Goal: Task Accomplishment & Management: Use online tool/utility

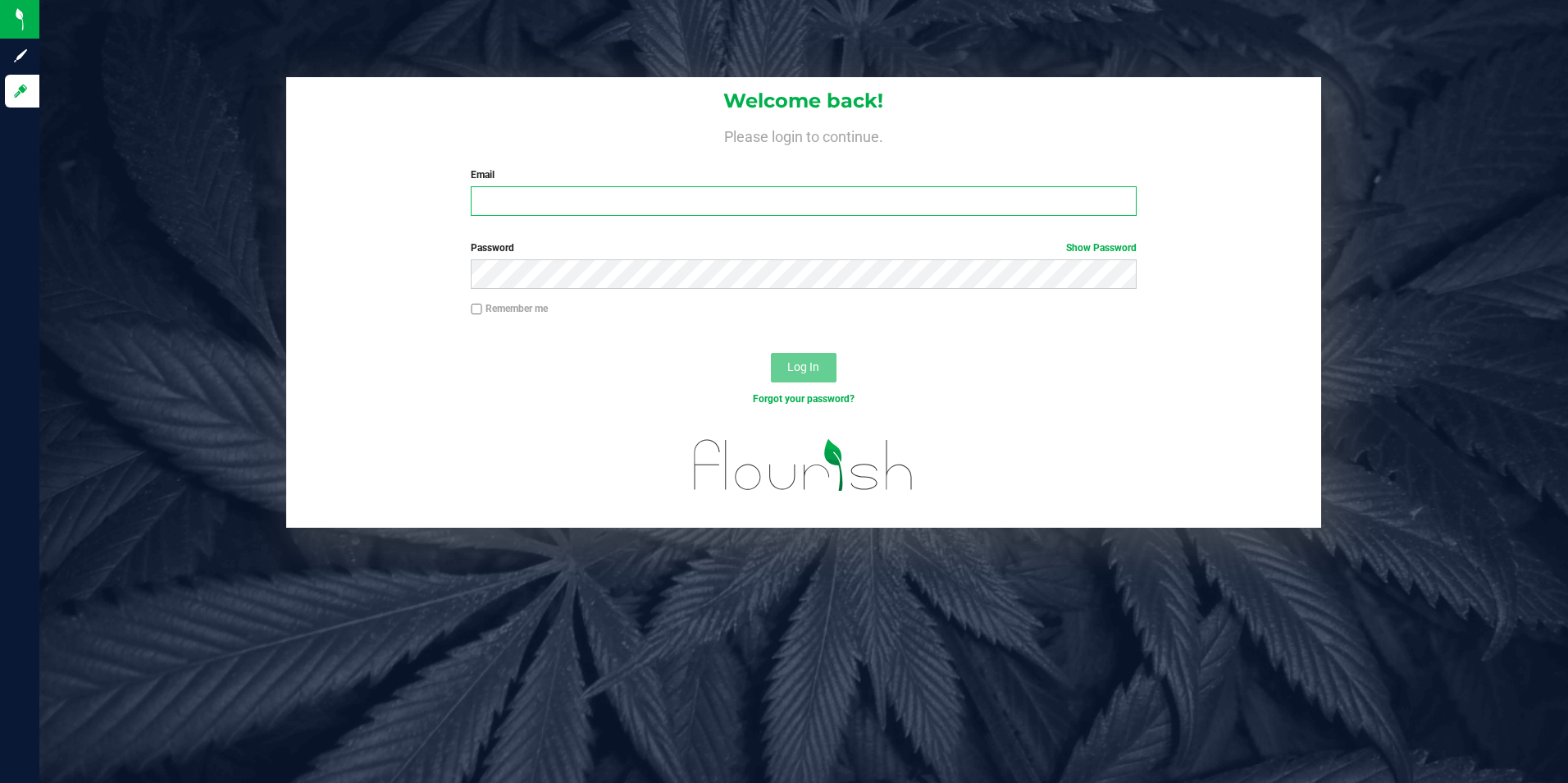
click at [698, 187] on input "Email" at bounding box center [804, 201] width 666 height 30
type input "[EMAIL_ADDRESS][DOMAIN_NAME]"
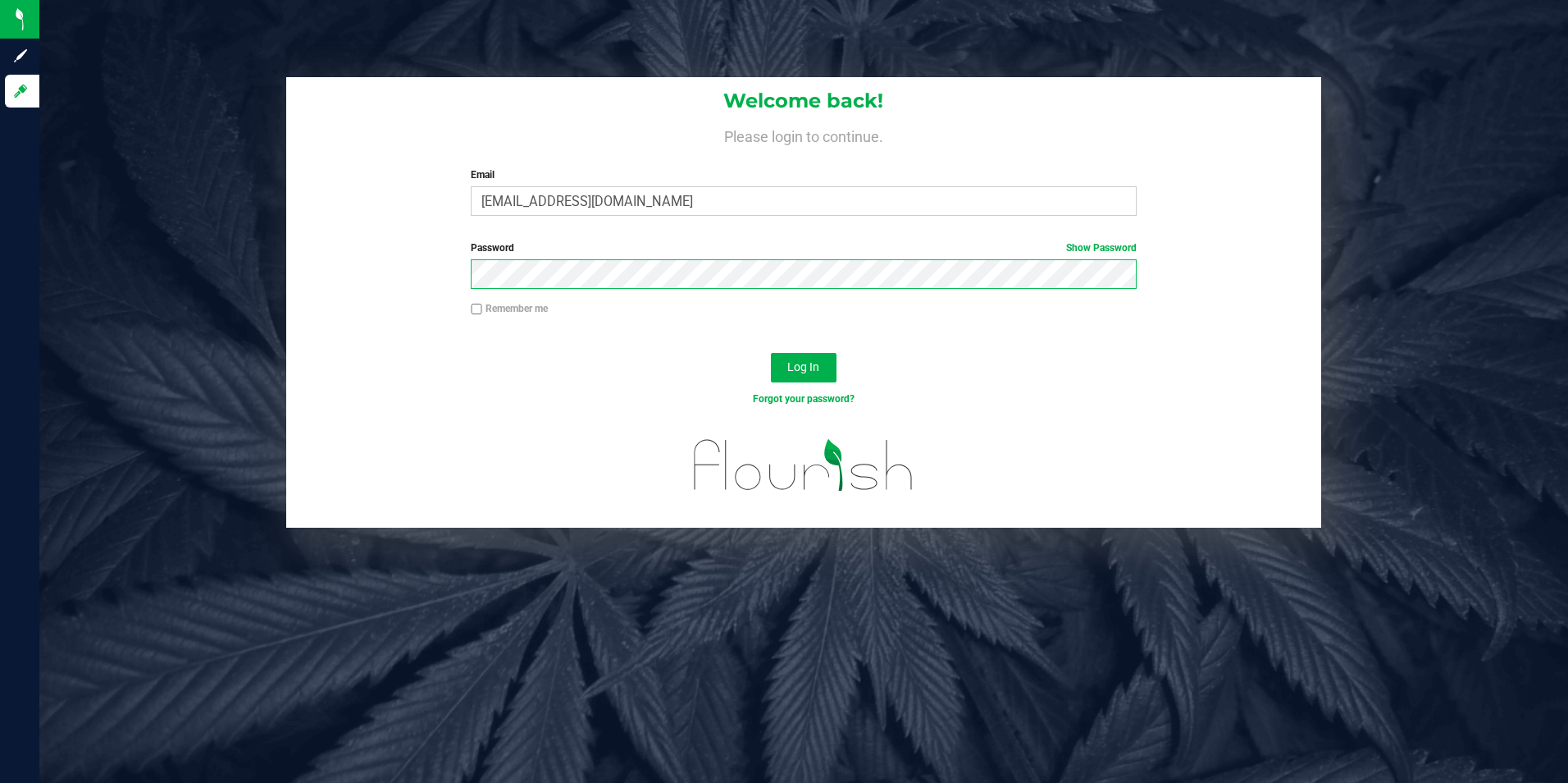
click at [772, 353] on button "Log In" at bounding box center [804, 367] width 66 height 30
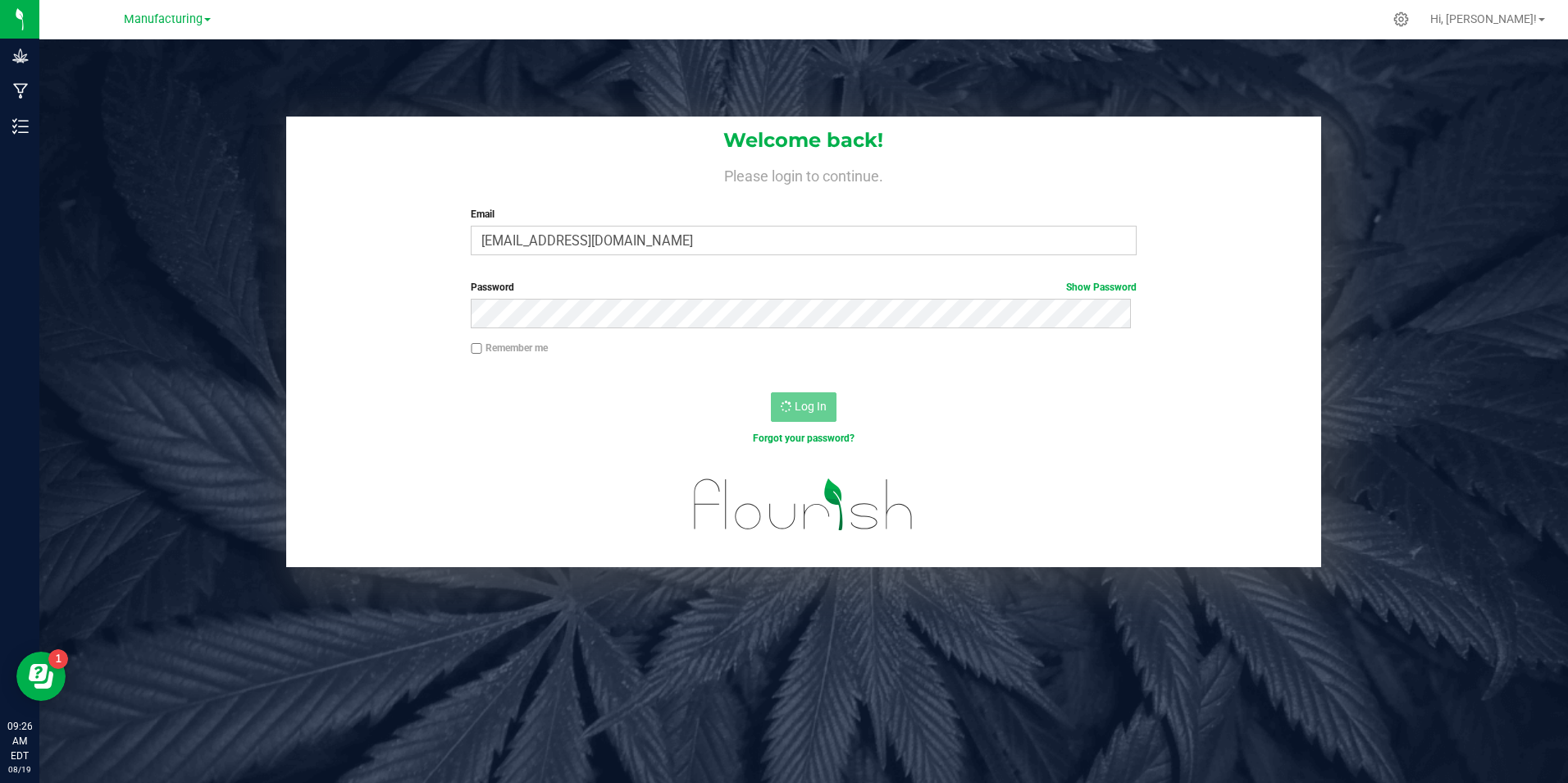
click at [211, 23] on link "Manufacturing" at bounding box center [167, 19] width 87 height 16
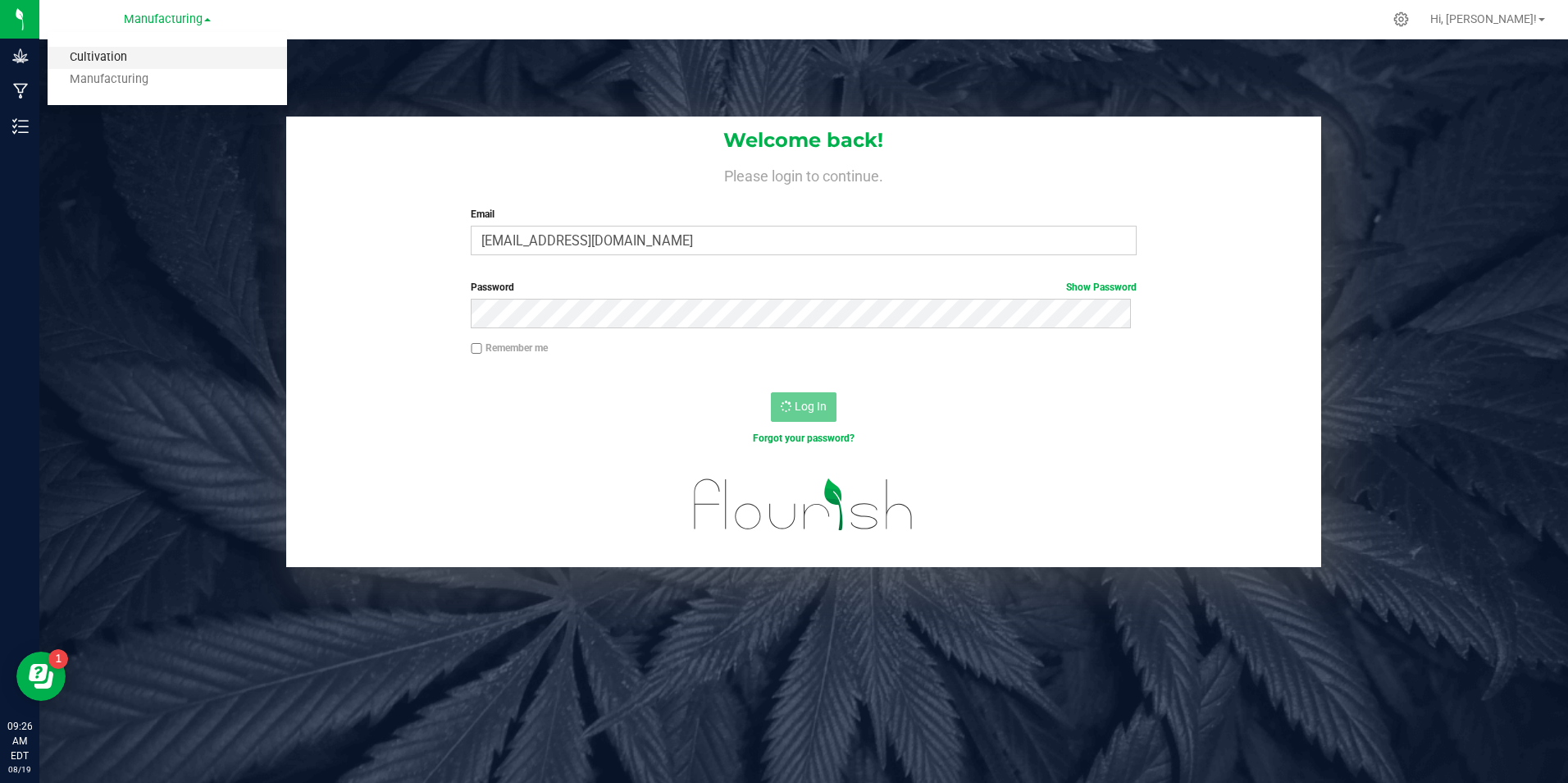
click at [194, 57] on link "Cultivation" at bounding box center [167, 58] width 240 height 22
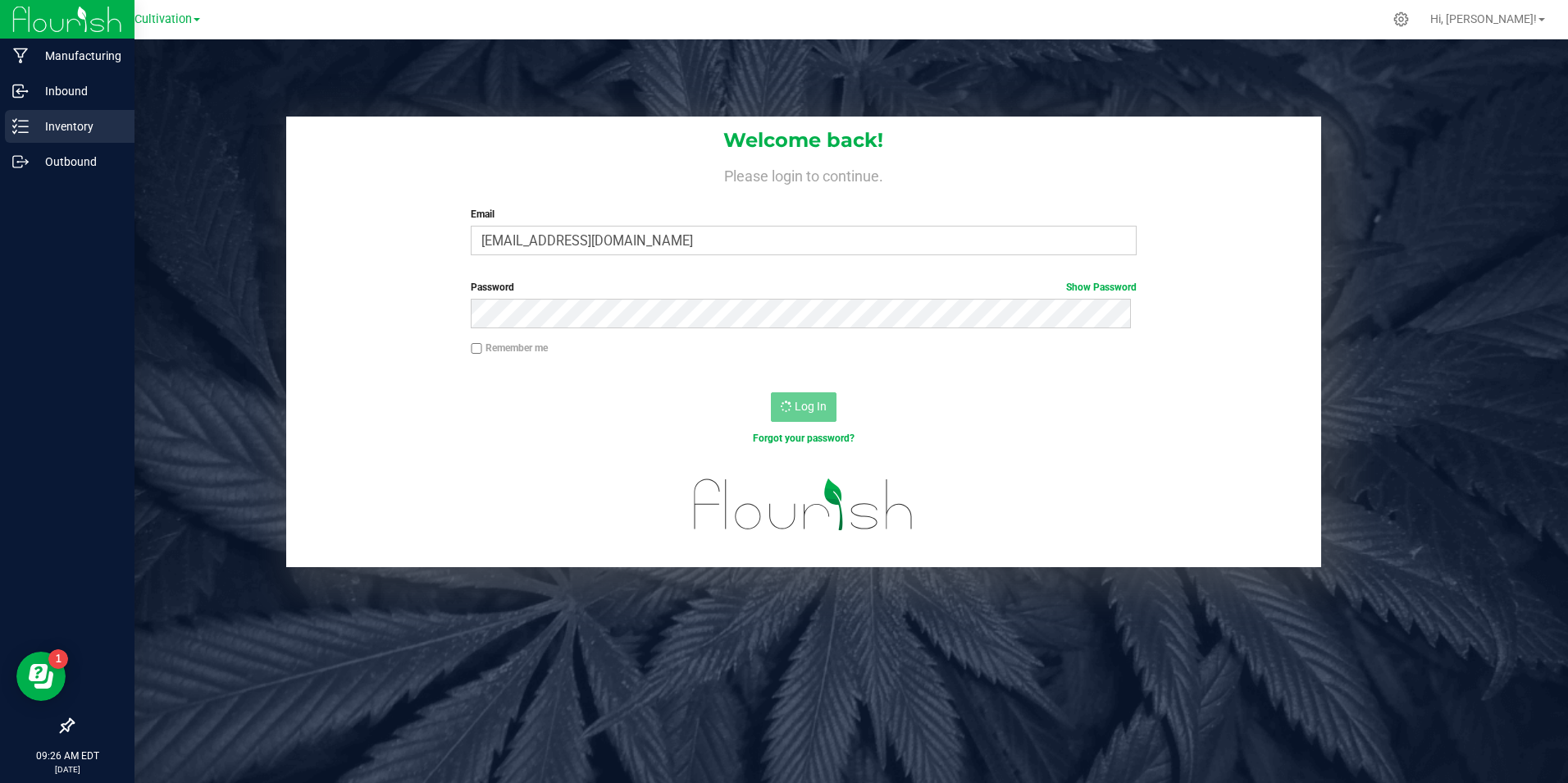
click at [51, 133] on p "Inventory" at bounding box center [78, 126] width 98 height 19
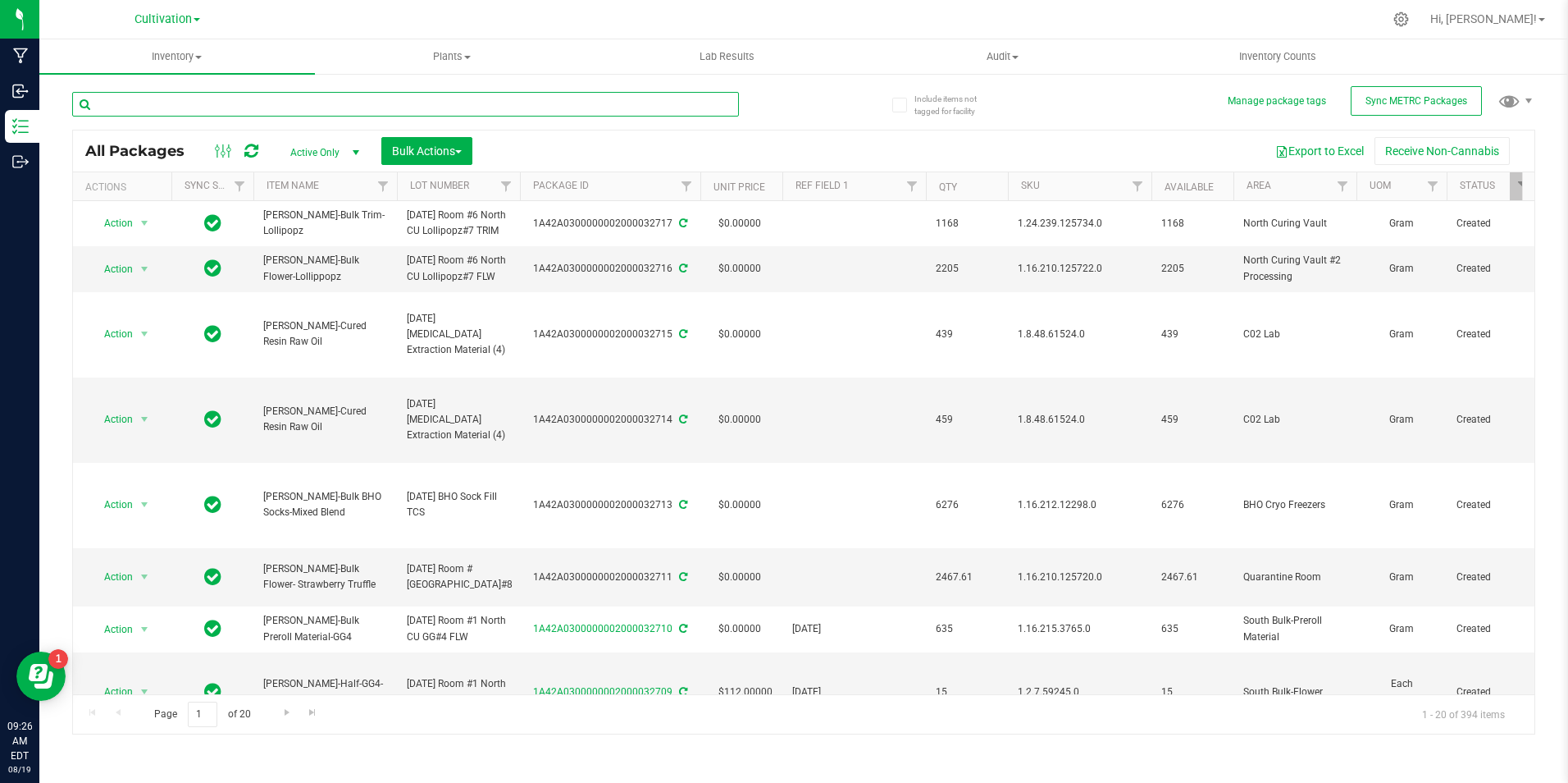
click at [292, 101] on input "text" at bounding box center [405, 104] width 667 height 25
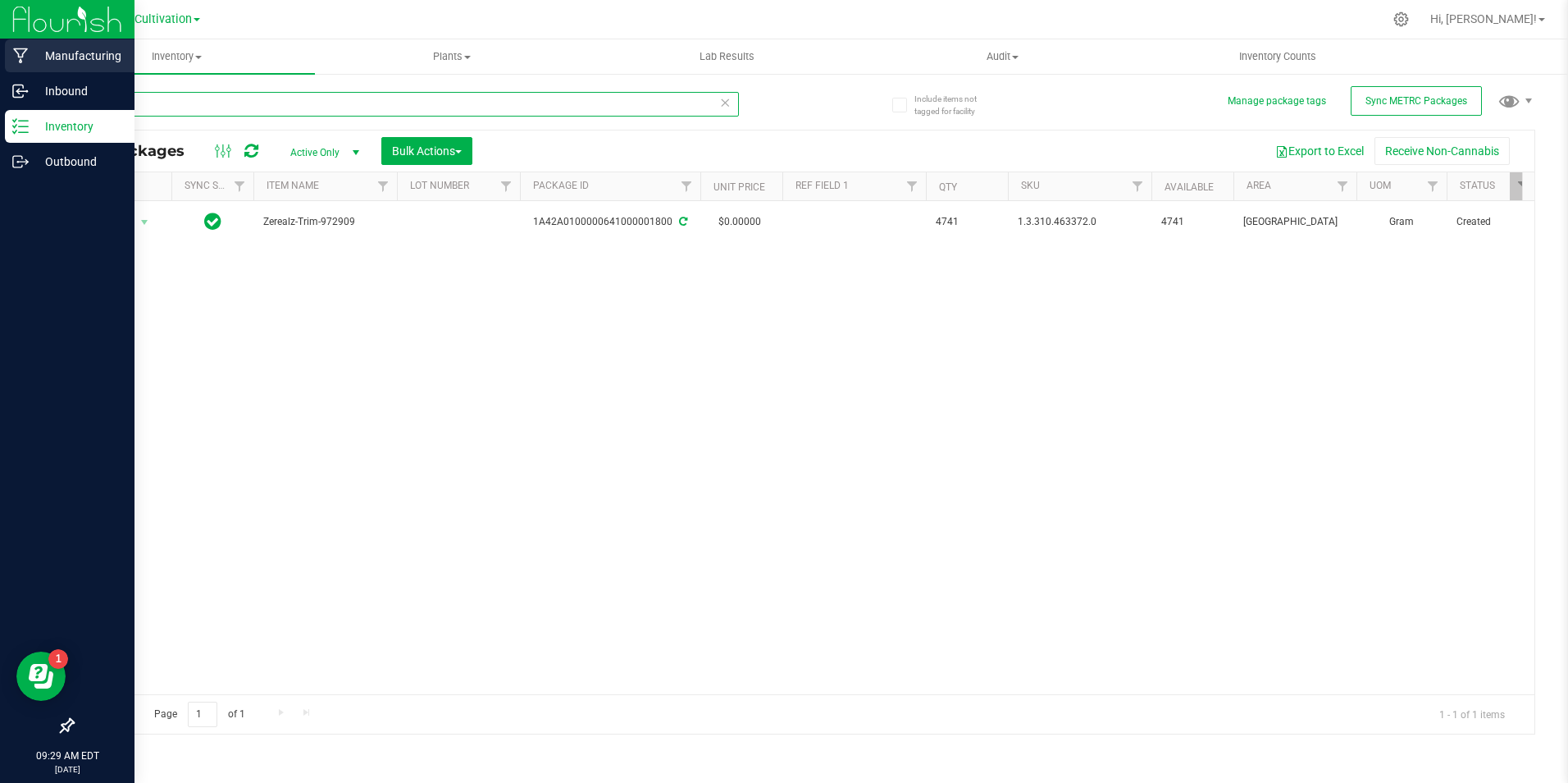
type input "1800"
click at [55, 63] on p "Manufacturing" at bounding box center [78, 56] width 98 height 19
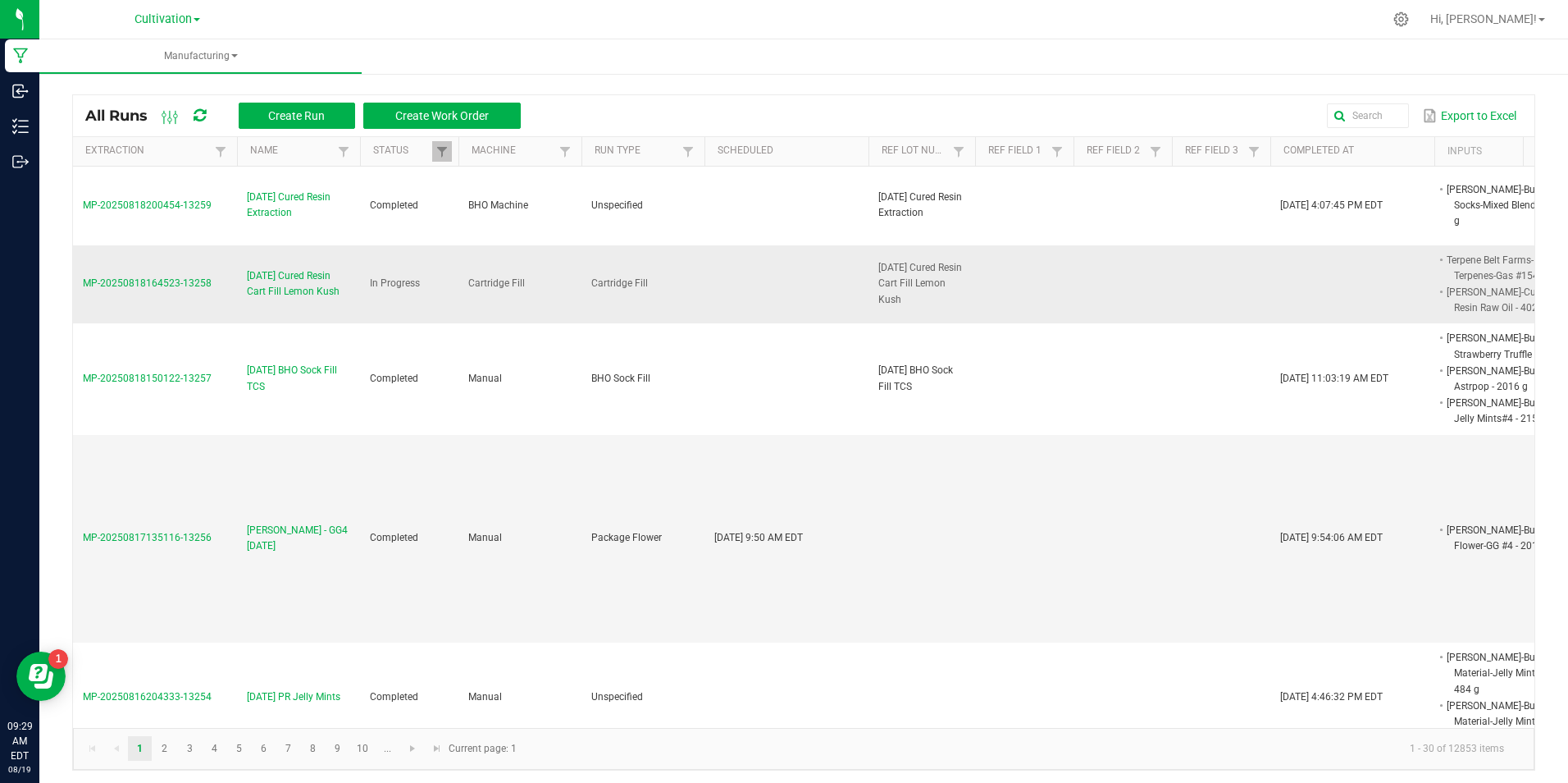
click at [313, 286] on span "[DATE] Cured Resin Cart Fill Lemon Kush" at bounding box center [299, 284] width 104 height 31
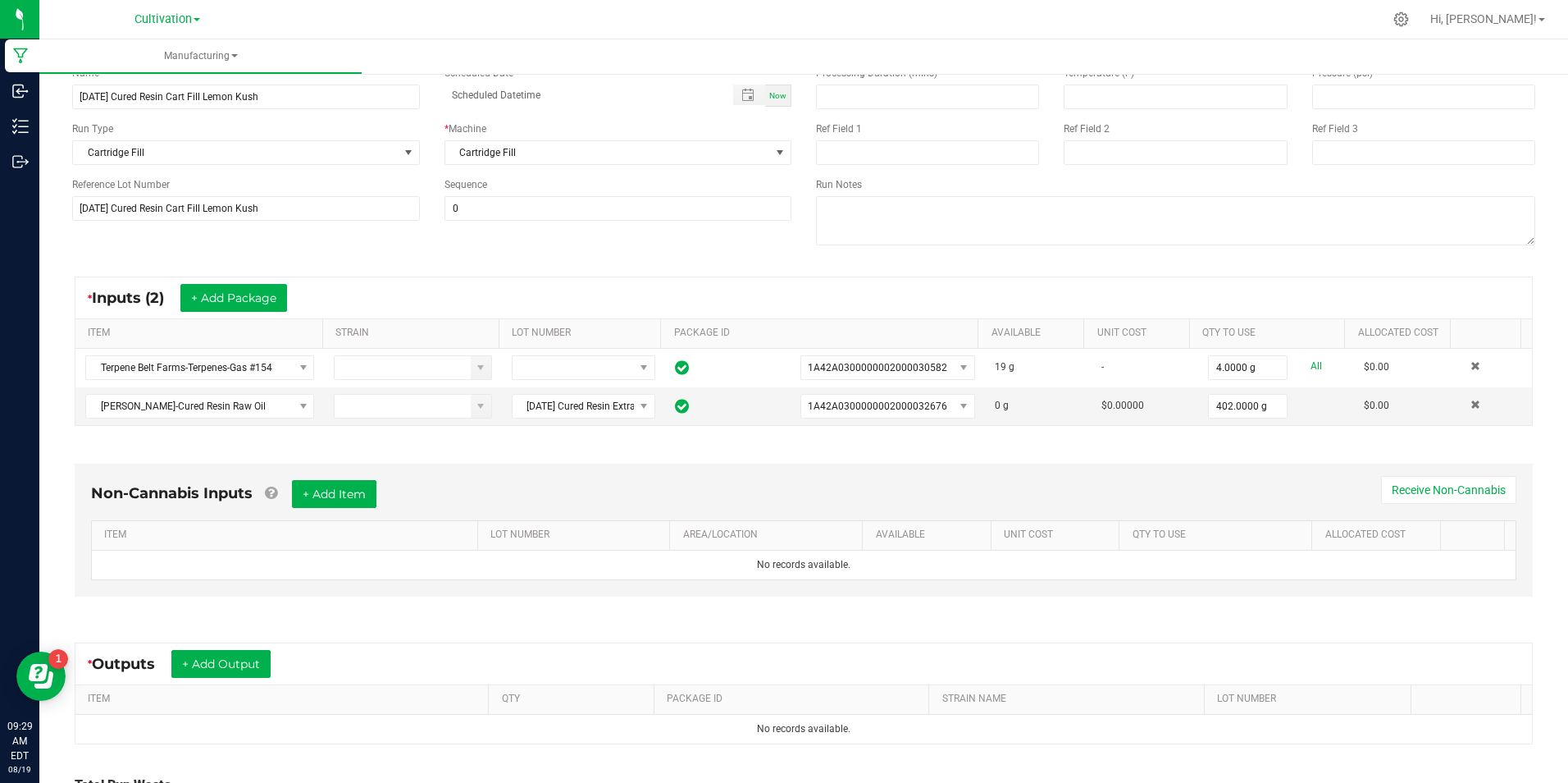
scroll to position [246, 0]
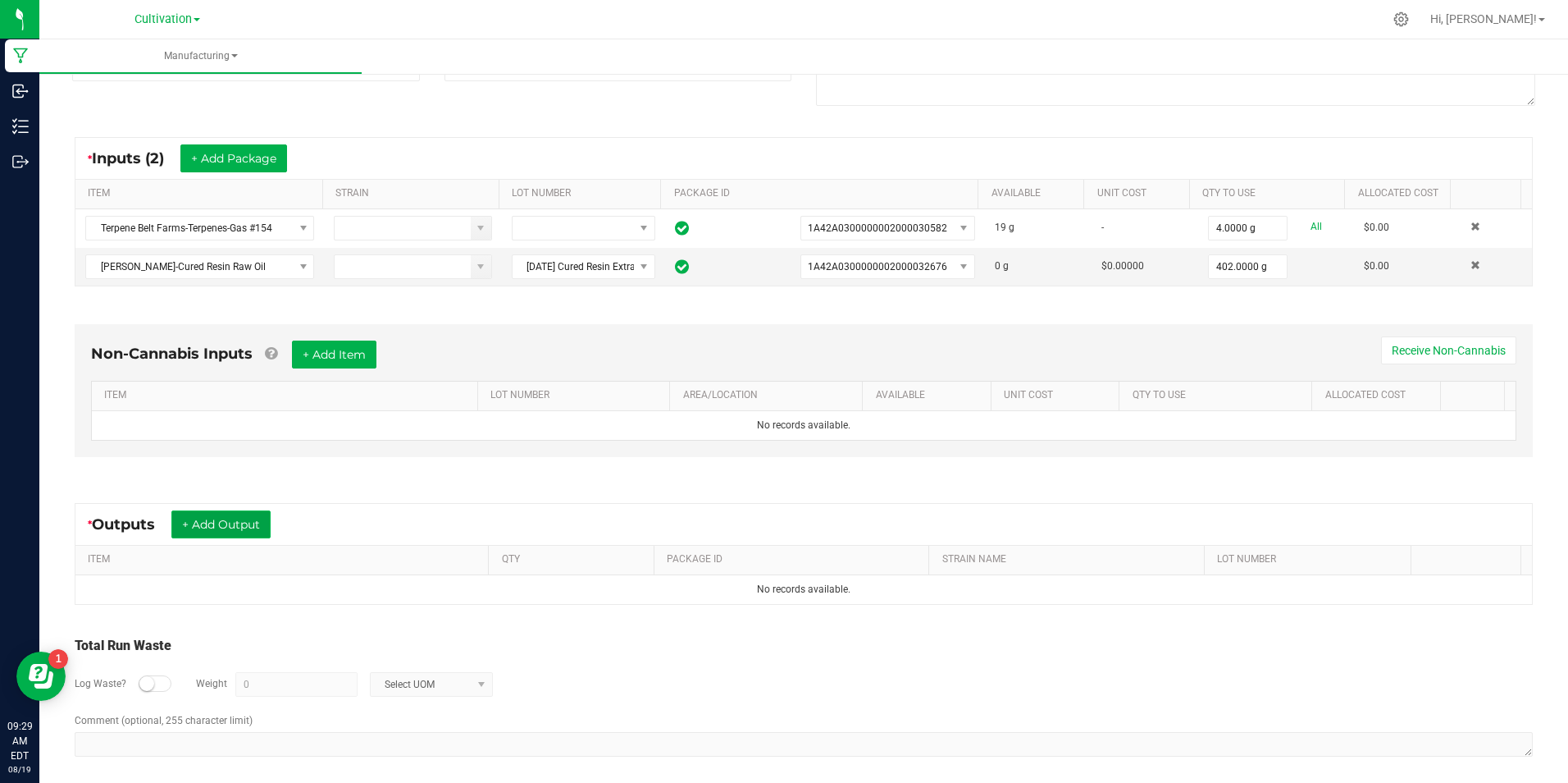
click at [250, 525] on button "+ Add Output" at bounding box center [220, 525] width 99 height 28
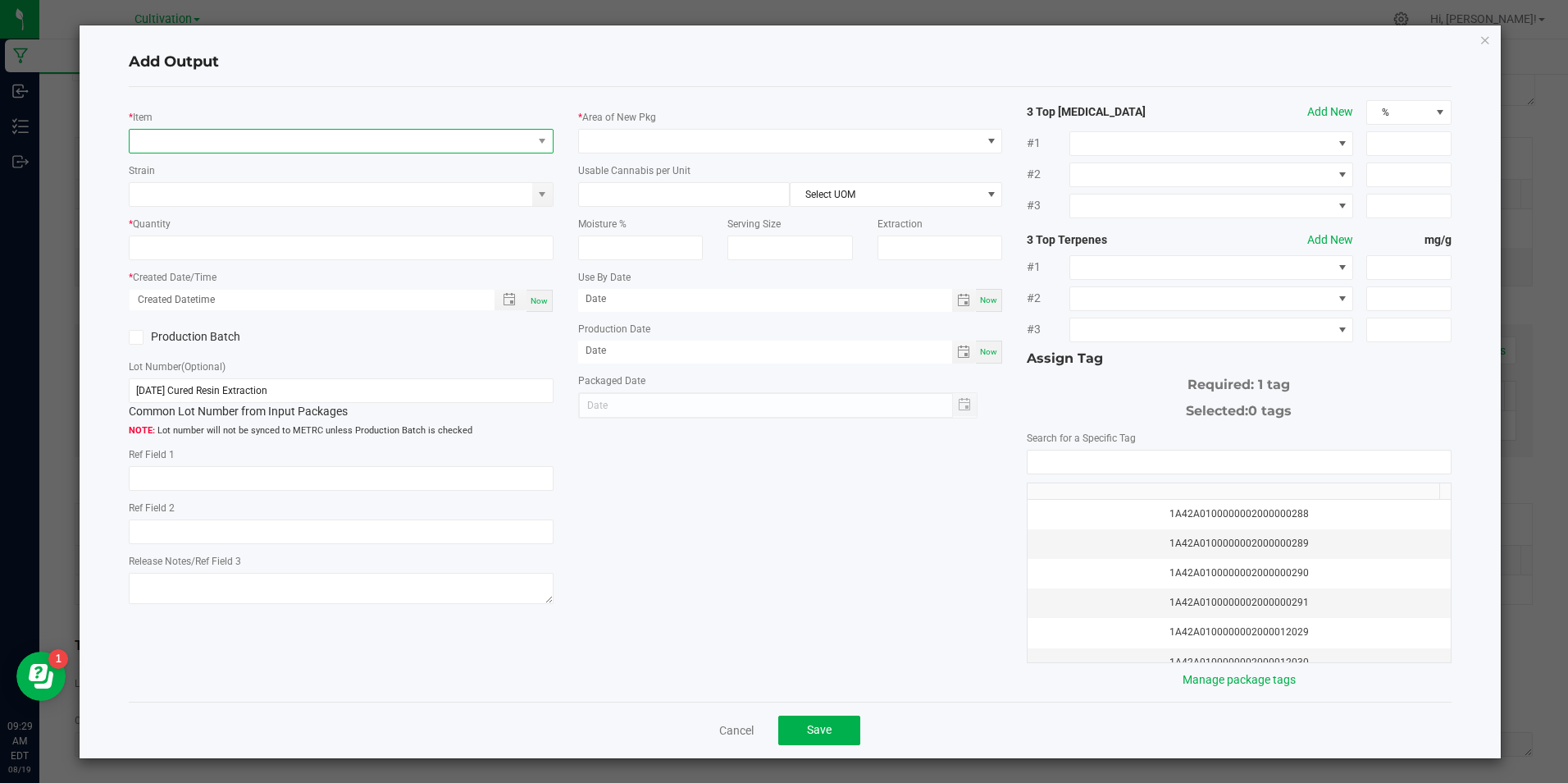
click at [231, 135] on span "NO DATA FOUND" at bounding box center [330, 141] width 402 height 23
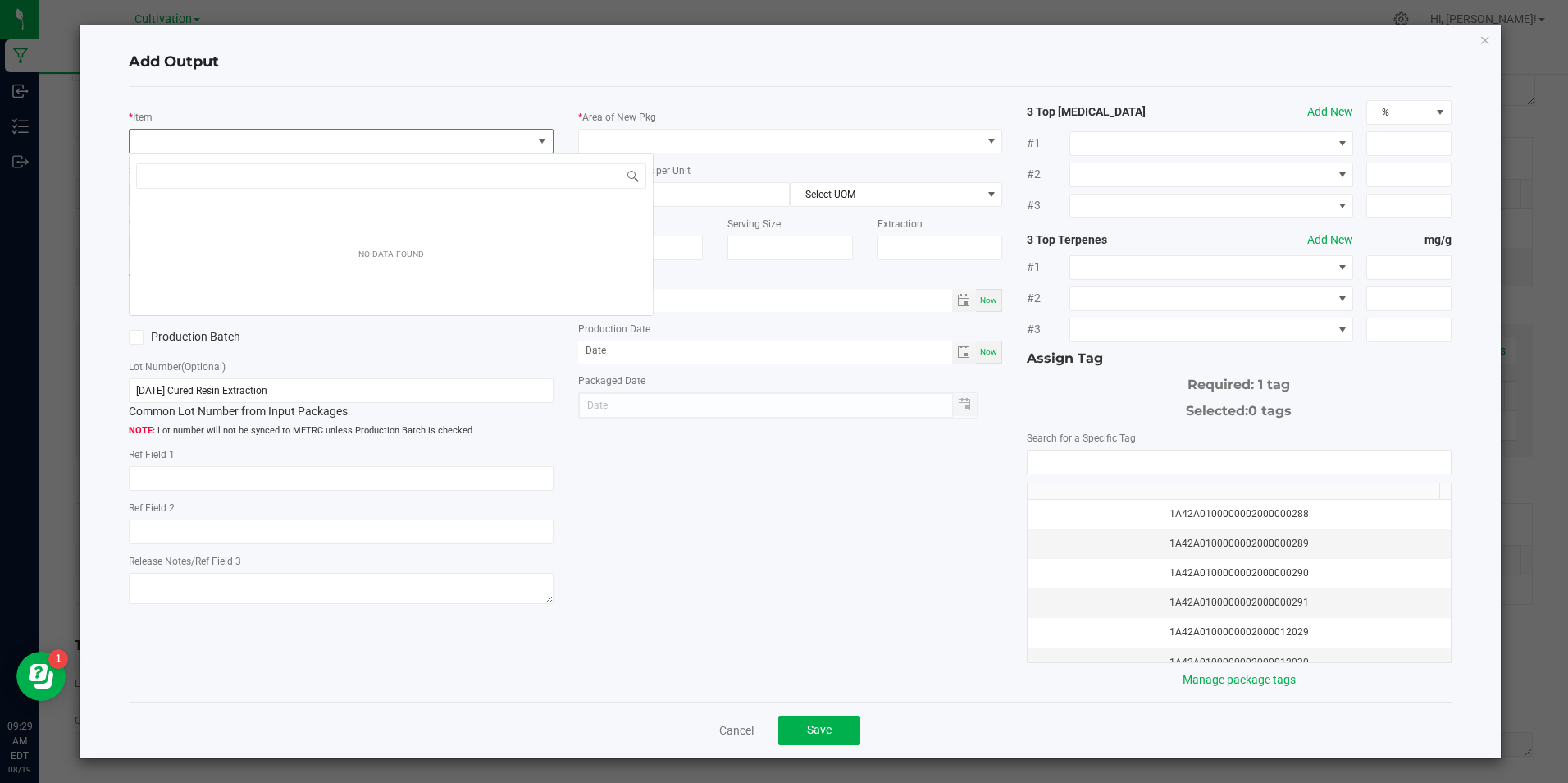
scroll to position [25, 421]
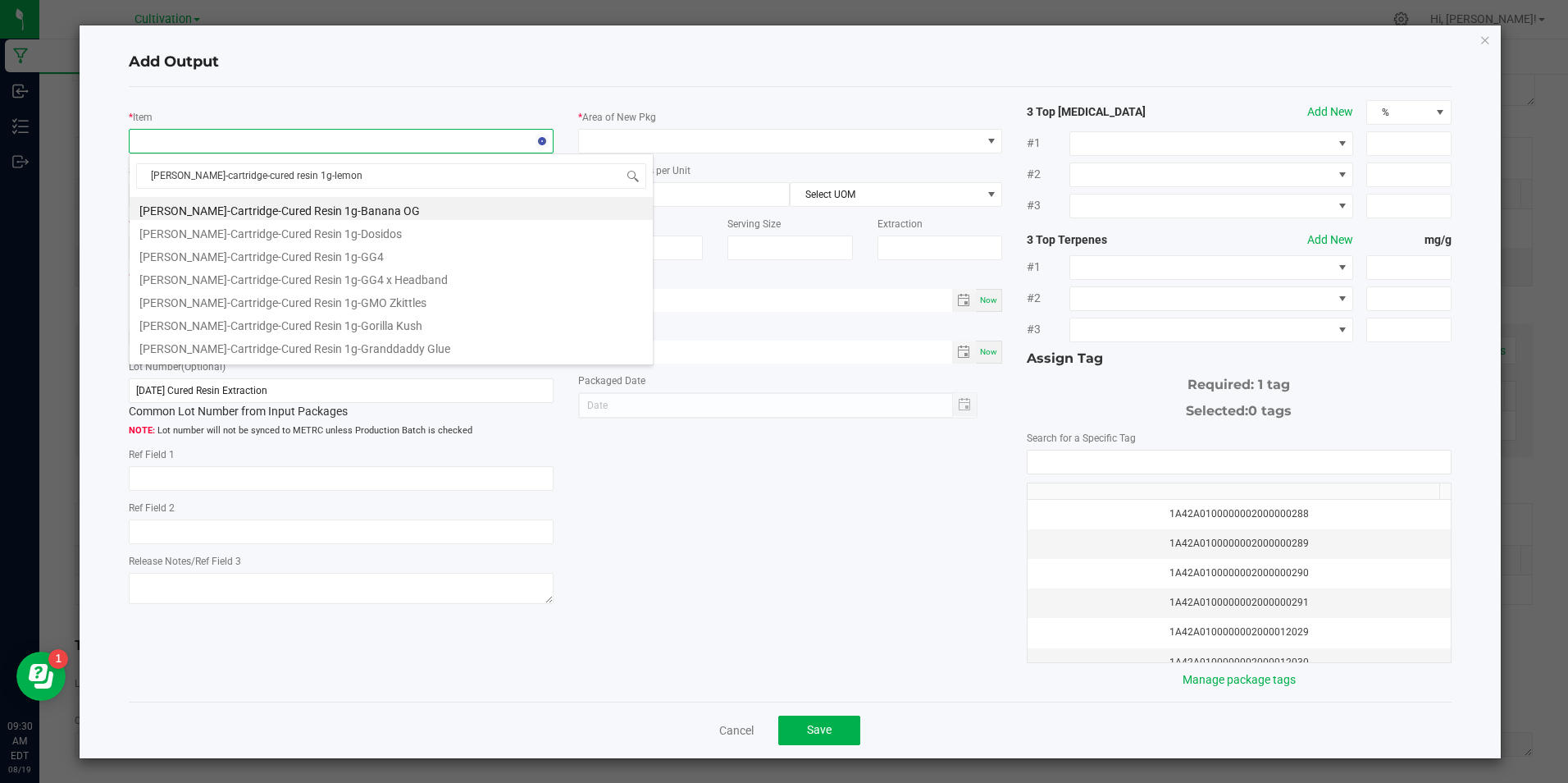
type input "[PERSON_NAME]-cartridge-cured resin 1g-lemon"
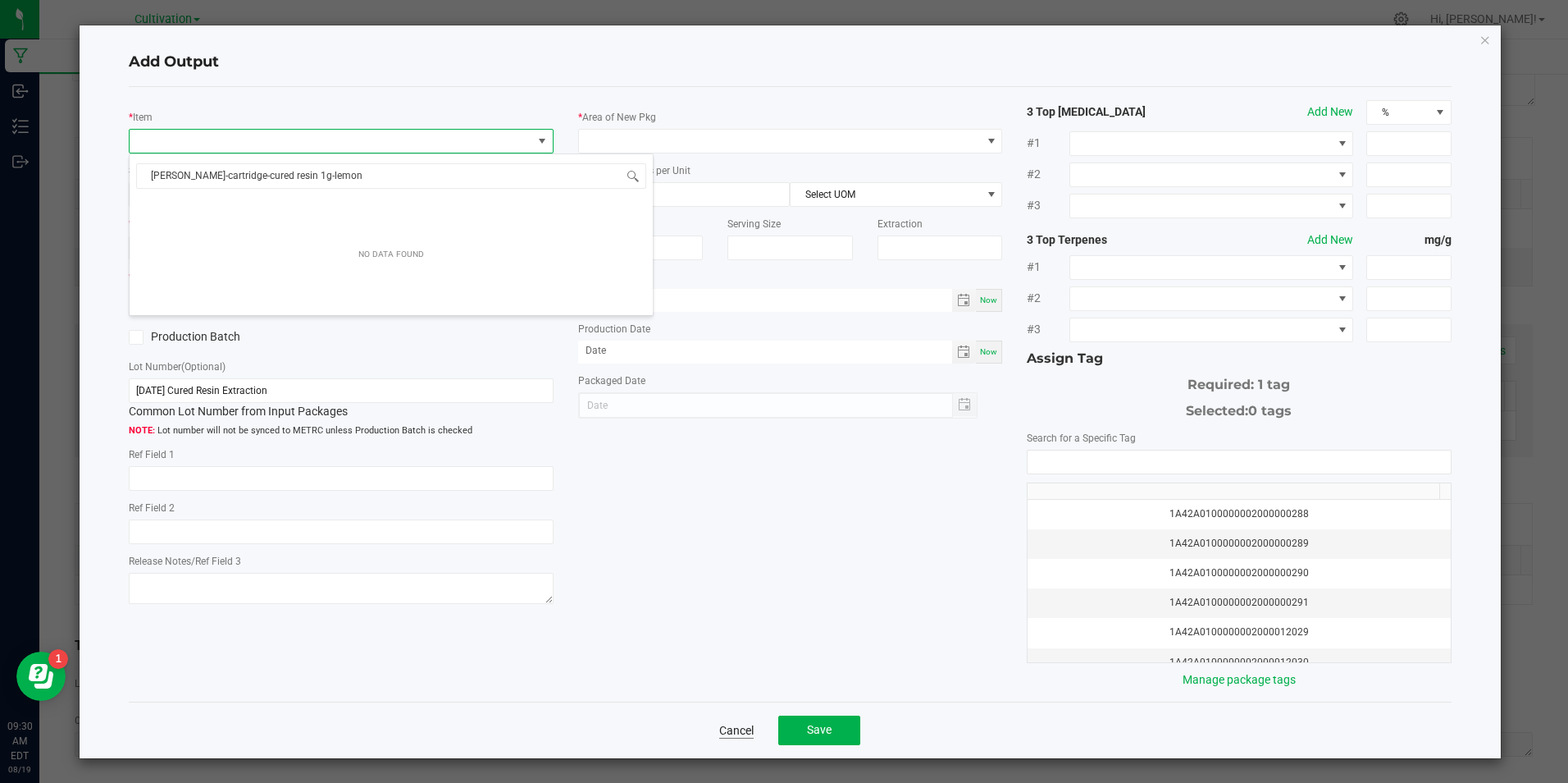
click at [745, 734] on link "Cancel" at bounding box center [736, 730] width 34 height 17
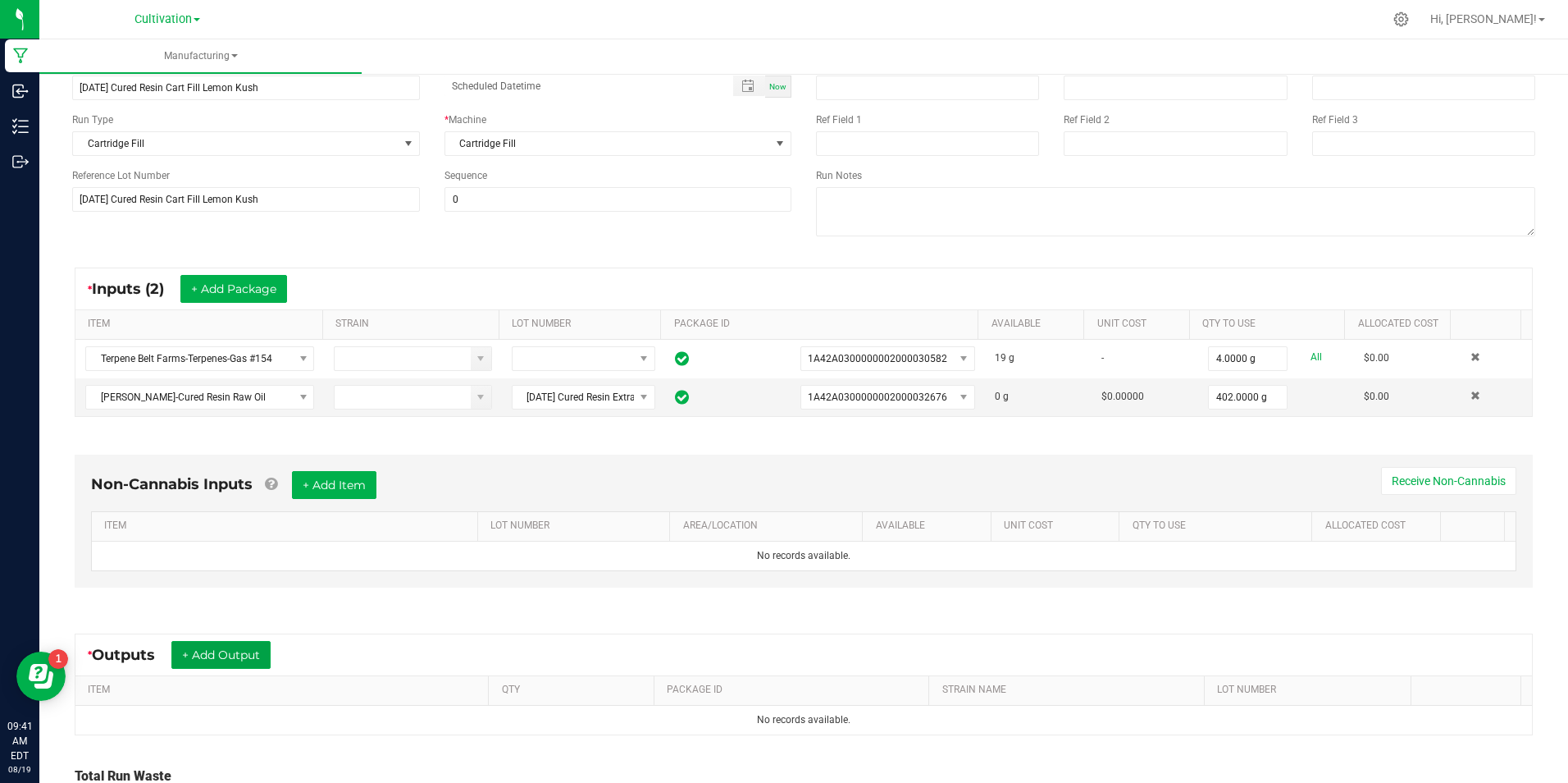
scroll to position [0, 0]
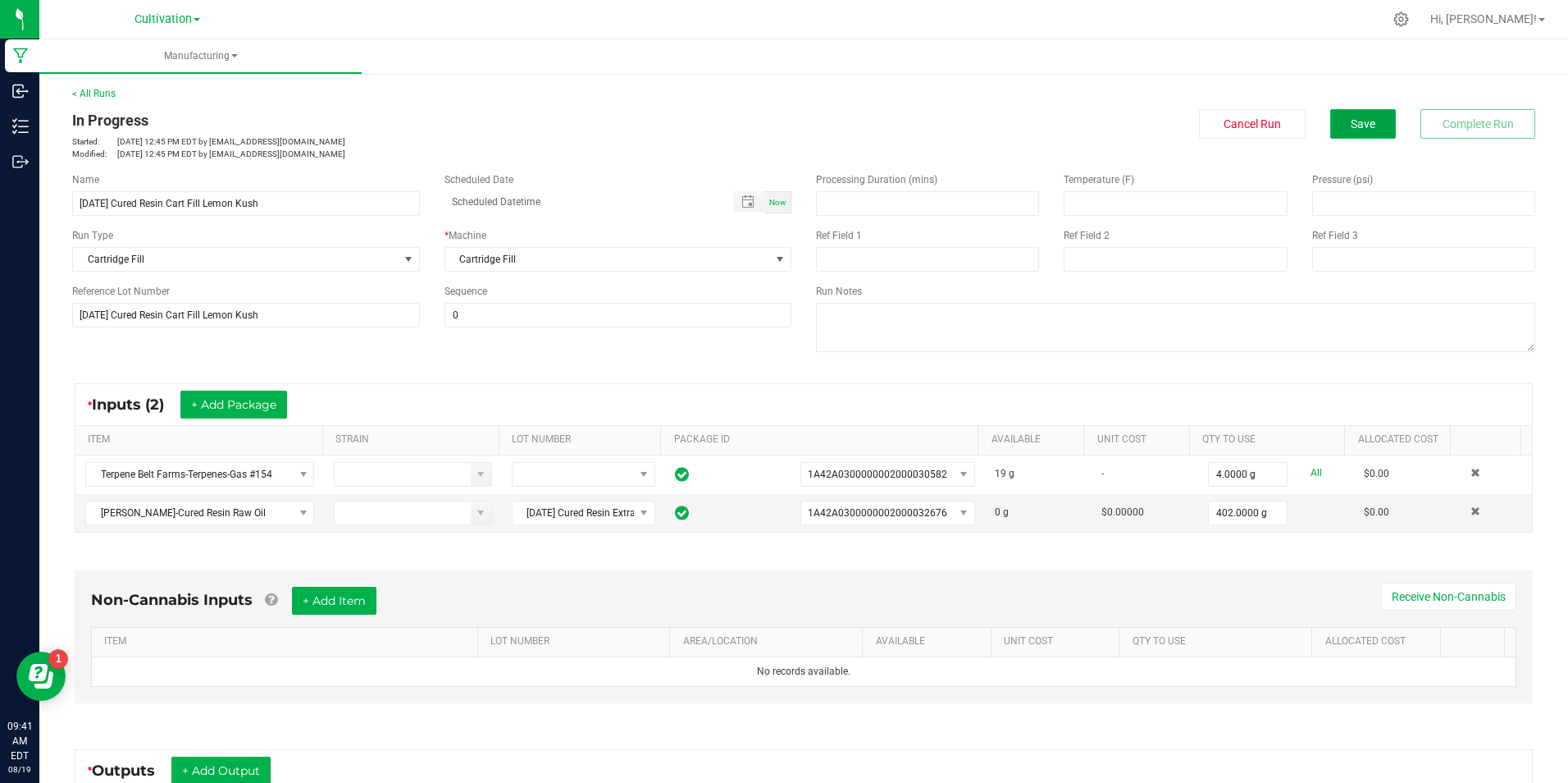
click at [1368, 134] on button "Save" at bounding box center [1363, 124] width 66 height 30
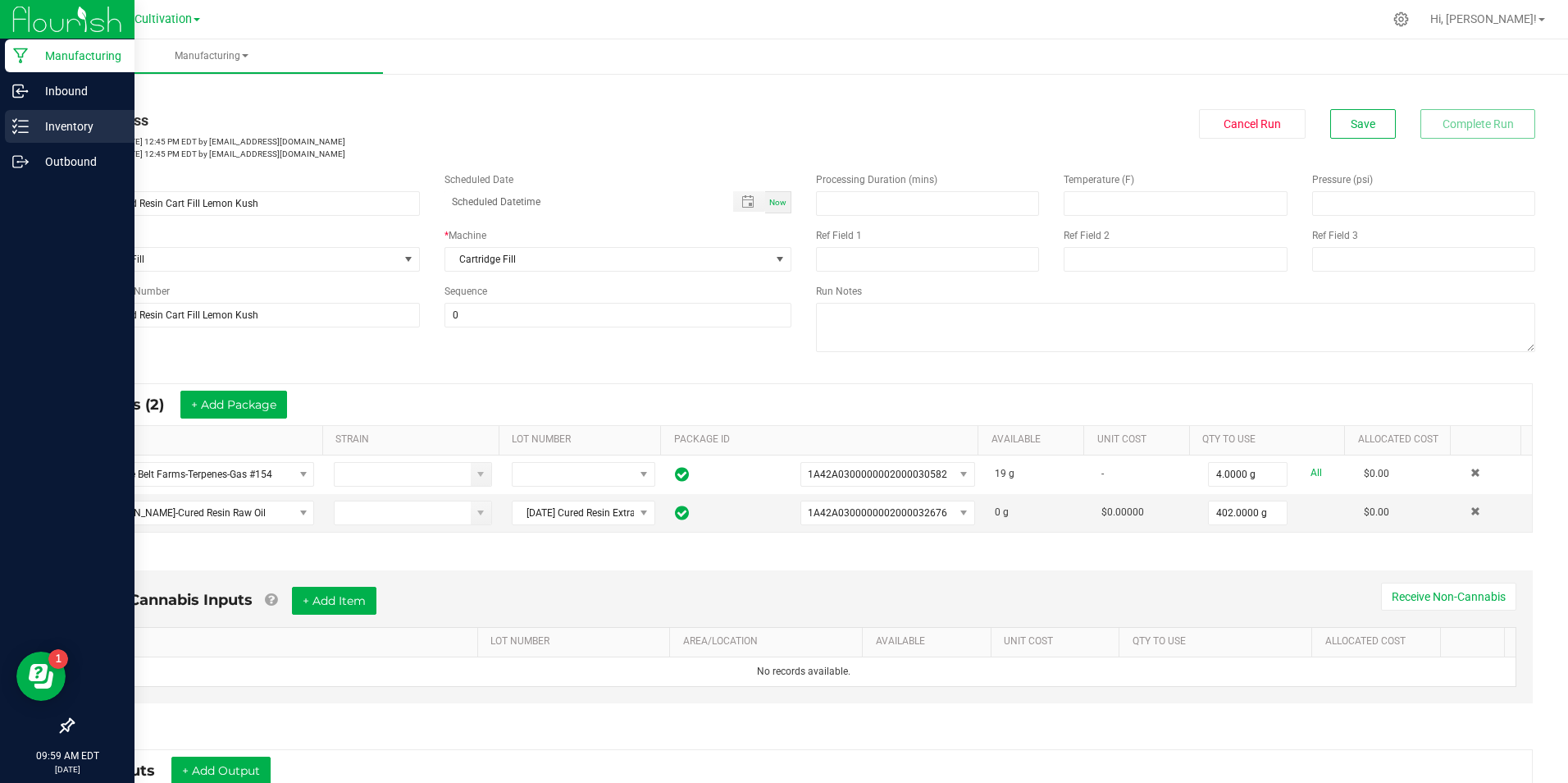
click at [5, 121] on div "Inventory" at bounding box center [69, 126] width 130 height 32
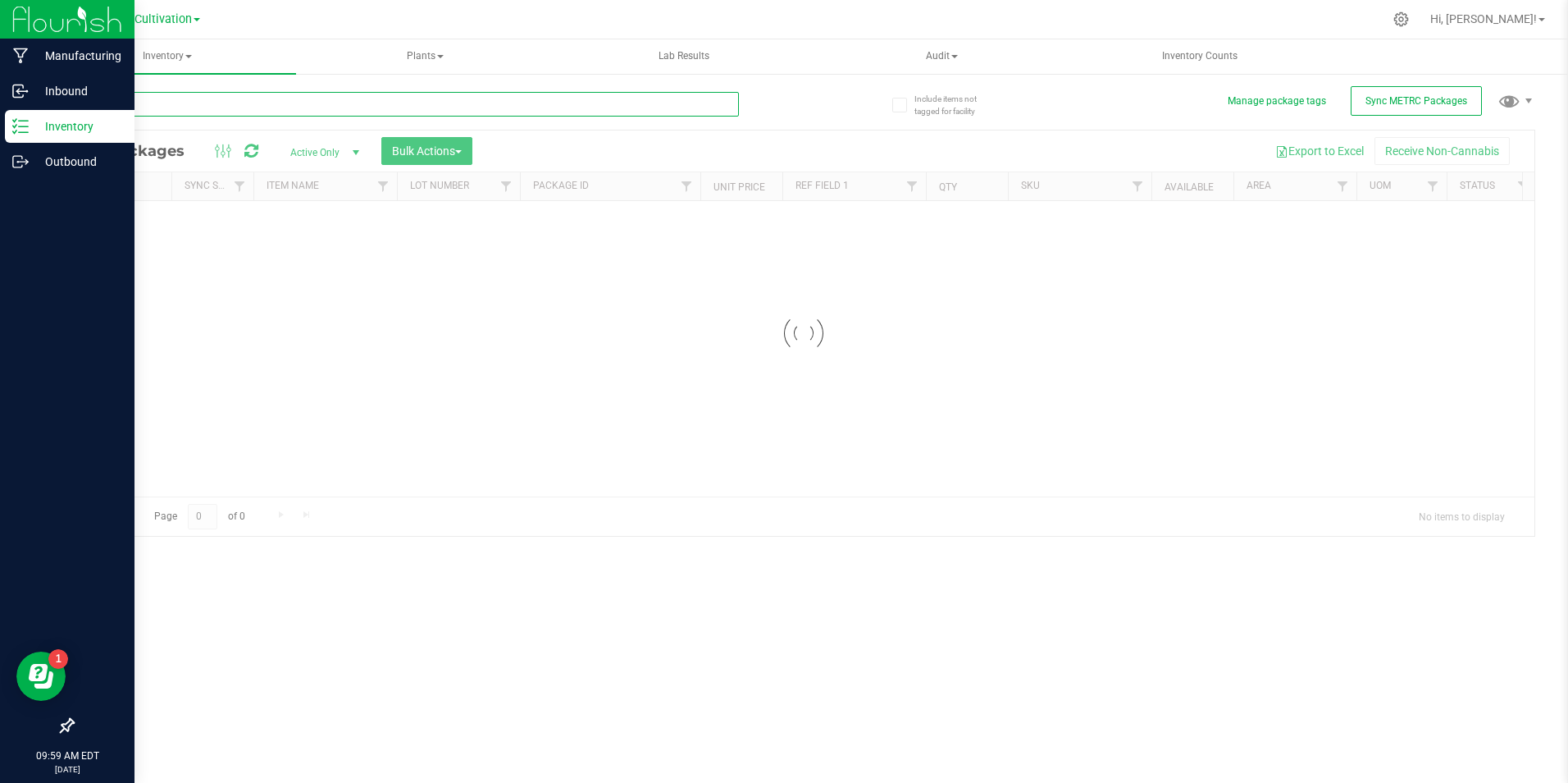
click at [336, 107] on input "text" at bounding box center [405, 104] width 667 height 25
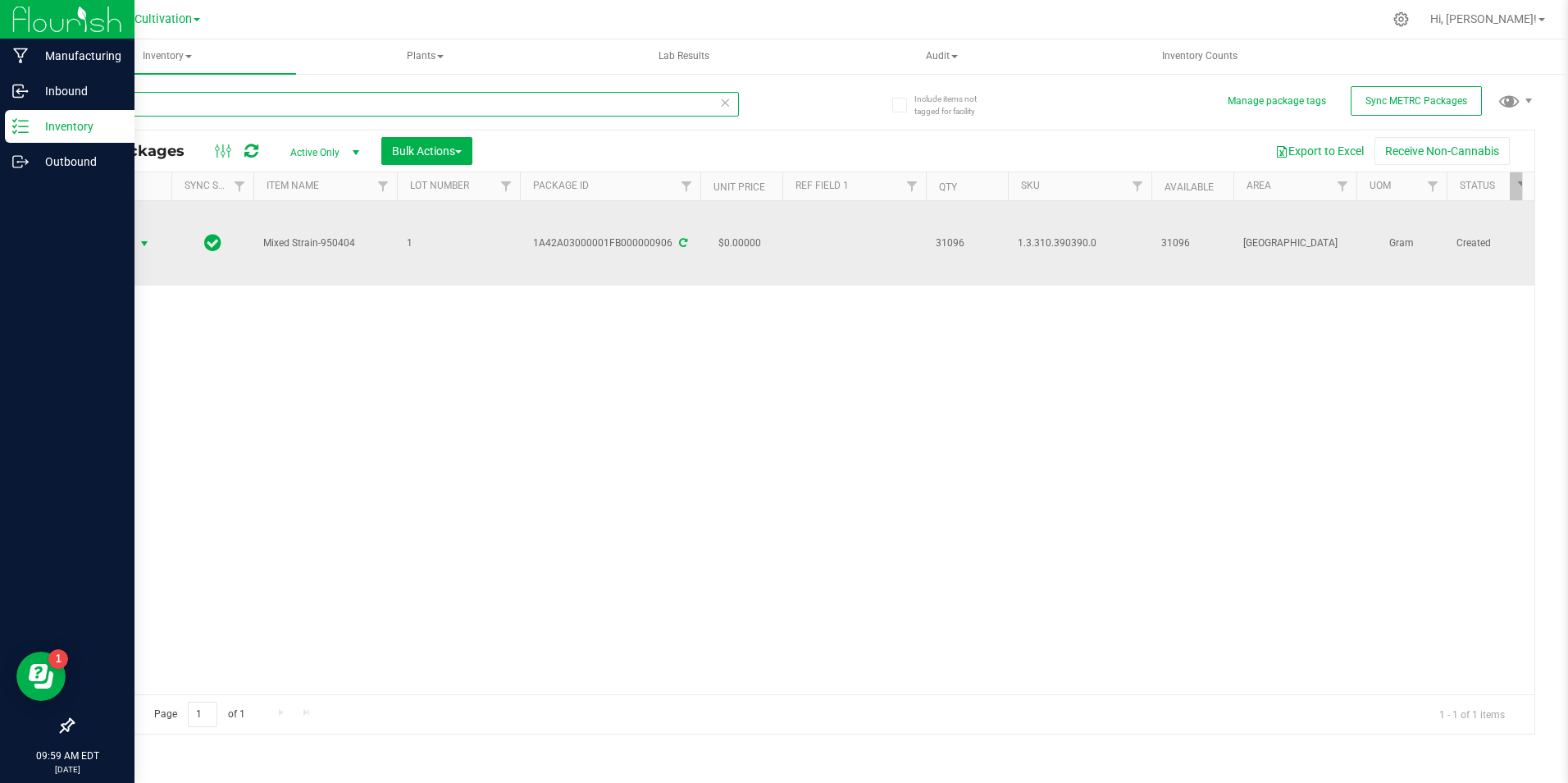
type input "0906"
drag, startPoint x: 148, startPoint y: 240, endPoint x: 140, endPoint y: 248, distance: 11.3
click at [142, 244] on span "select" at bounding box center [144, 243] width 13 height 13
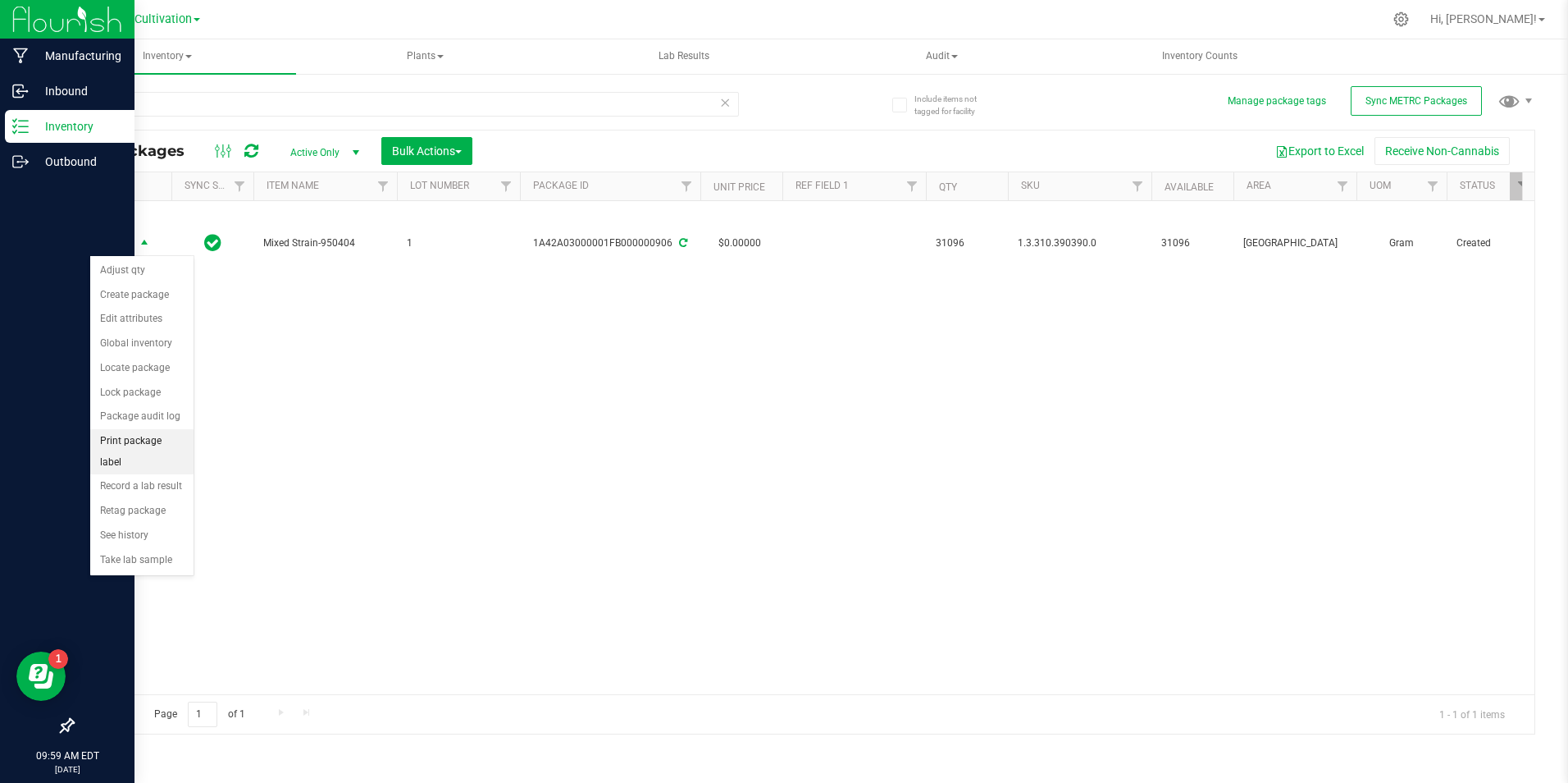
click at [135, 433] on li "Print package label" at bounding box center [142, 452] width 104 height 45
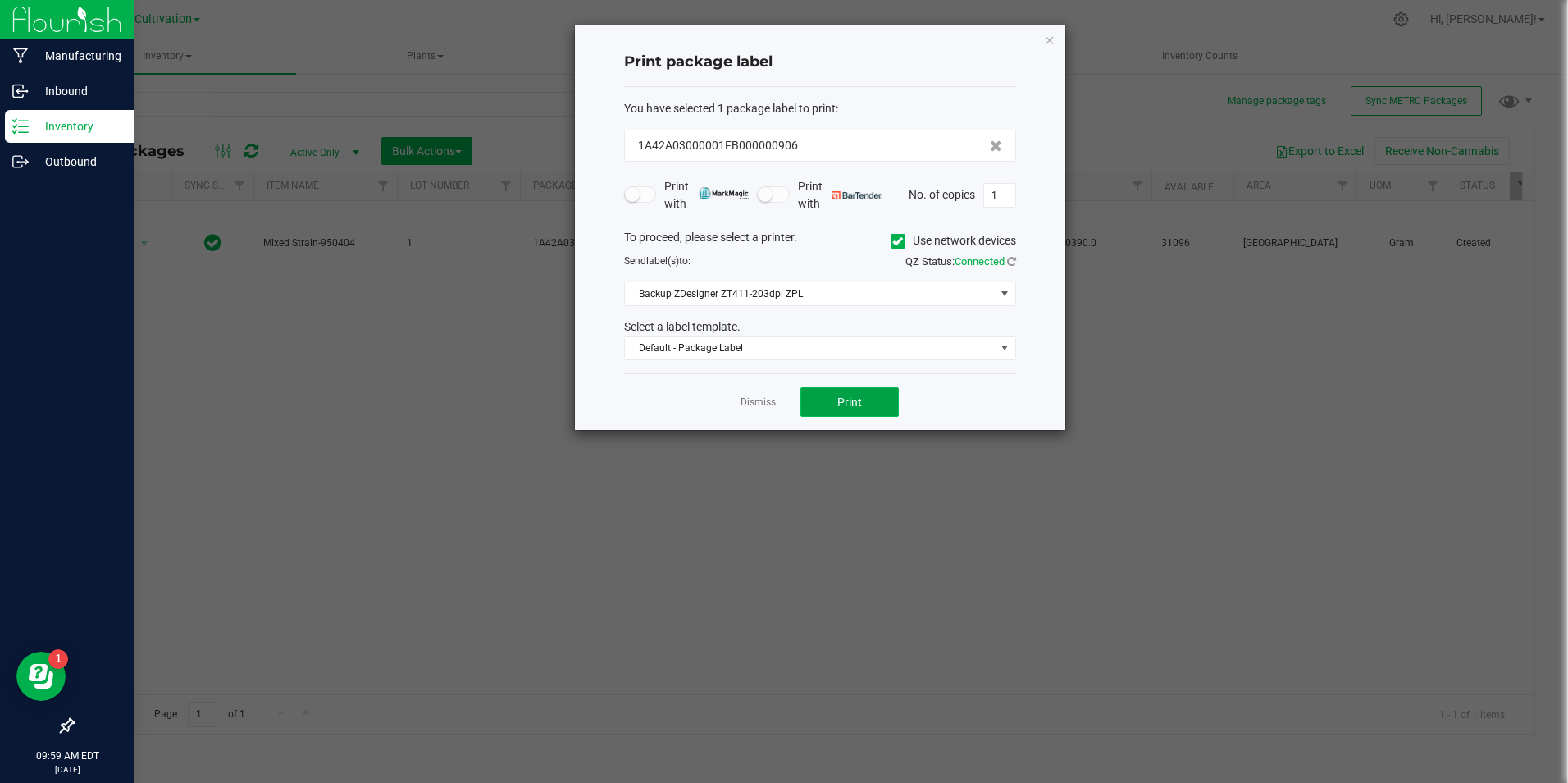
click at [827, 400] on button "Print" at bounding box center [849, 403] width 98 height 30
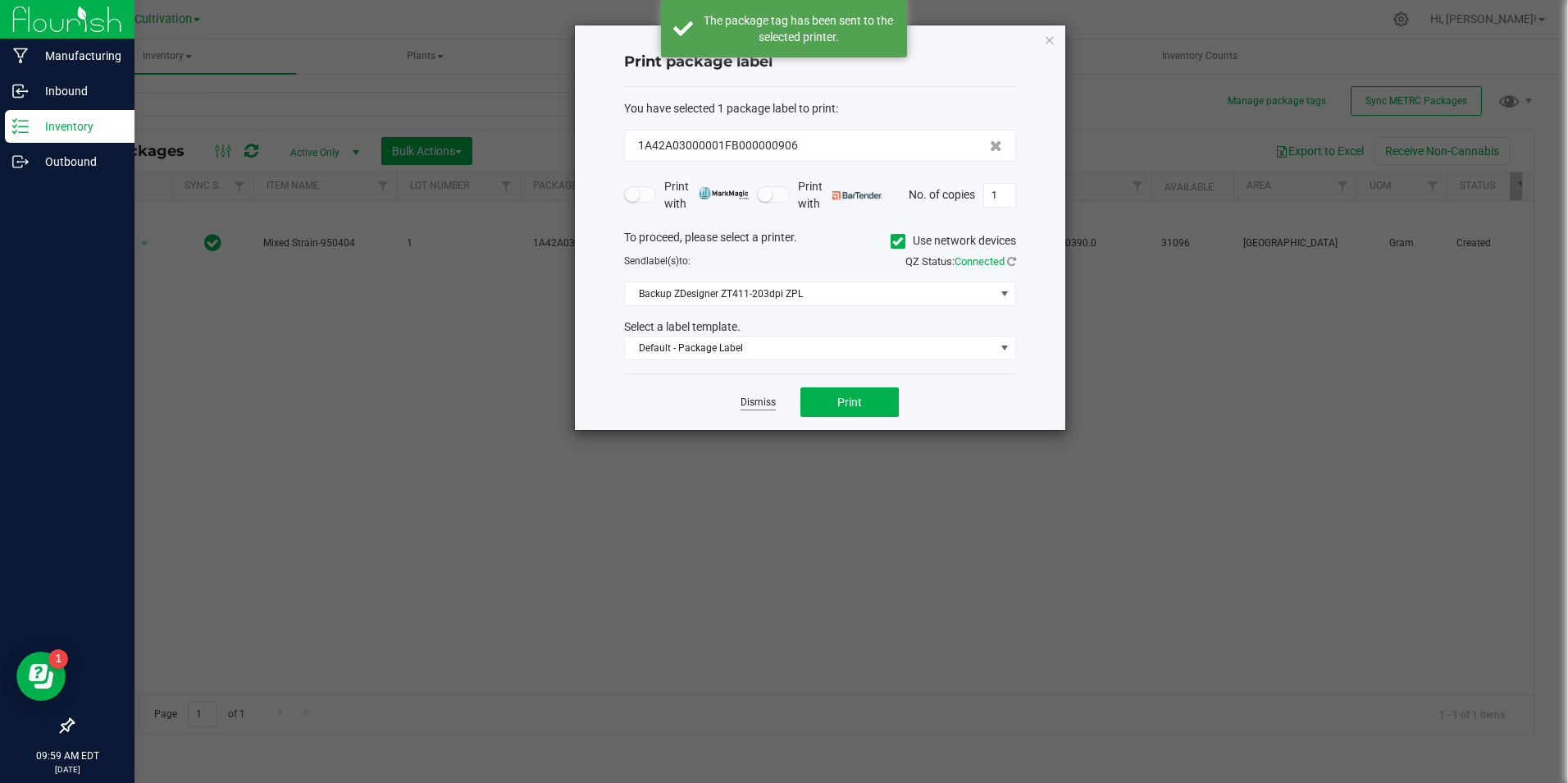
click at [764, 399] on link "Dismiss" at bounding box center [759, 402] width 35 height 14
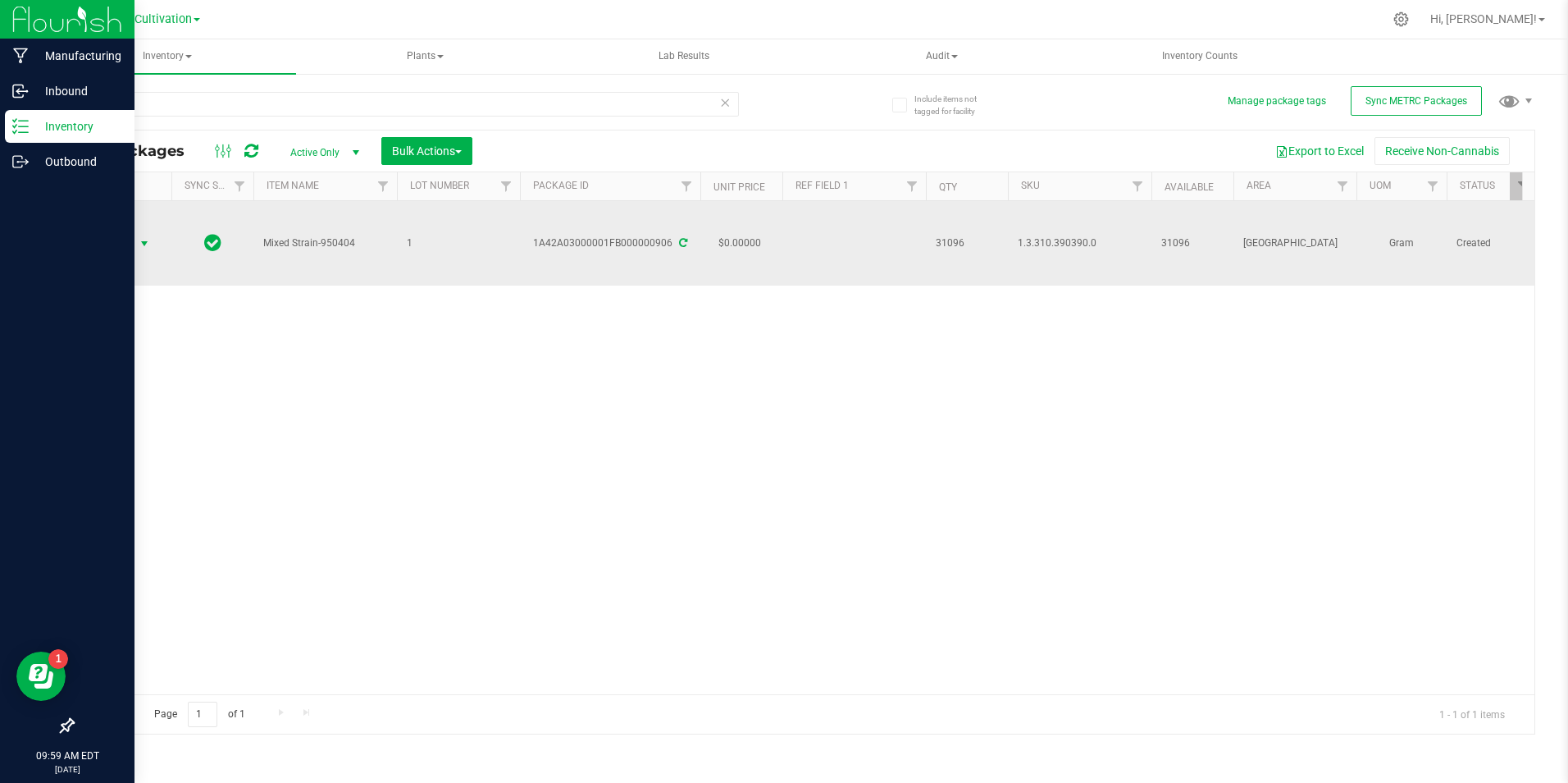
click at [129, 242] on span "Action" at bounding box center [112, 243] width 44 height 23
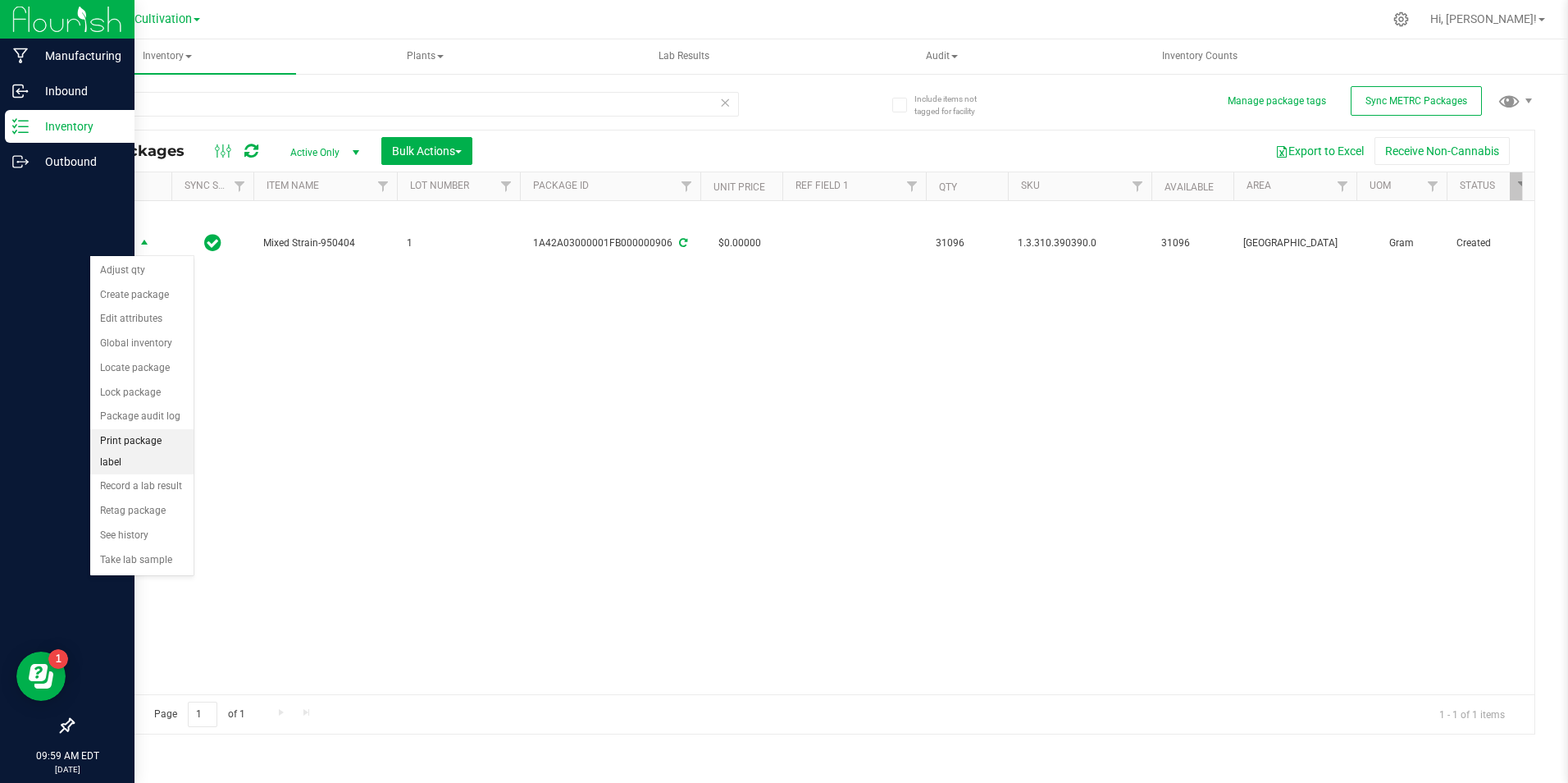
click at [168, 435] on li "Print package label" at bounding box center [142, 452] width 104 height 45
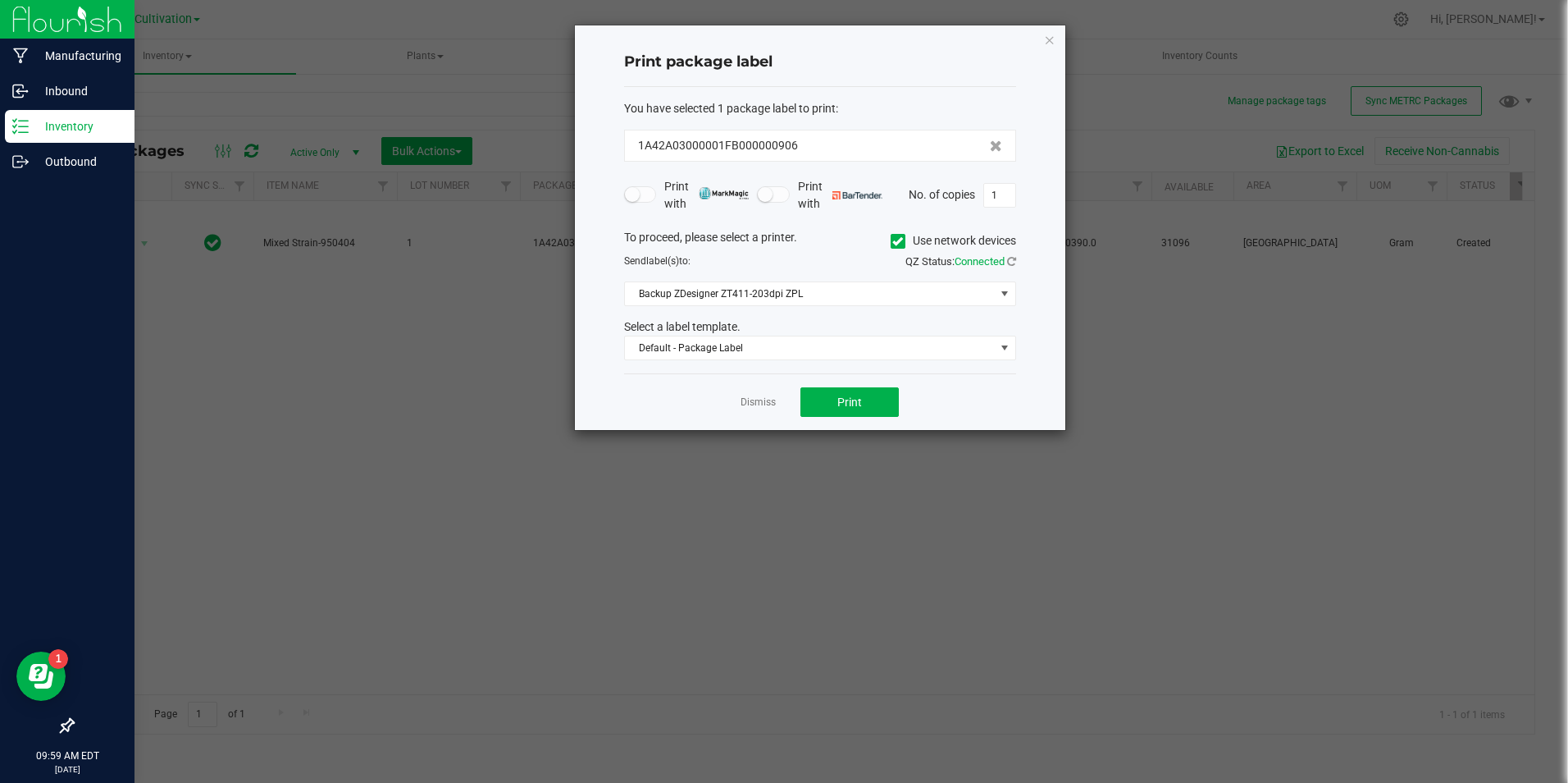
click at [900, 242] on icon at bounding box center [898, 242] width 11 height 0
click at [0, 0] on input "Use network devices" at bounding box center [0, 0] width 0 height 0
click at [856, 303] on span at bounding box center [810, 293] width 370 height 23
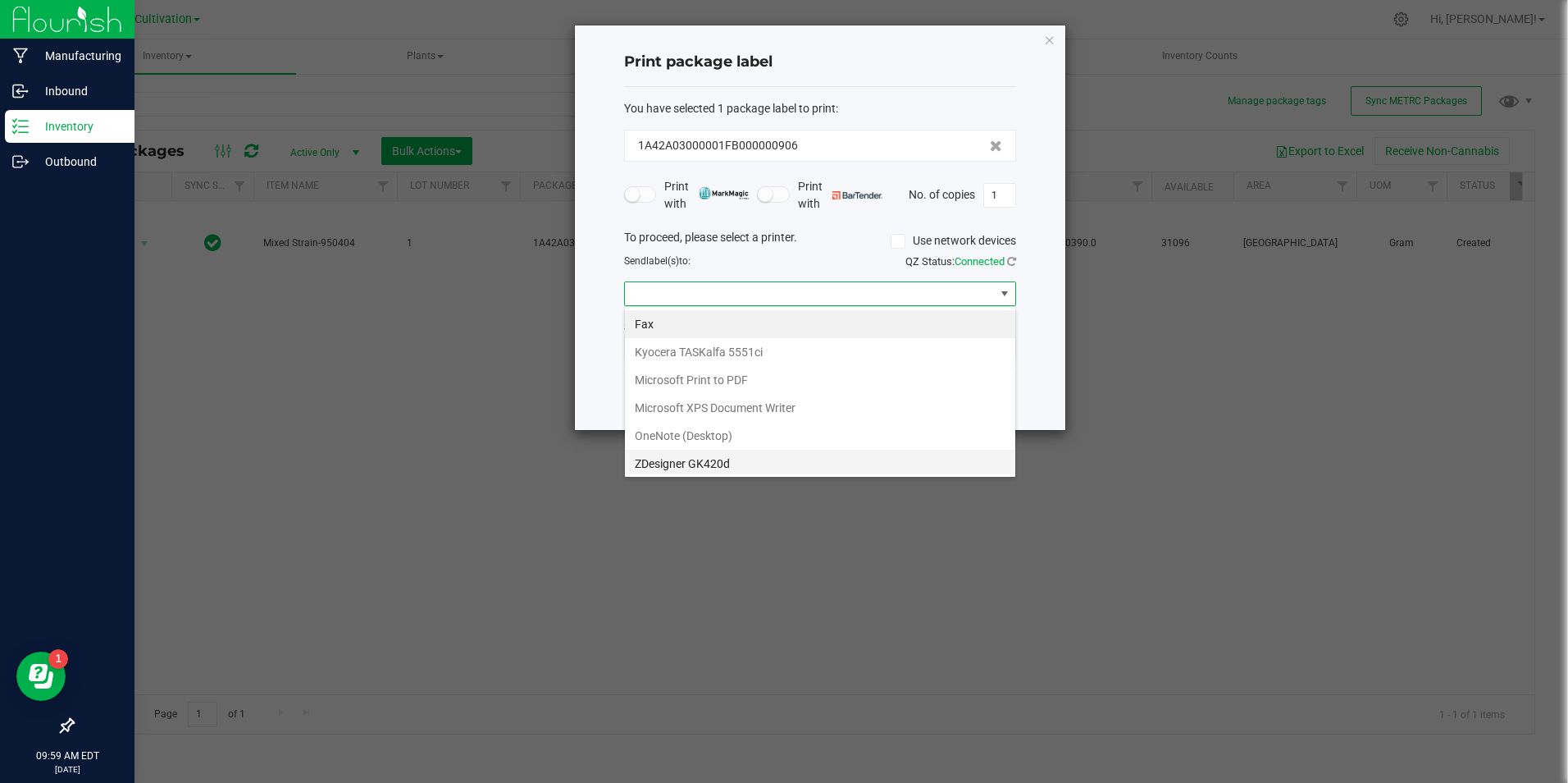
scroll to position [31, 0]
click at [770, 446] on 1\) "ZDesigner GK420d (Copy 1)" at bounding box center [821, 460] width 390 height 28
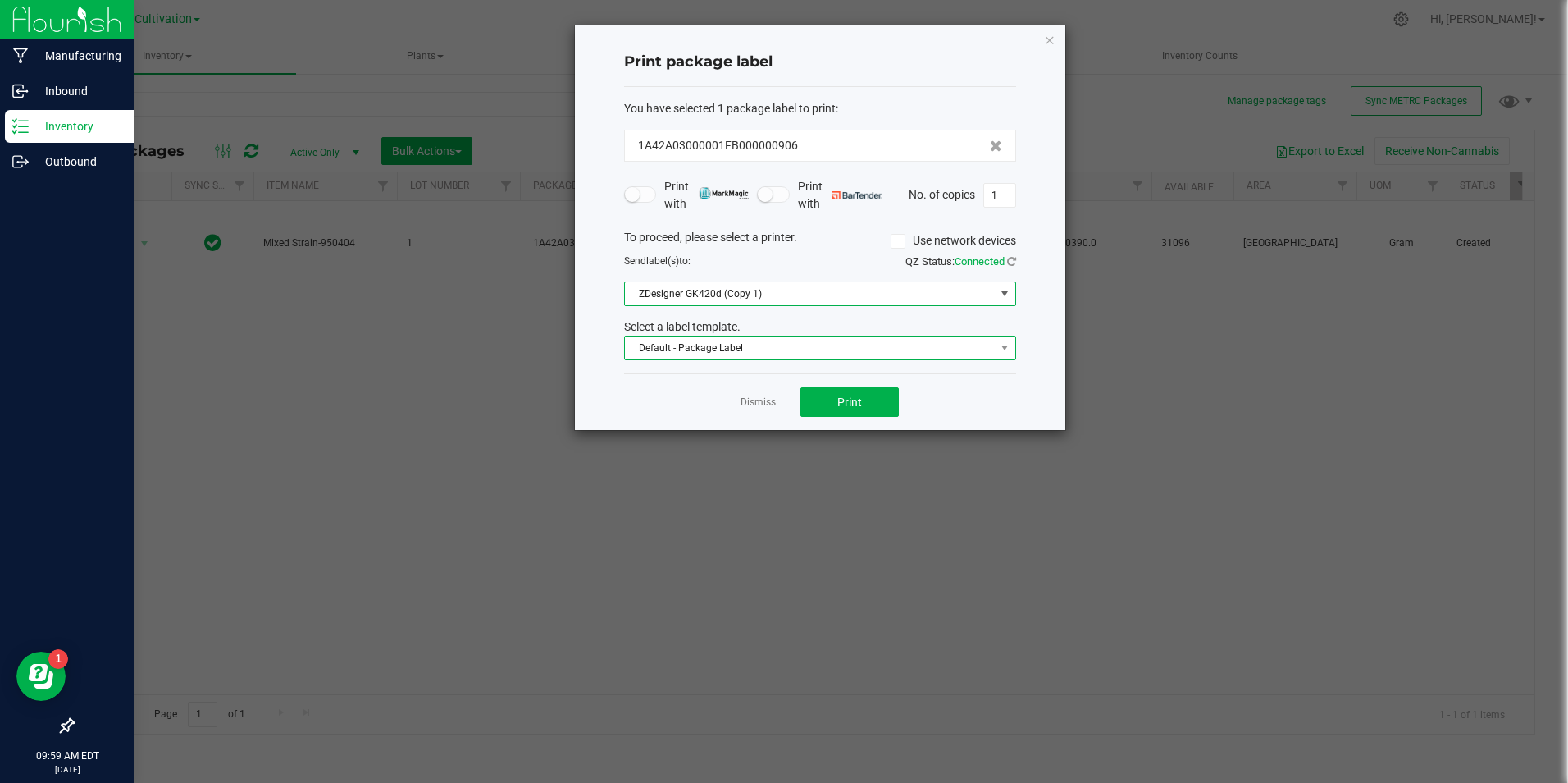
click at [765, 346] on span "Default - Package Label" at bounding box center [810, 348] width 370 height 23
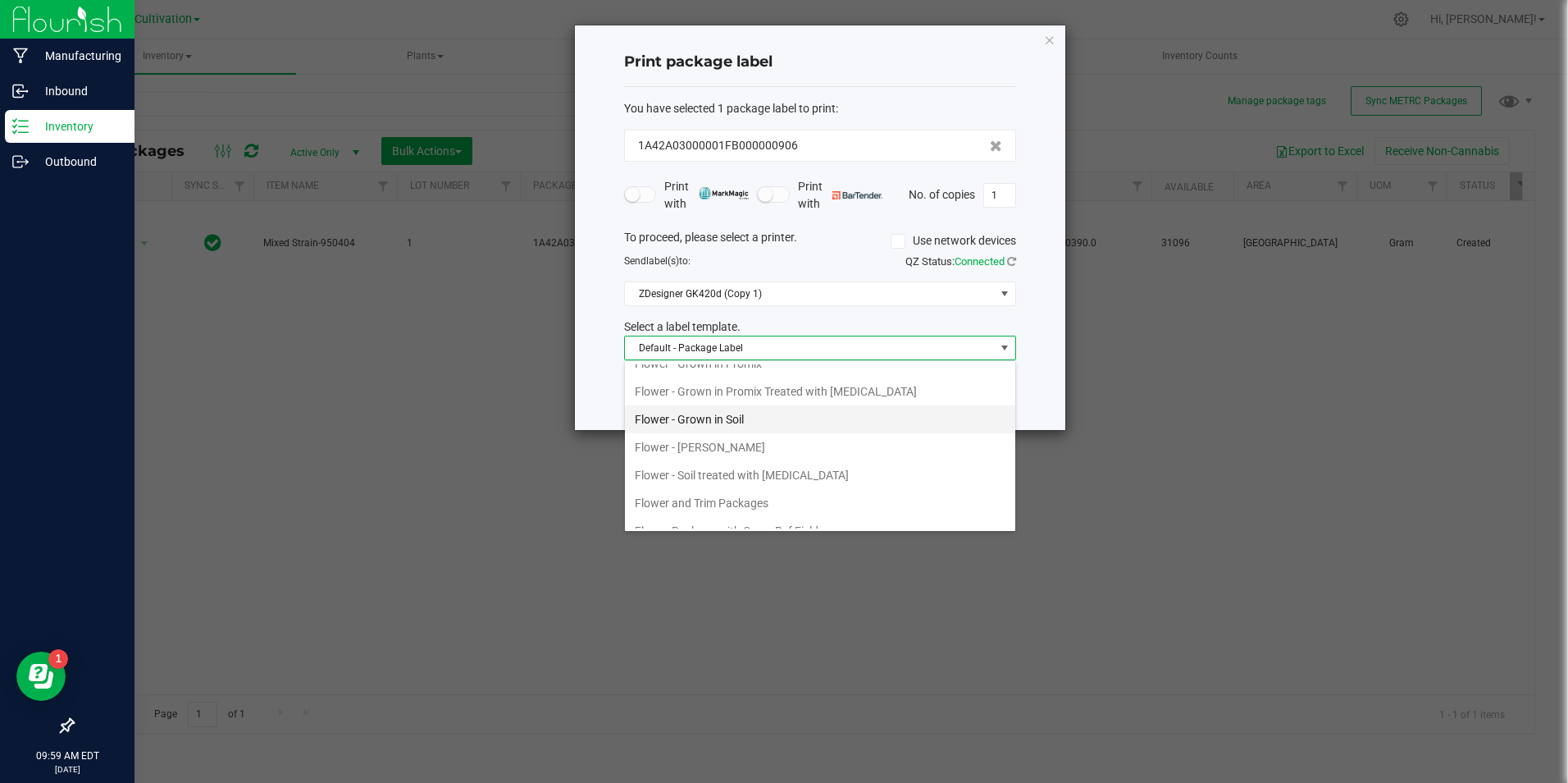
scroll to position [331, 0]
click at [809, 459] on li "Flower and Trim Packages" at bounding box center [821, 466] width 390 height 28
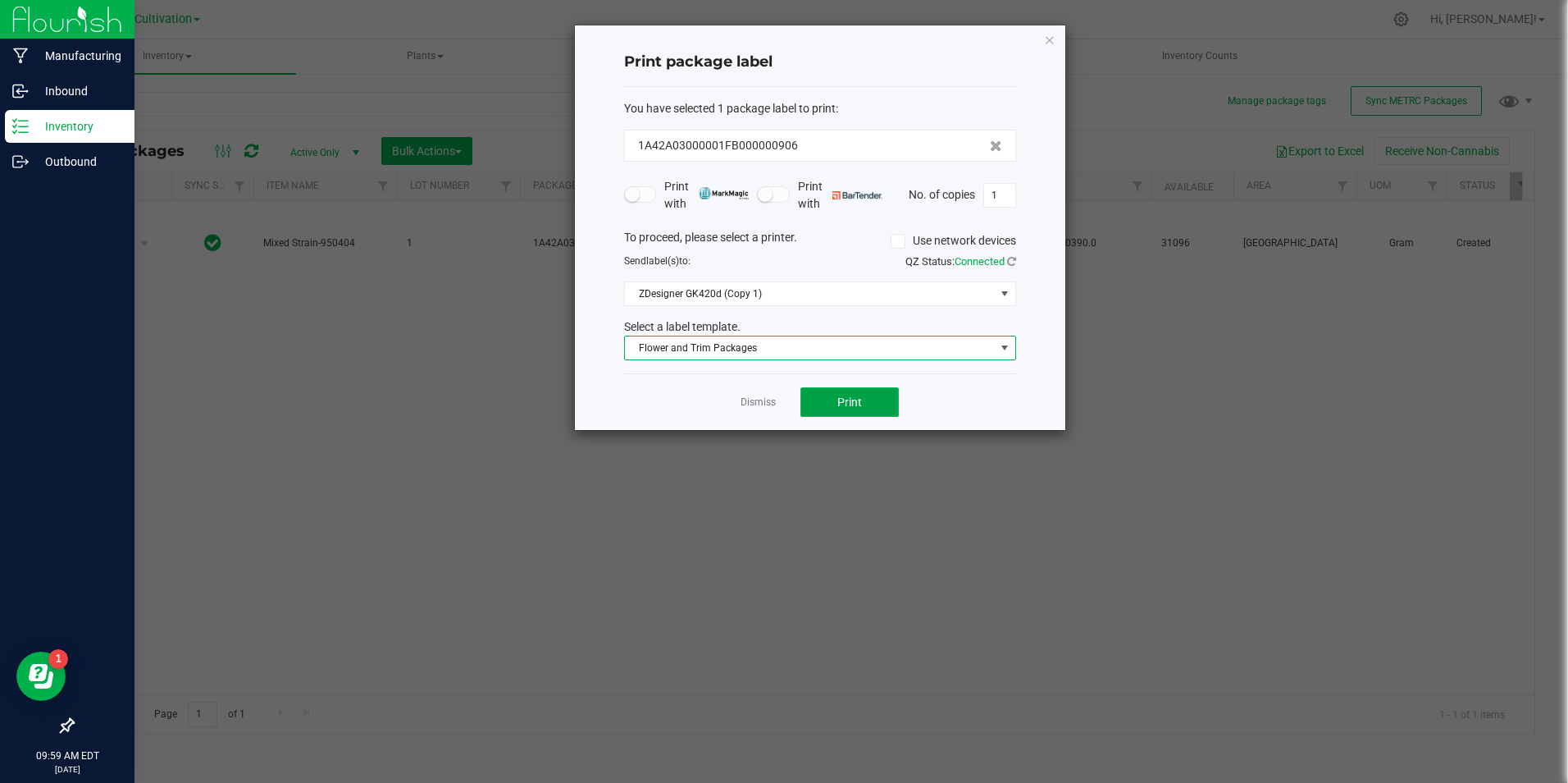
click at [832, 396] on button "Print" at bounding box center [849, 403] width 98 height 30
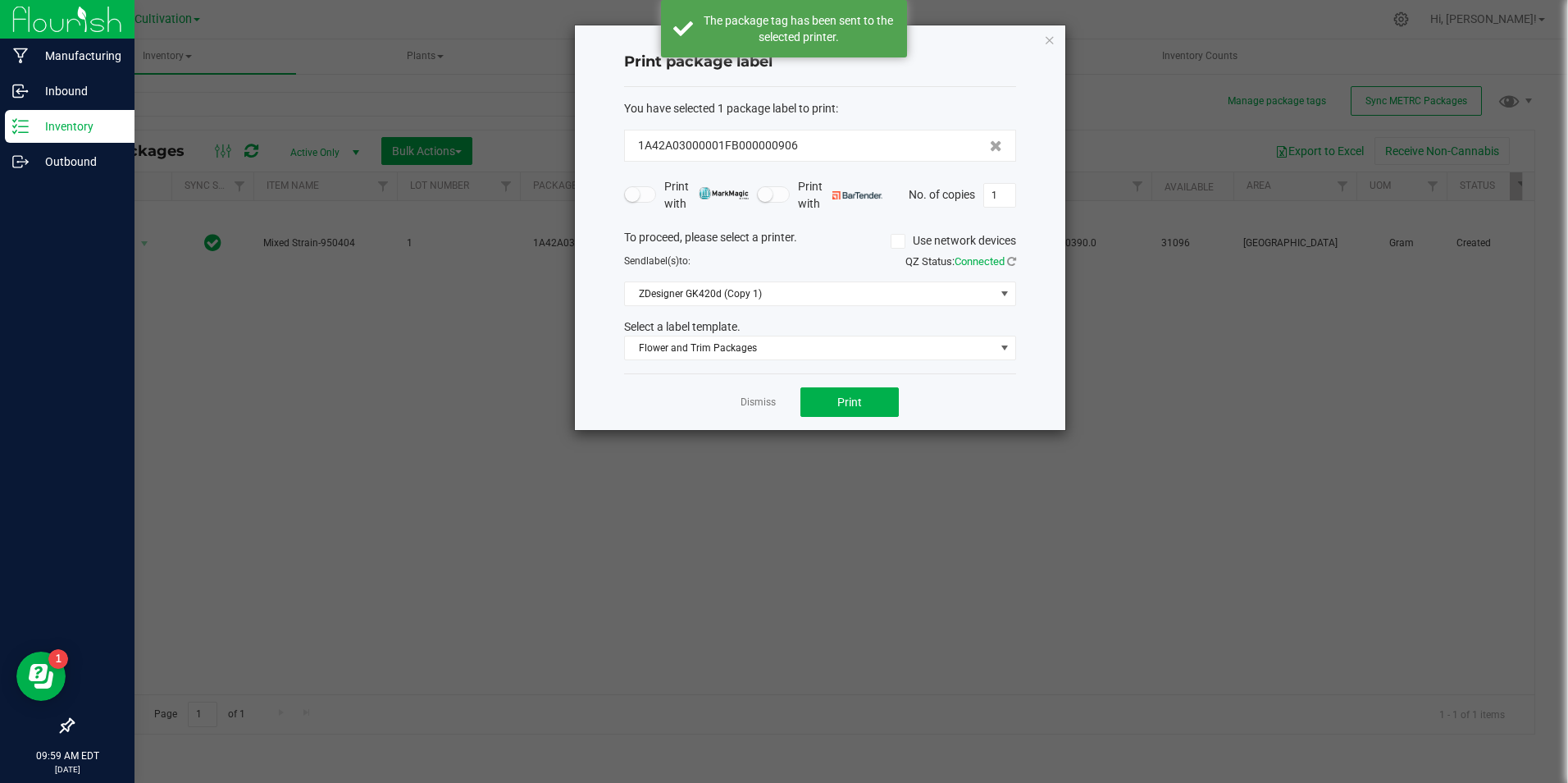
click at [761, 401] on link "Dismiss" at bounding box center [759, 402] width 35 height 14
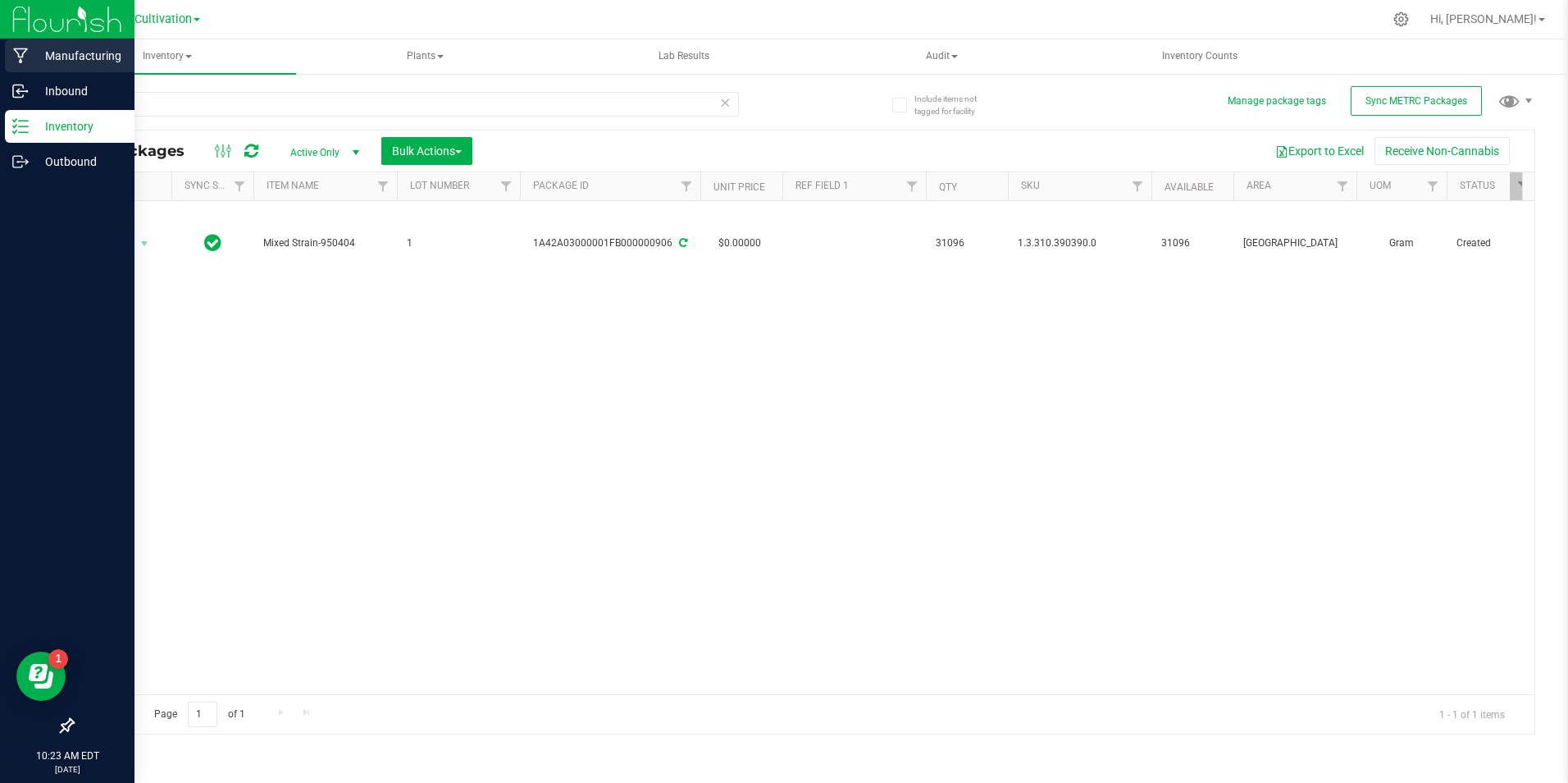
click at [54, 61] on p "Manufacturing" at bounding box center [78, 56] width 98 height 19
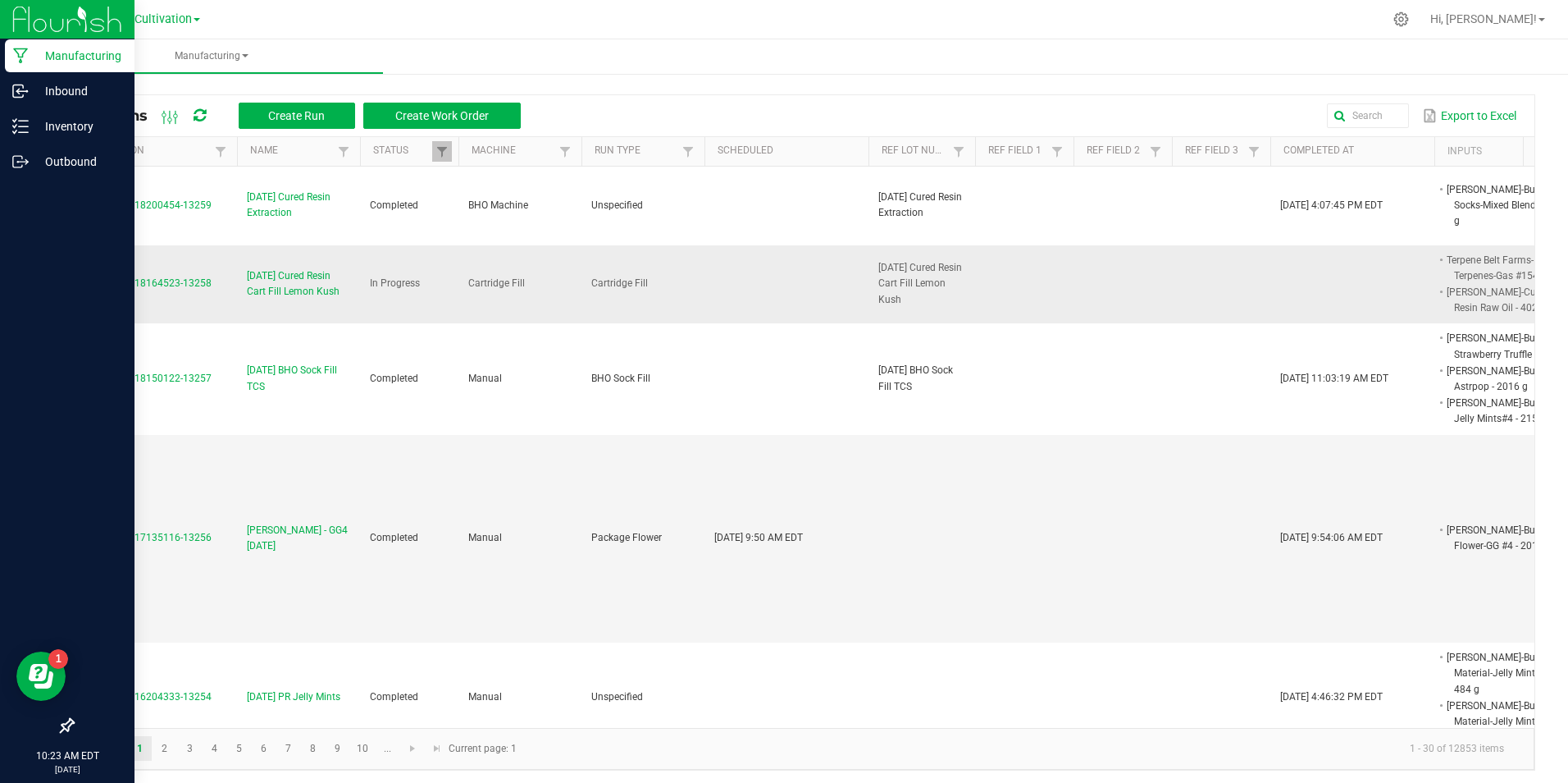
click at [310, 291] on span "[DATE] Cured Resin Cart Fill Lemon Kush" at bounding box center [299, 284] width 104 height 31
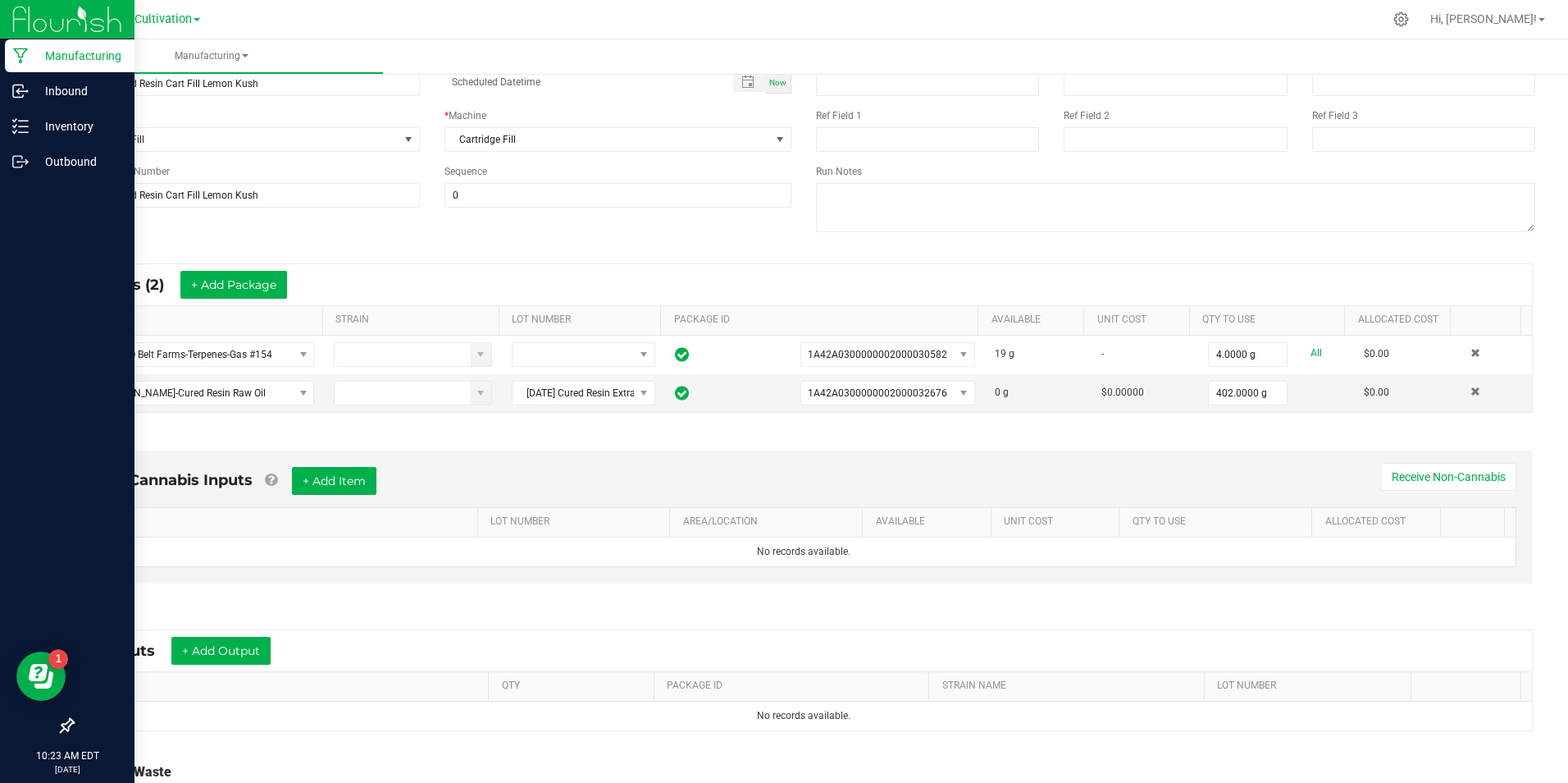
scroll to position [246, 0]
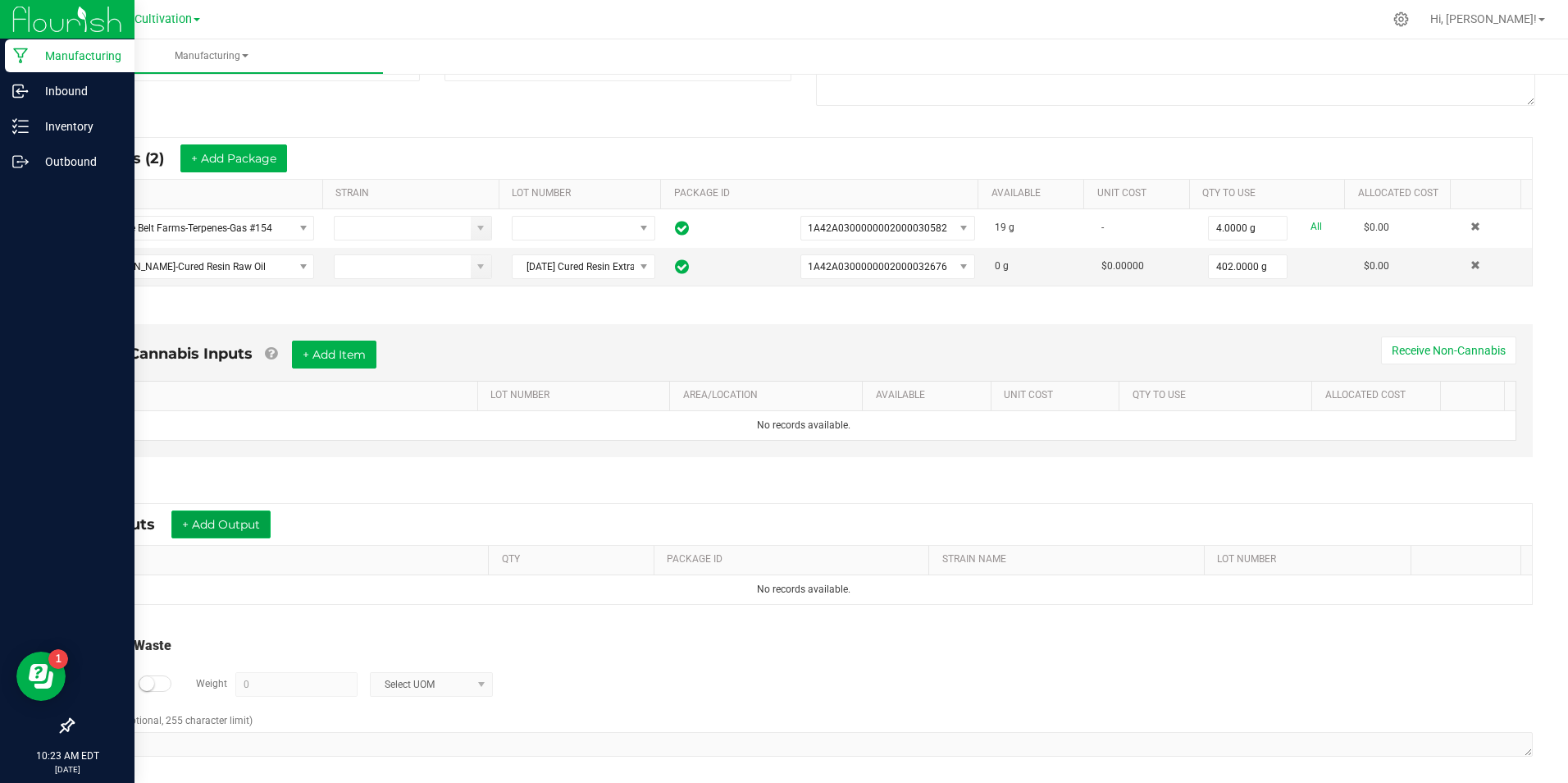
click at [227, 523] on button "+ Add Output" at bounding box center [220, 525] width 99 height 28
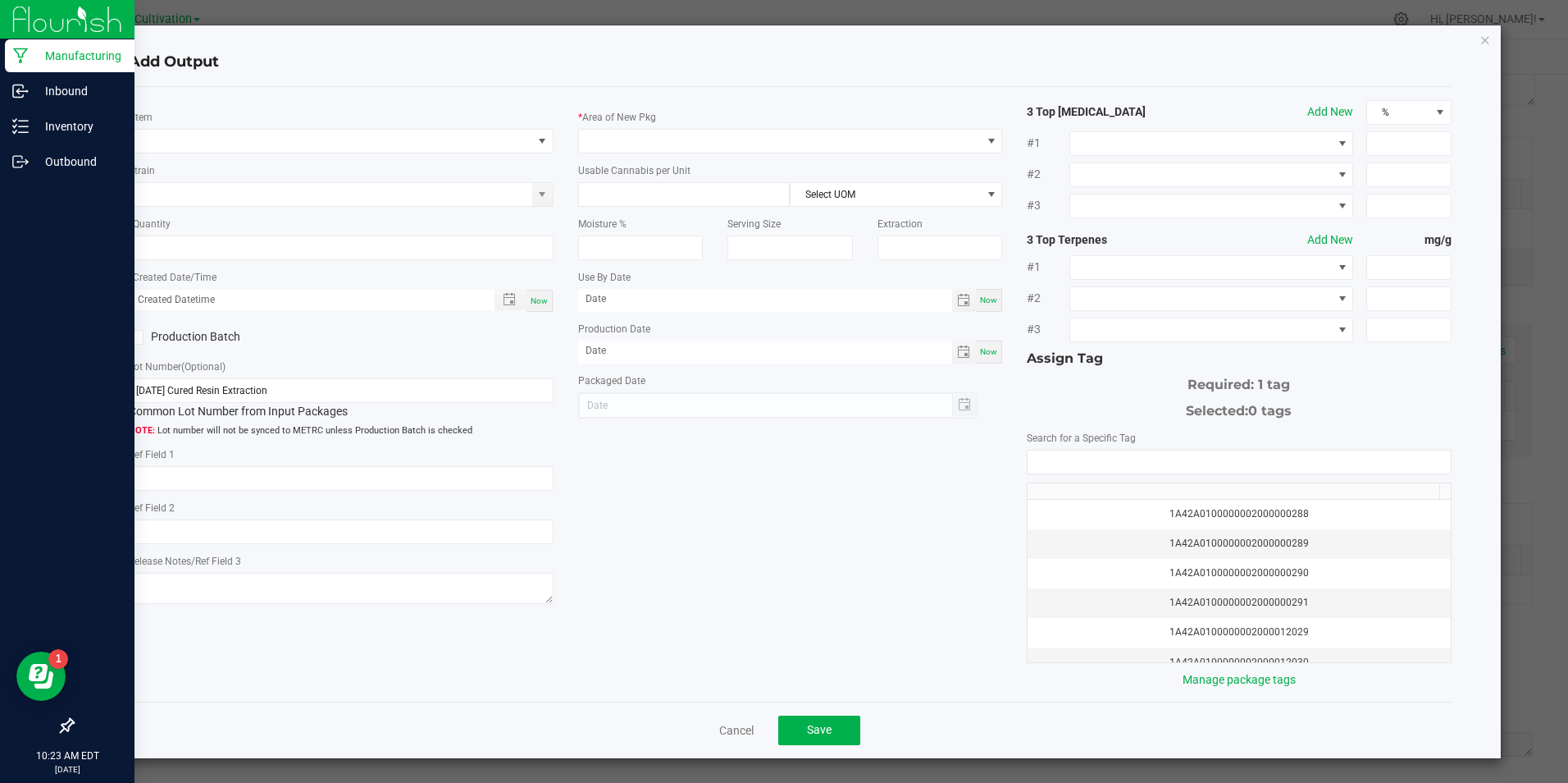
click at [268, 156] on div "* Item Strain * Quantity * Created Date/Time Now Production Batch Lot Number (O…" at bounding box center [340, 354] width 449 height 510
click at [265, 145] on span "NO DATA FOUND" at bounding box center [330, 141] width 402 height 23
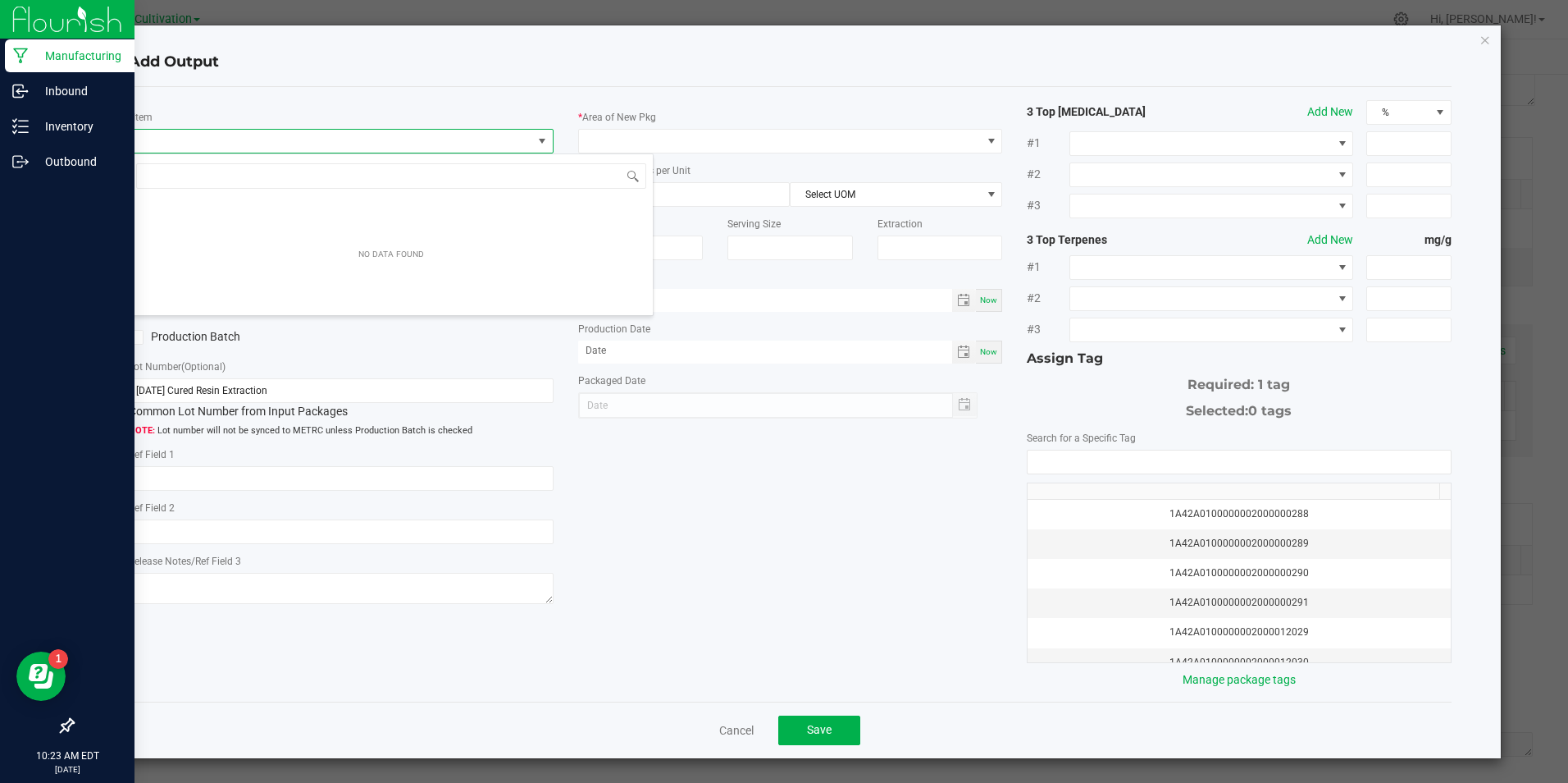
scroll to position [25, 421]
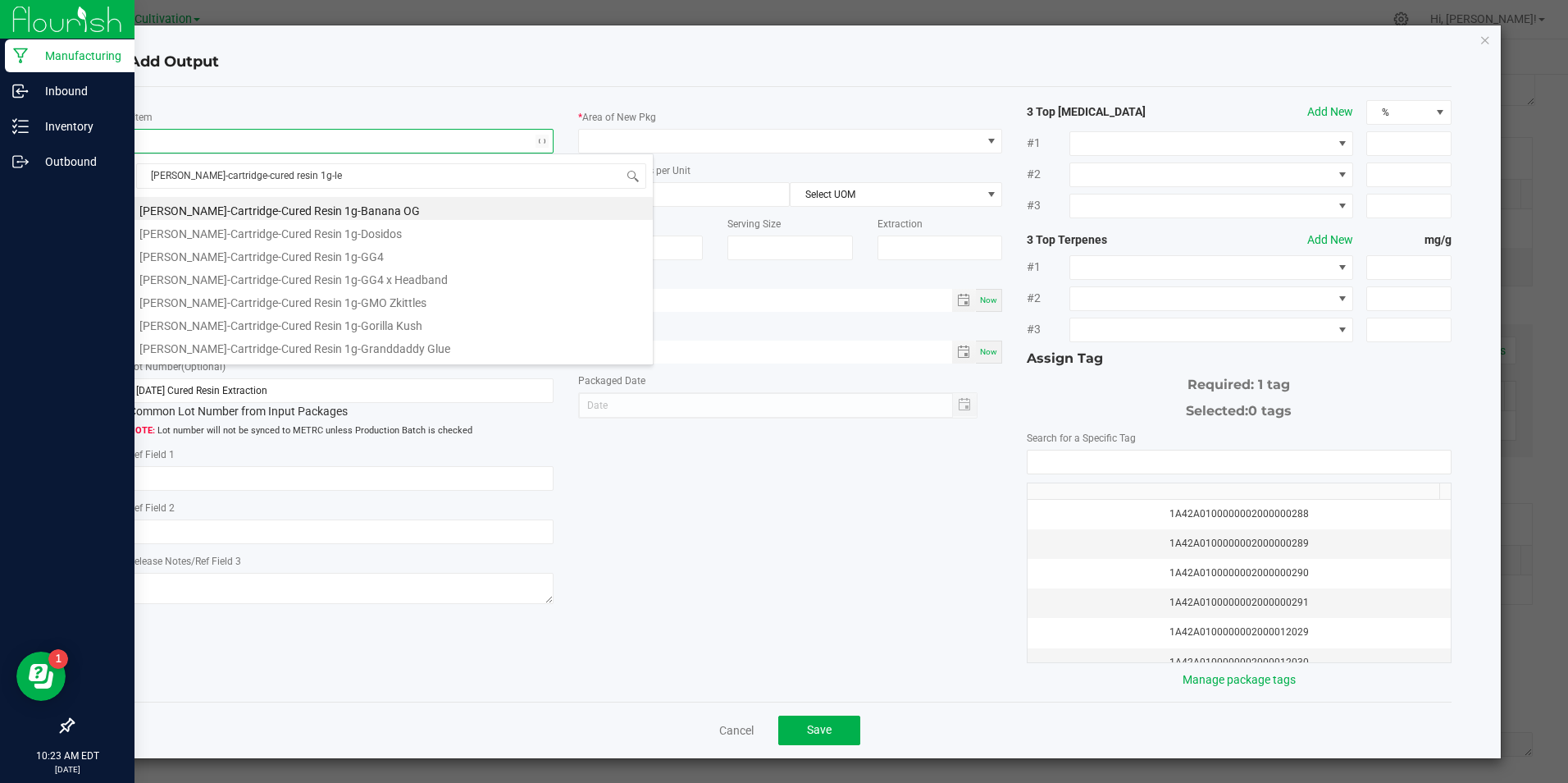
type input "[PERSON_NAME]-cartridge-cured resin 1g-lem"
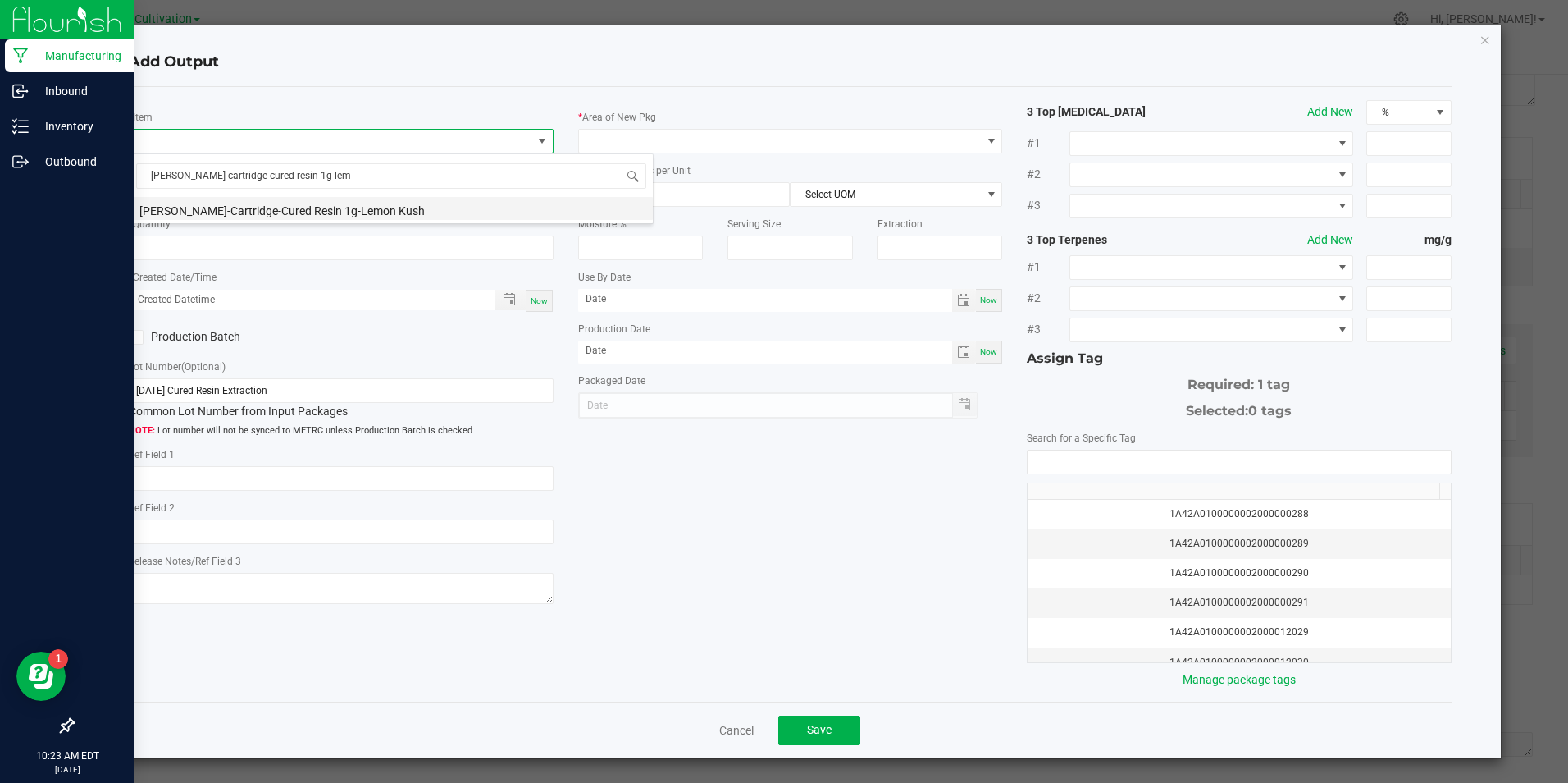
click at [325, 206] on li "[PERSON_NAME]-Cartridge-Cured Resin 1g-Lemon Kush" at bounding box center [391, 208] width 524 height 23
type input "0 ea"
type input "3.3"
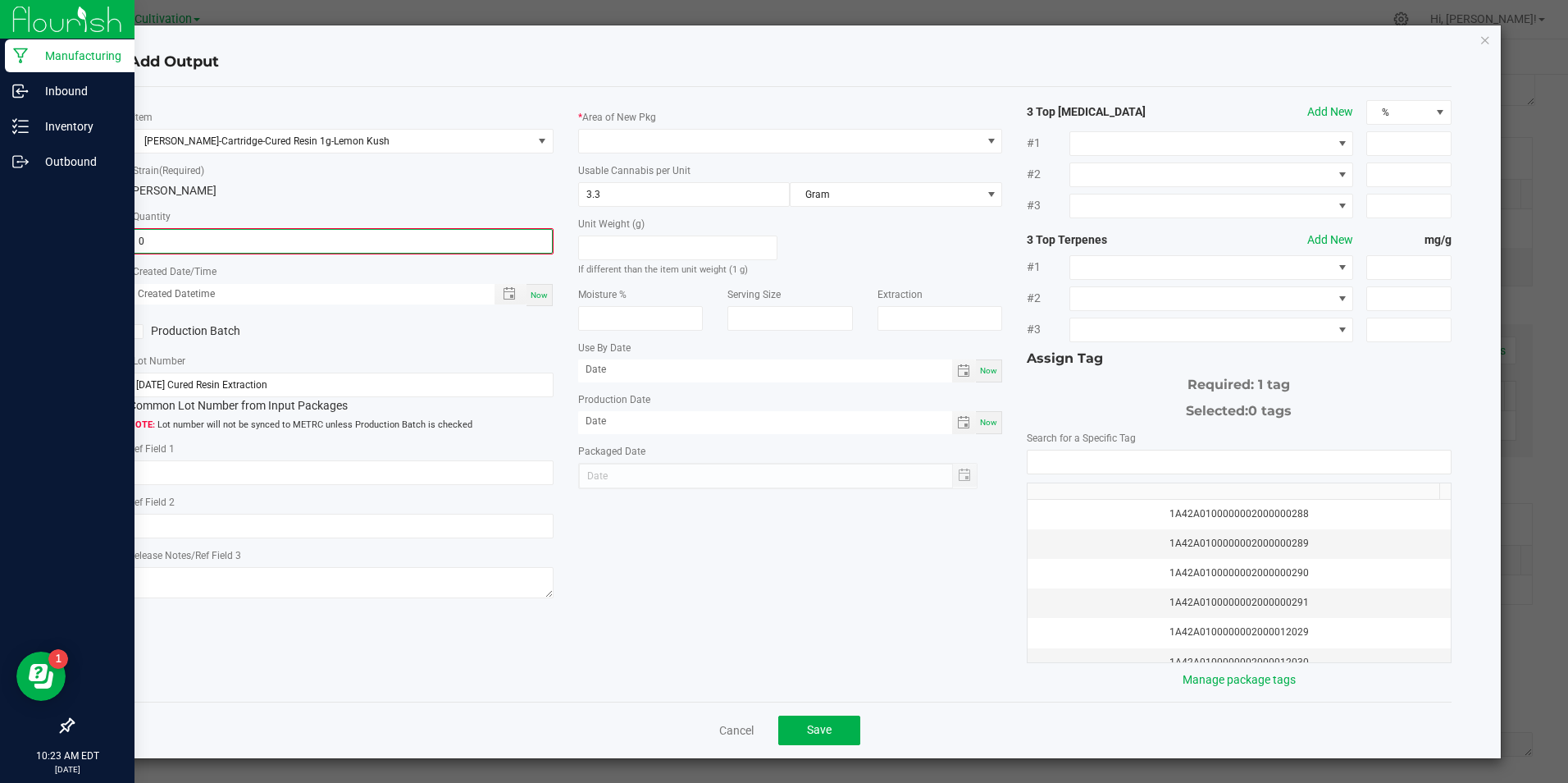
click at [343, 239] on input "0" at bounding box center [340, 241] width 421 height 23
type input "405 ea"
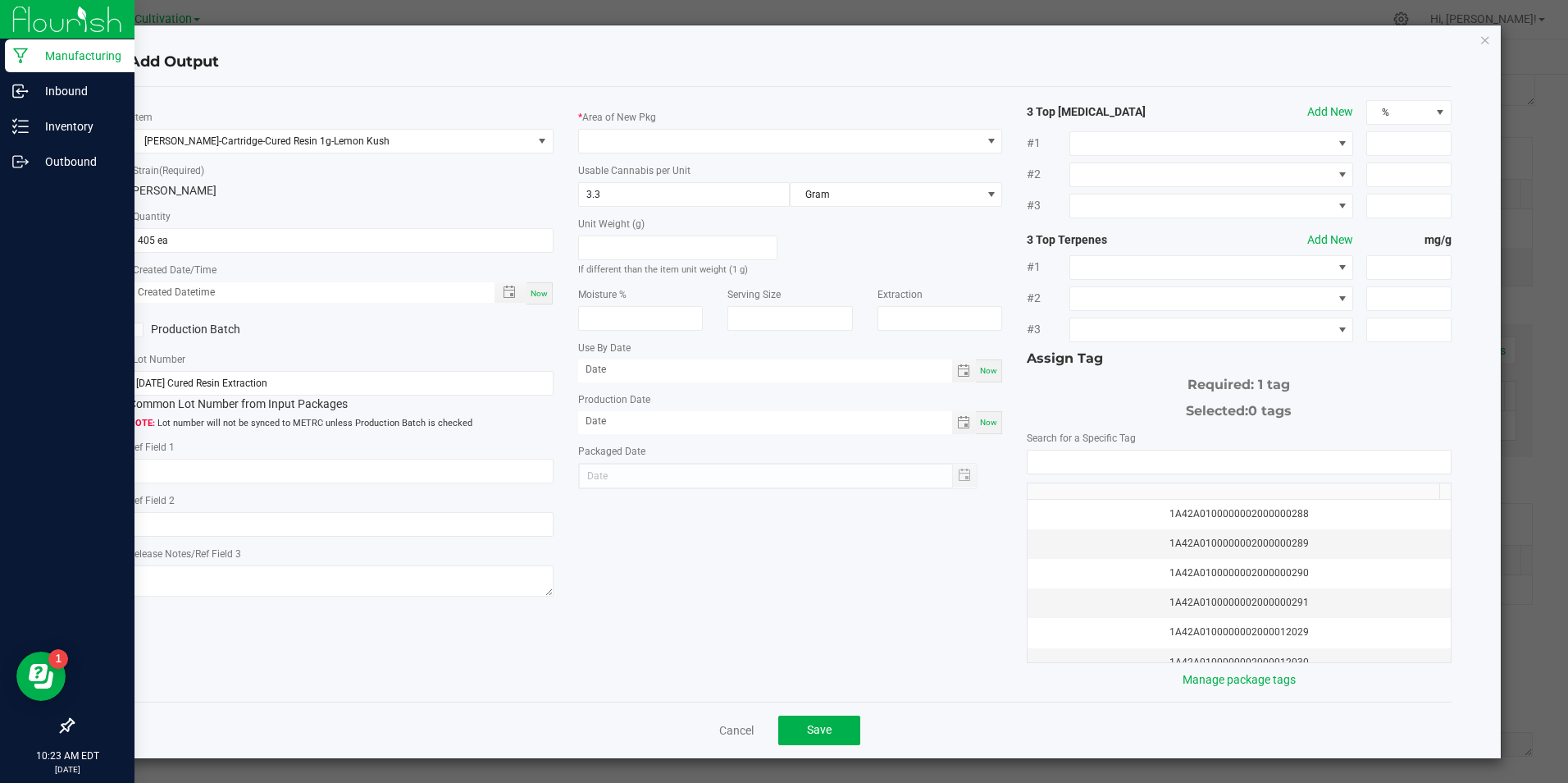
click at [544, 295] on div "Now" at bounding box center [539, 293] width 26 height 22
type input "[DATE] 10:23 AM"
type input "[DATE]"
click at [134, 329] on icon at bounding box center [137, 329] width 11 height 0
click at [0, 0] on input "Production Batch" at bounding box center [0, 0] width 0 height 0
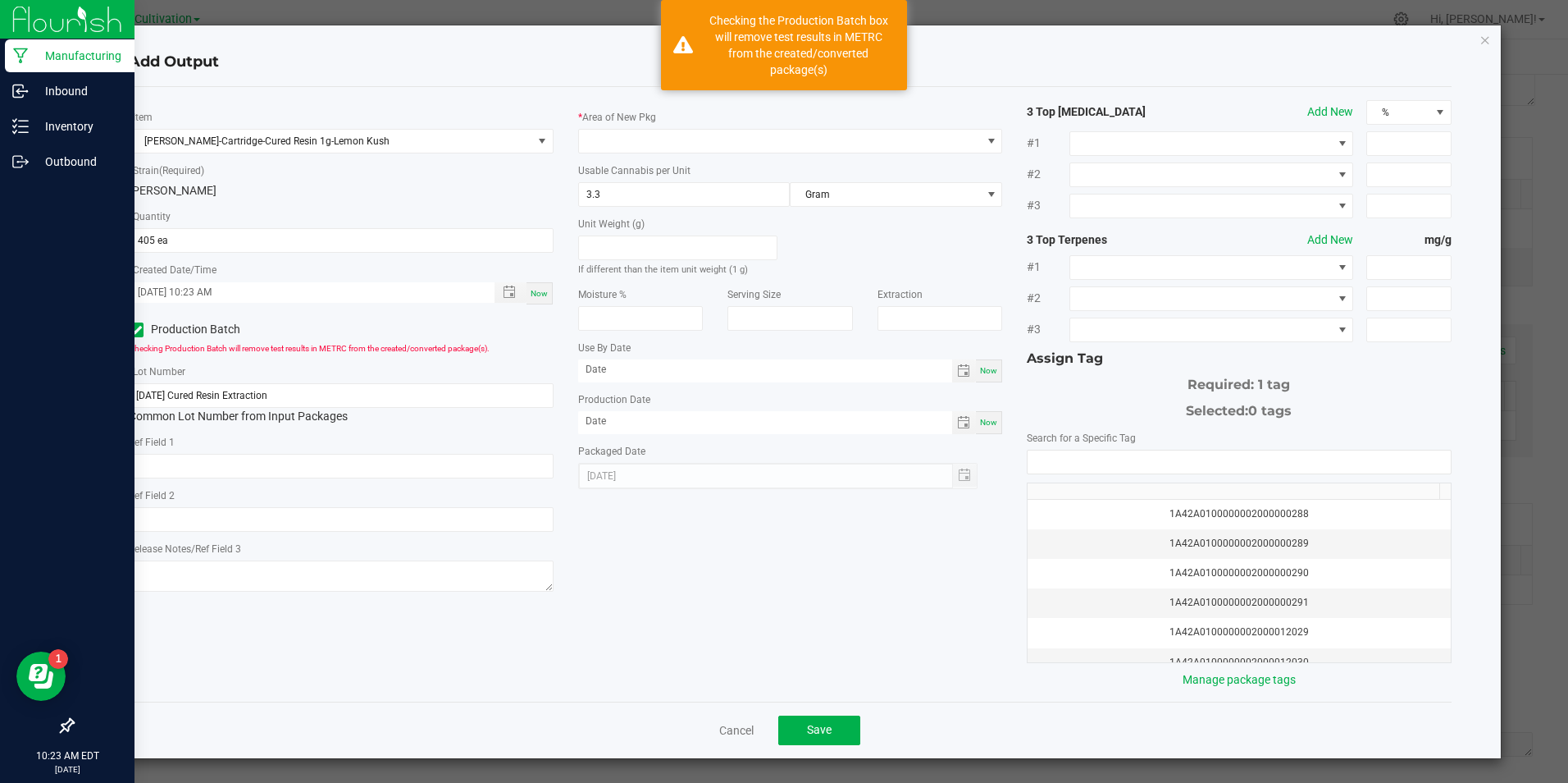
click at [252, 381] on div "* Lot Number [DATE] Cured Resin Extraction Common Lot Number from Input Packages" at bounding box center [340, 393] width 424 height 62
drag, startPoint x: 248, startPoint y: 409, endPoint x: 248, endPoint y: 395, distance: 14.0
click at [248, 400] on div "[DATE] Cured Resin Extraction Common Lot Number from Input Packages" at bounding box center [340, 404] width 424 height 42
click at [248, 395] on input "[DATE] Cured Resin Extraction" at bounding box center [340, 395] width 424 height 25
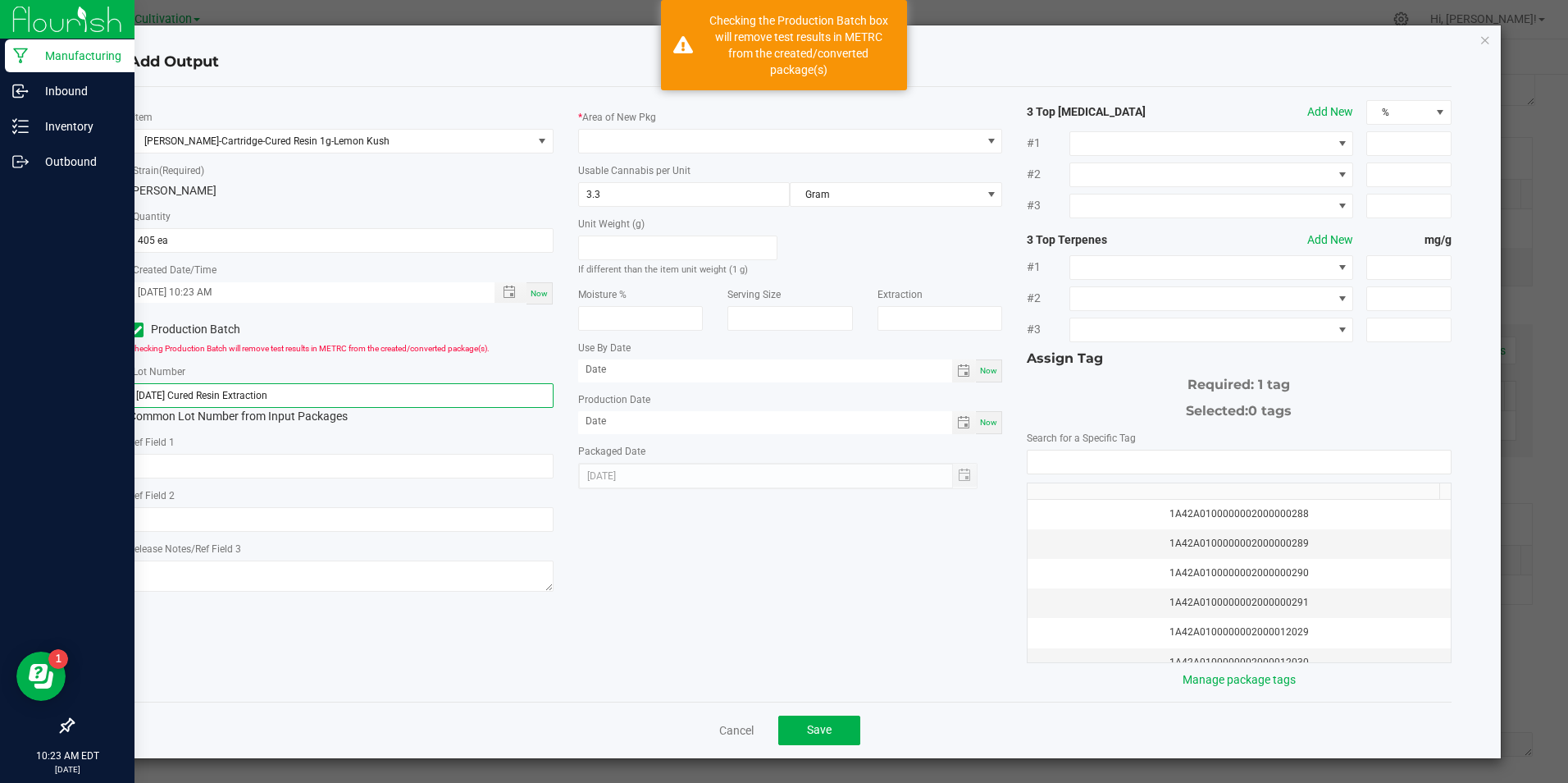
click at [248, 391] on input "[DATE] Cured Resin Extraction" at bounding box center [340, 395] width 424 height 25
click at [733, 734] on link "Cancel" at bounding box center [736, 730] width 34 height 17
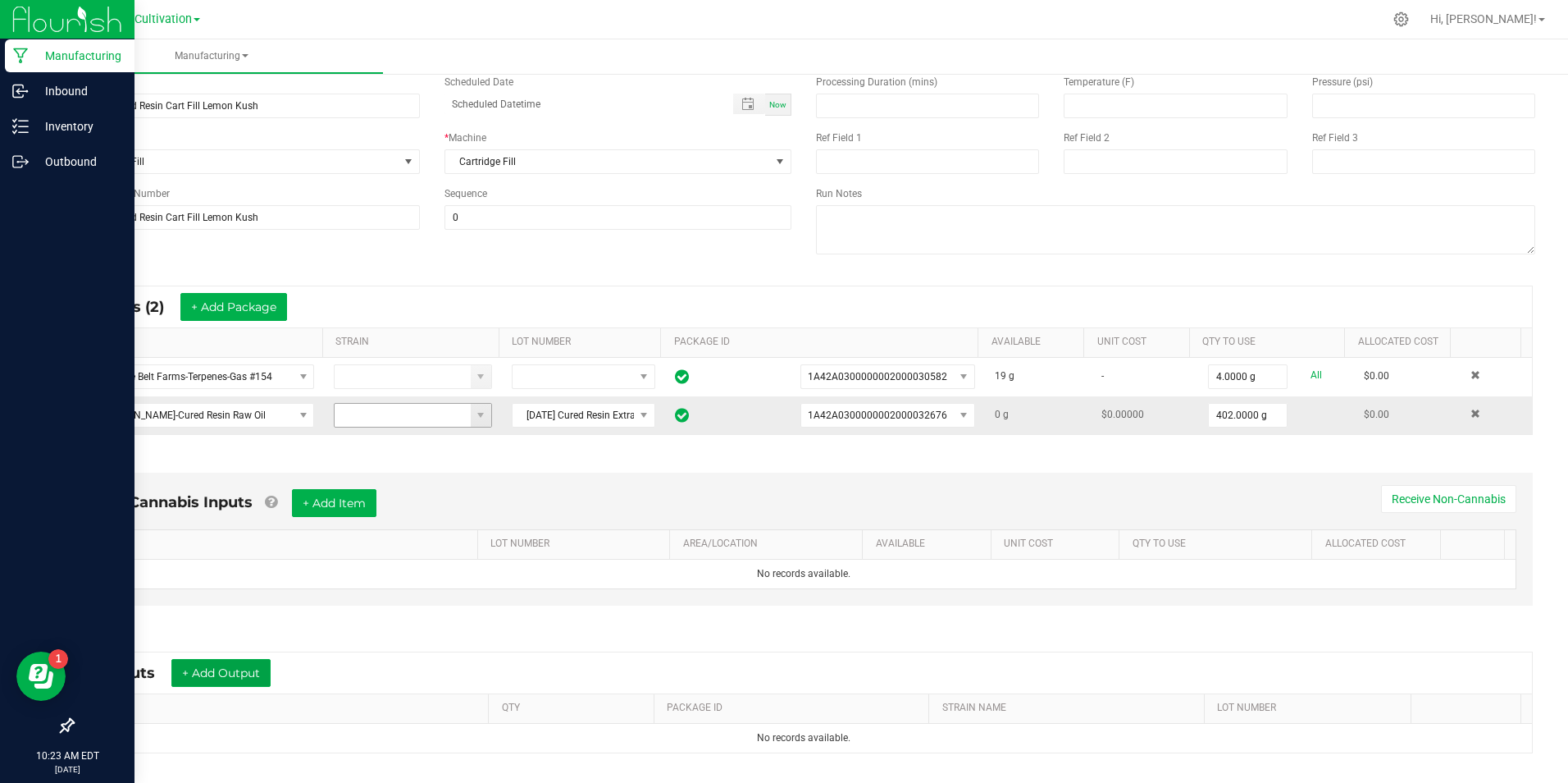
scroll to position [0, 0]
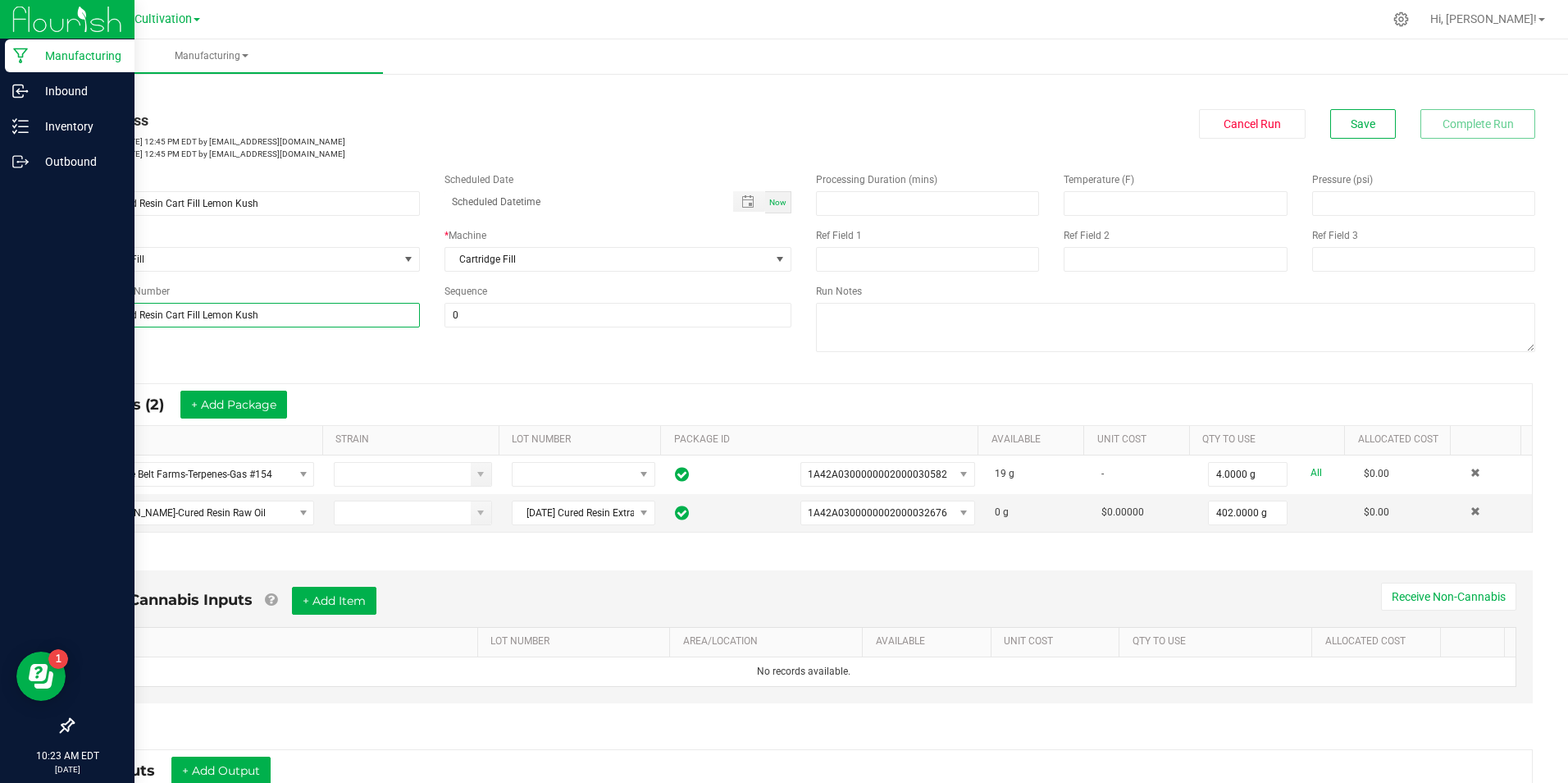
click at [226, 313] on input "[DATE] Cured Resin Cart Fill Lemon Kush" at bounding box center [246, 315] width 348 height 25
click at [304, 349] on div "Name [DATE] Cured Resin Cart Fill Lemon Kush Scheduled Date Now Run Type Cartri…" at bounding box center [804, 264] width 1488 height 208
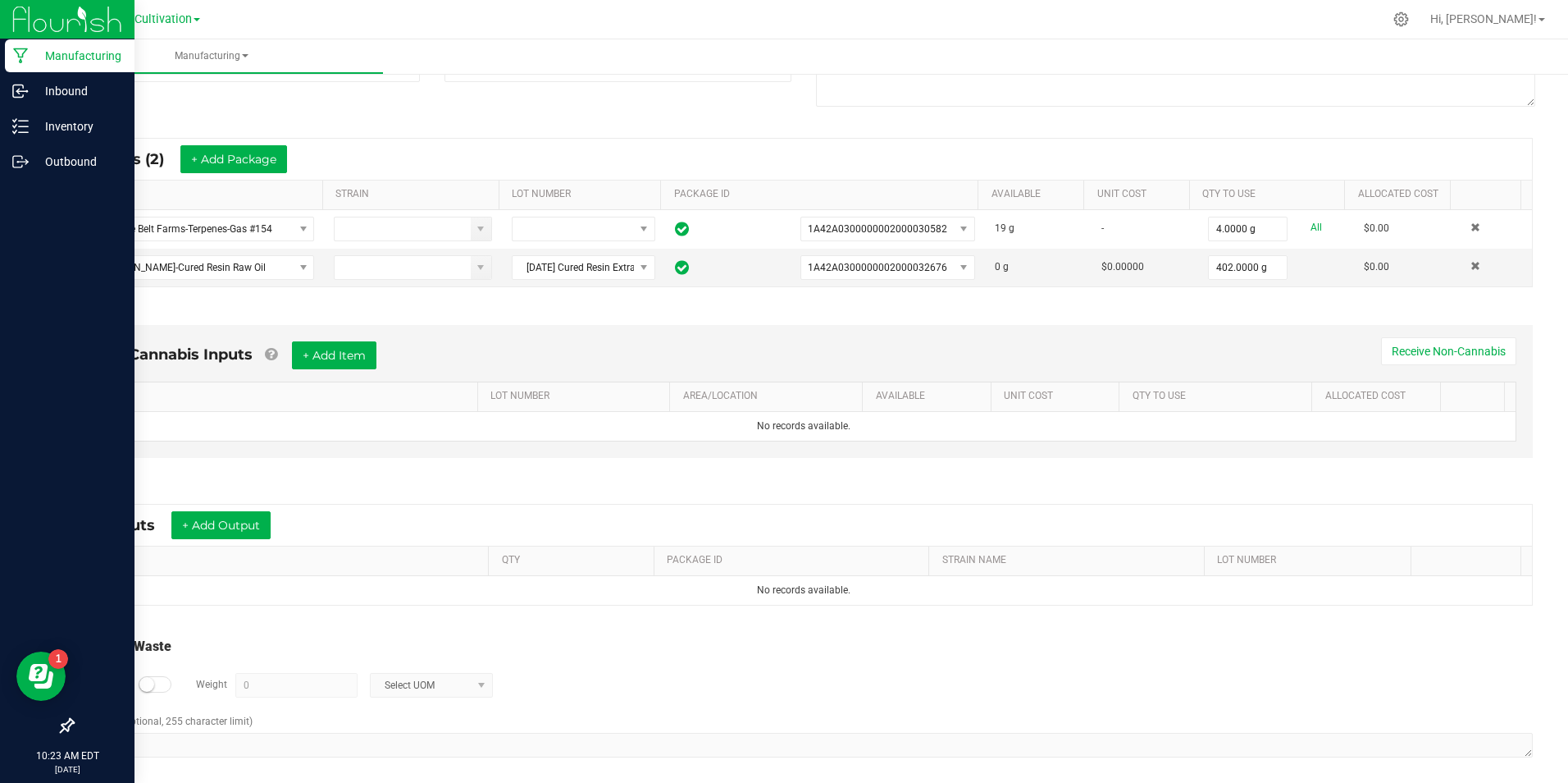
scroll to position [246, 0]
click at [240, 530] on button "+ Add Output" at bounding box center [220, 525] width 99 height 28
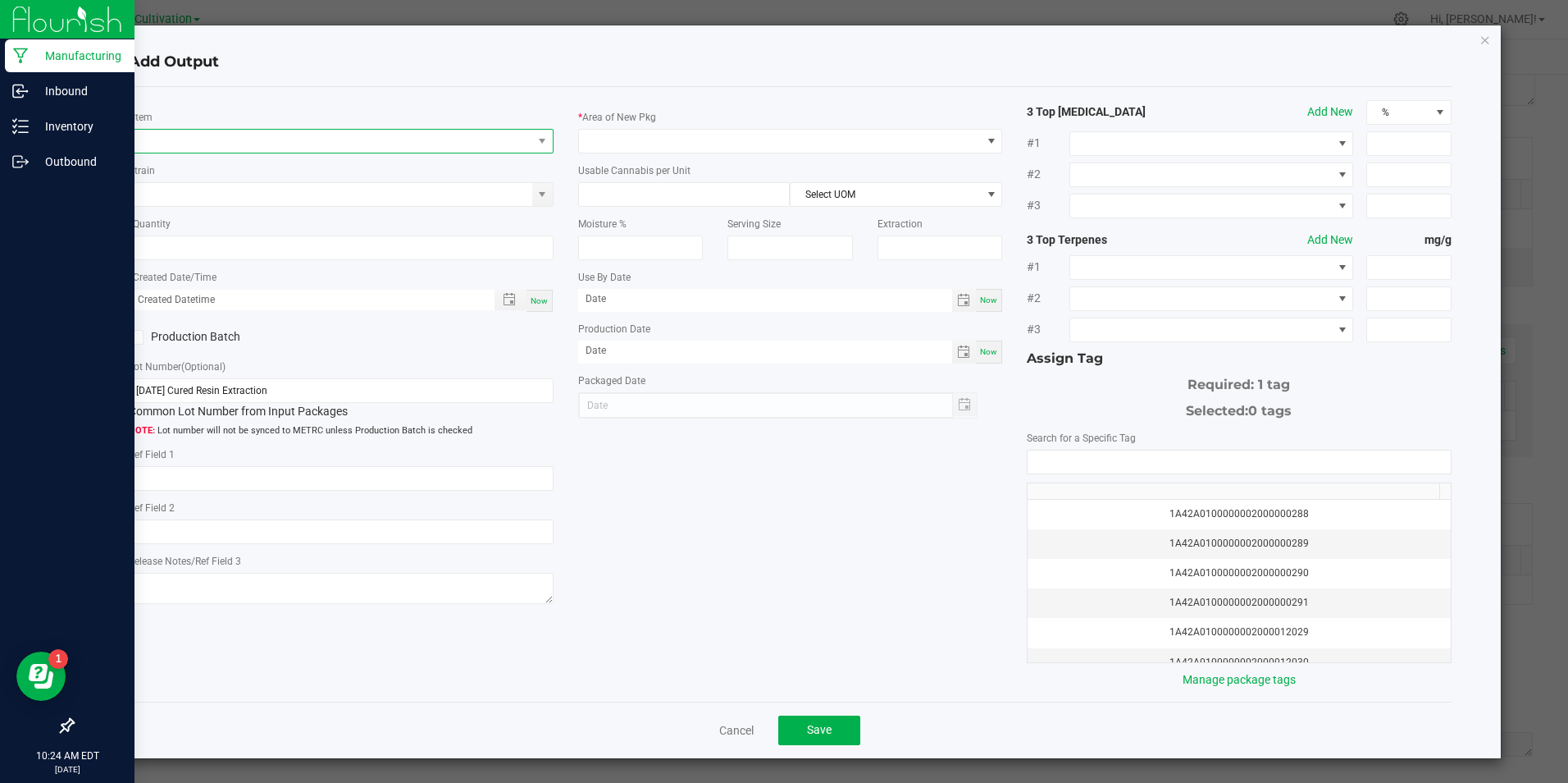
click at [241, 134] on span "NO DATA FOUND" at bounding box center [330, 141] width 402 height 23
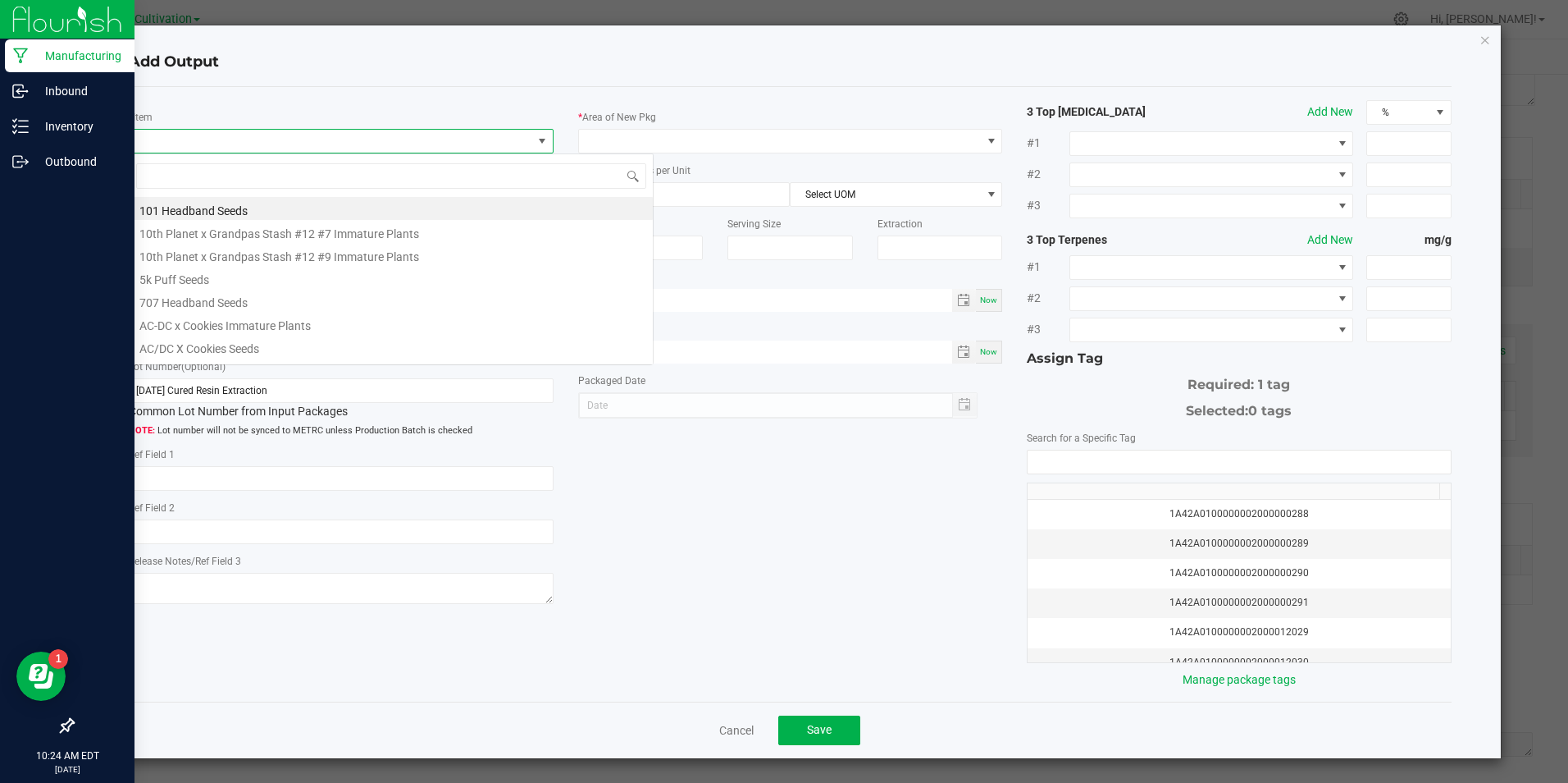
scroll to position [25, 421]
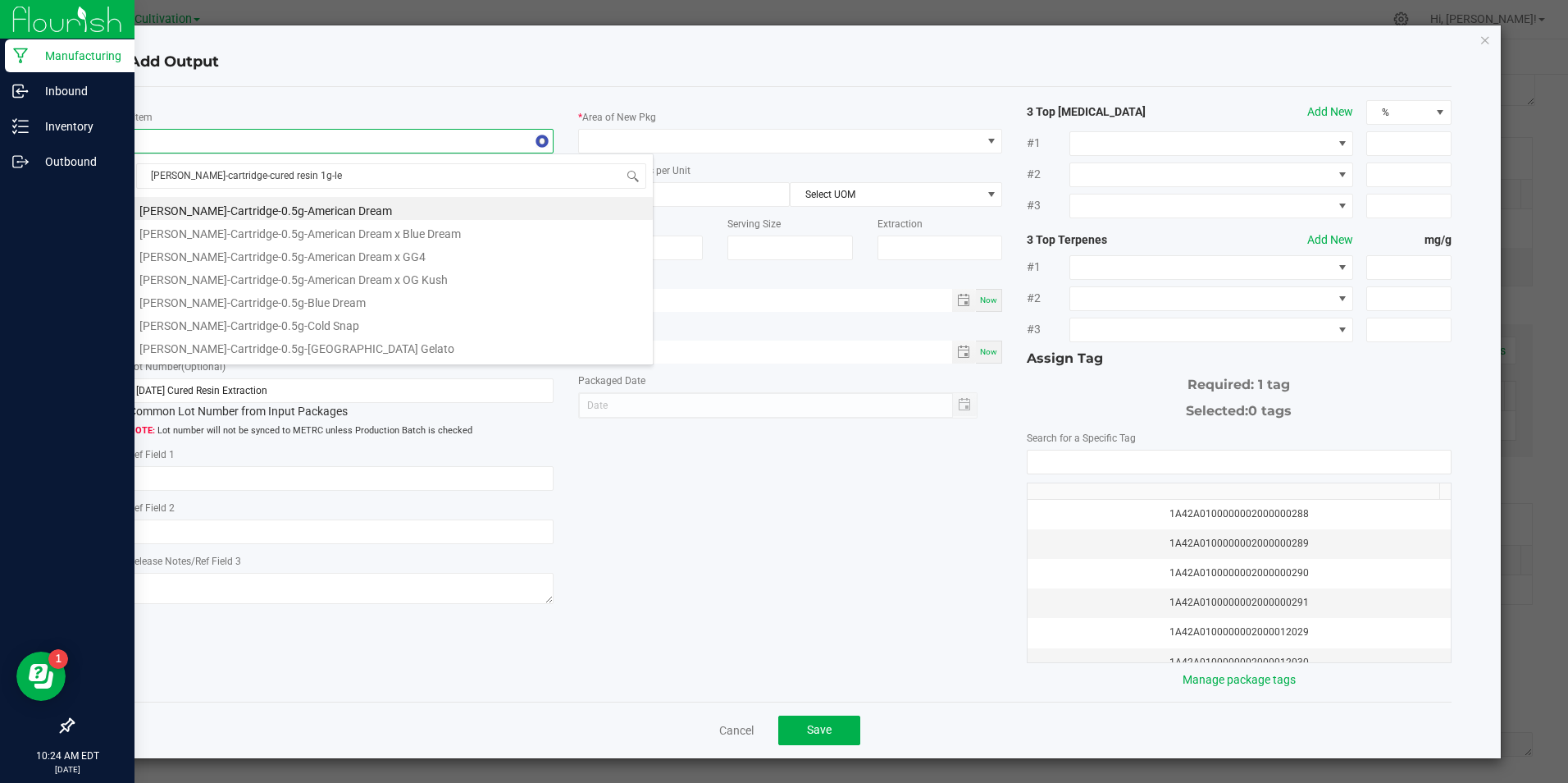
type input "[PERSON_NAME]-cartridge-cured resin 1g-lem"
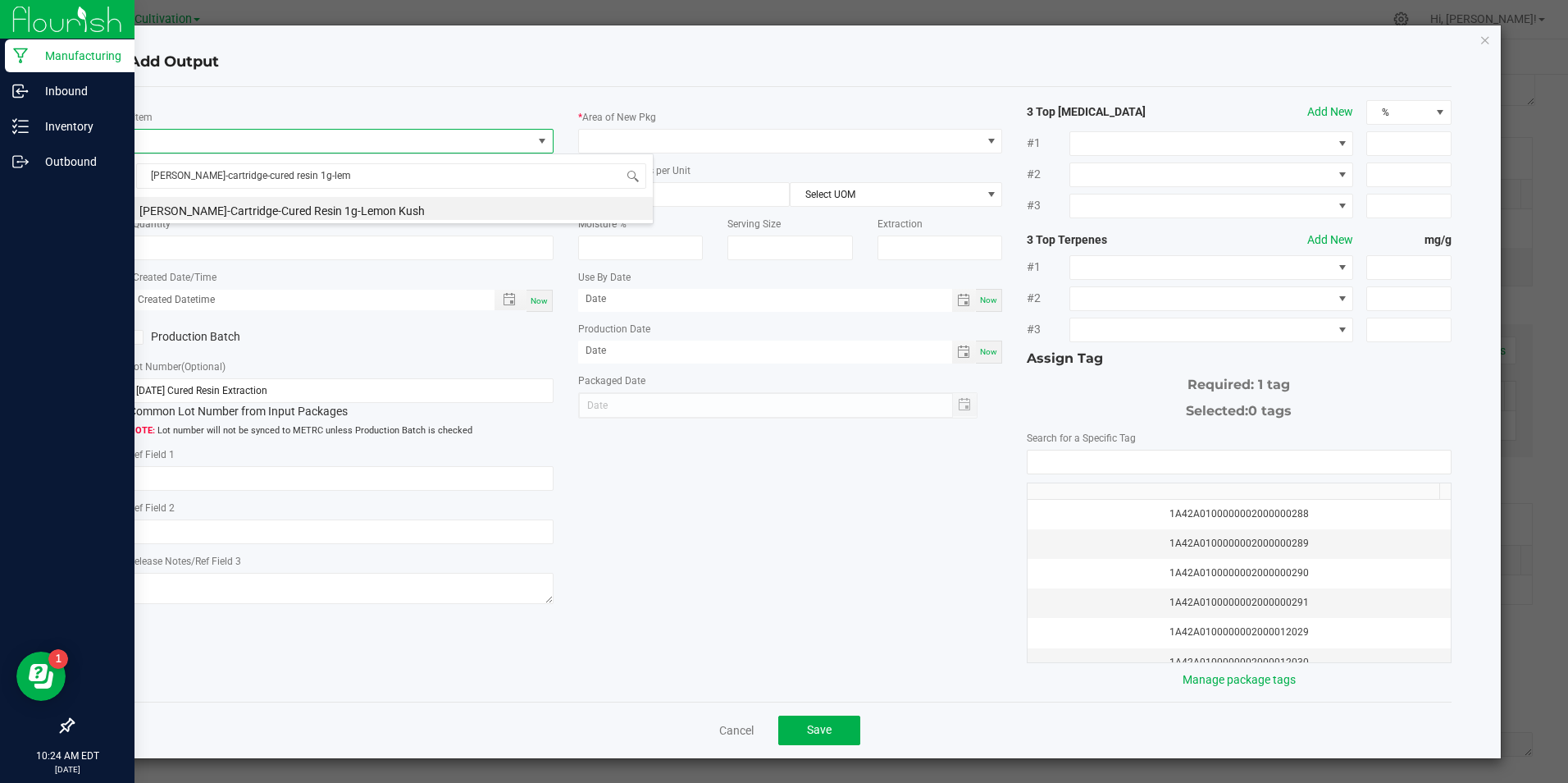
click at [272, 208] on li "[PERSON_NAME]-Cartridge-Cured Resin 1g-Lemon Kush" at bounding box center [391, 208] width 524 height 23
type input "0 ea"
type input "3.3"
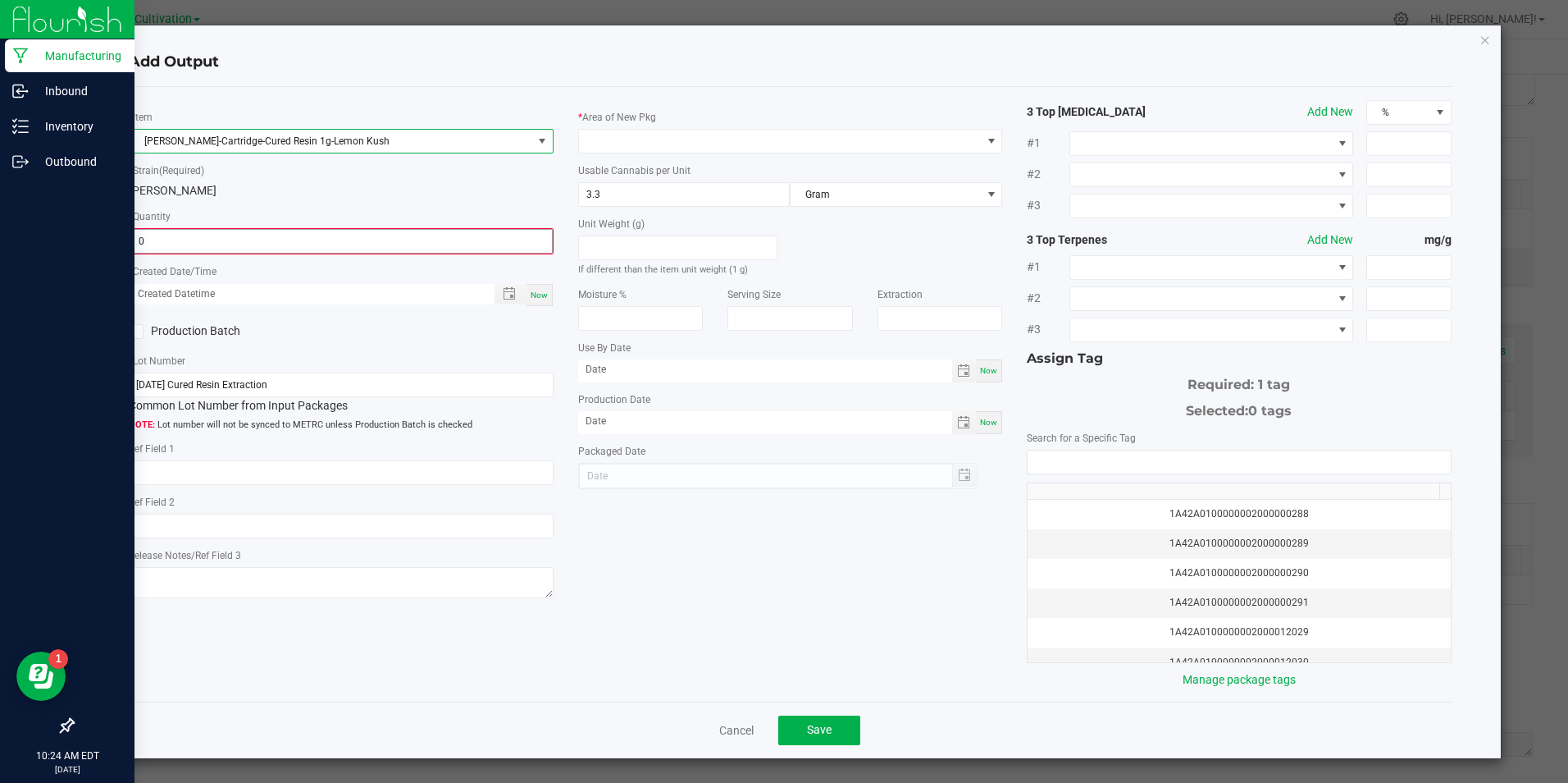
click at [278, 242] on input "0" at bounding box center [340, 241] width 421 height 23
type input "405 ea"
click at [533, 289] on span "Now" at bounding box center [539, 293] width 18 height 9
type input "[DATE] 10:24 AM"
type input "[DATE]"
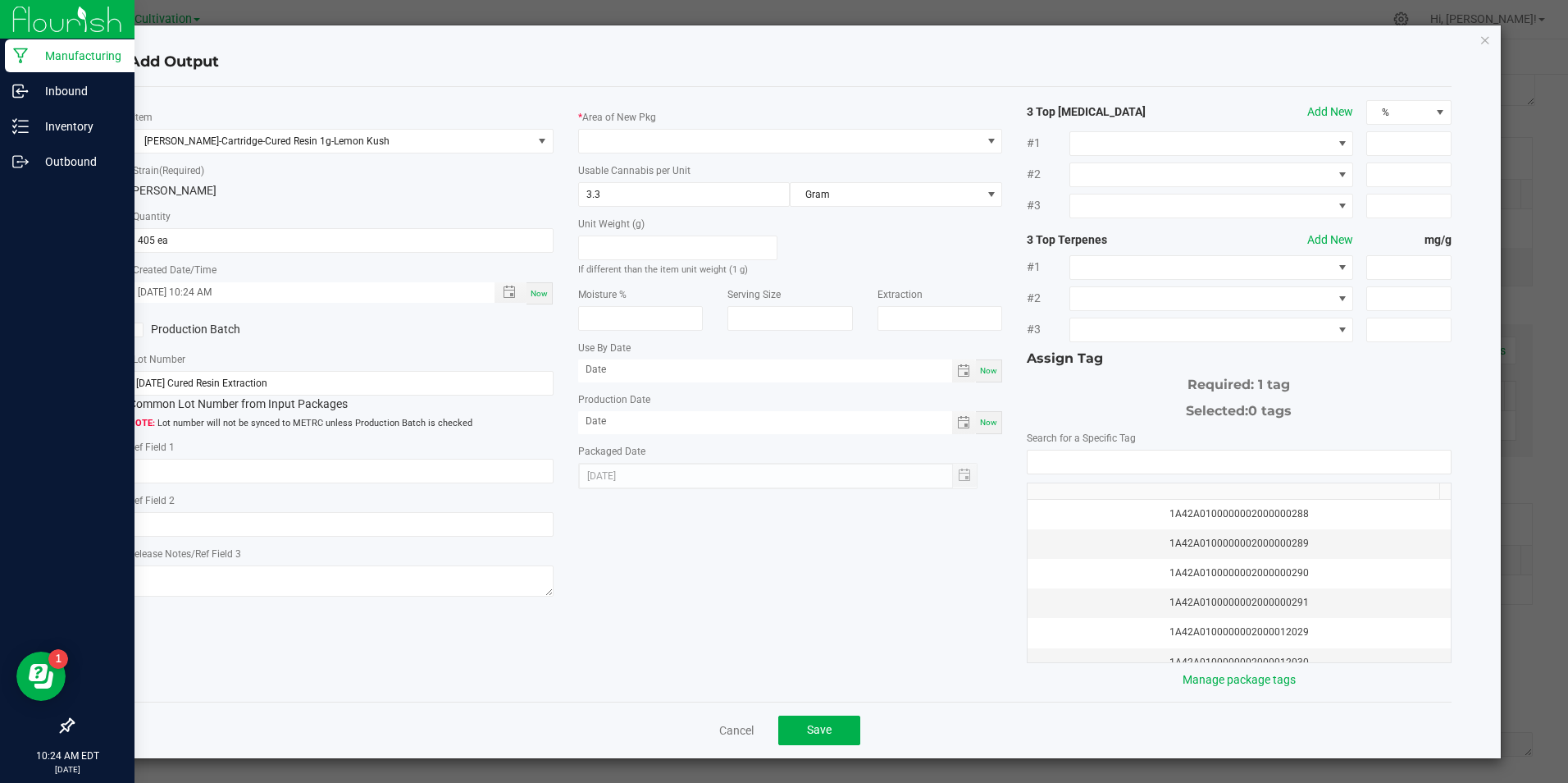
click at [134, 319] on div "Production Batch" at bounding box center [228, 329] width 225 height 25
click at [142, 329] on span at bounding box center [136, 329] width 15 height 15
click at [0, 0] on input "Production Batch" at bounding box center [0, 0] width 0 height 0
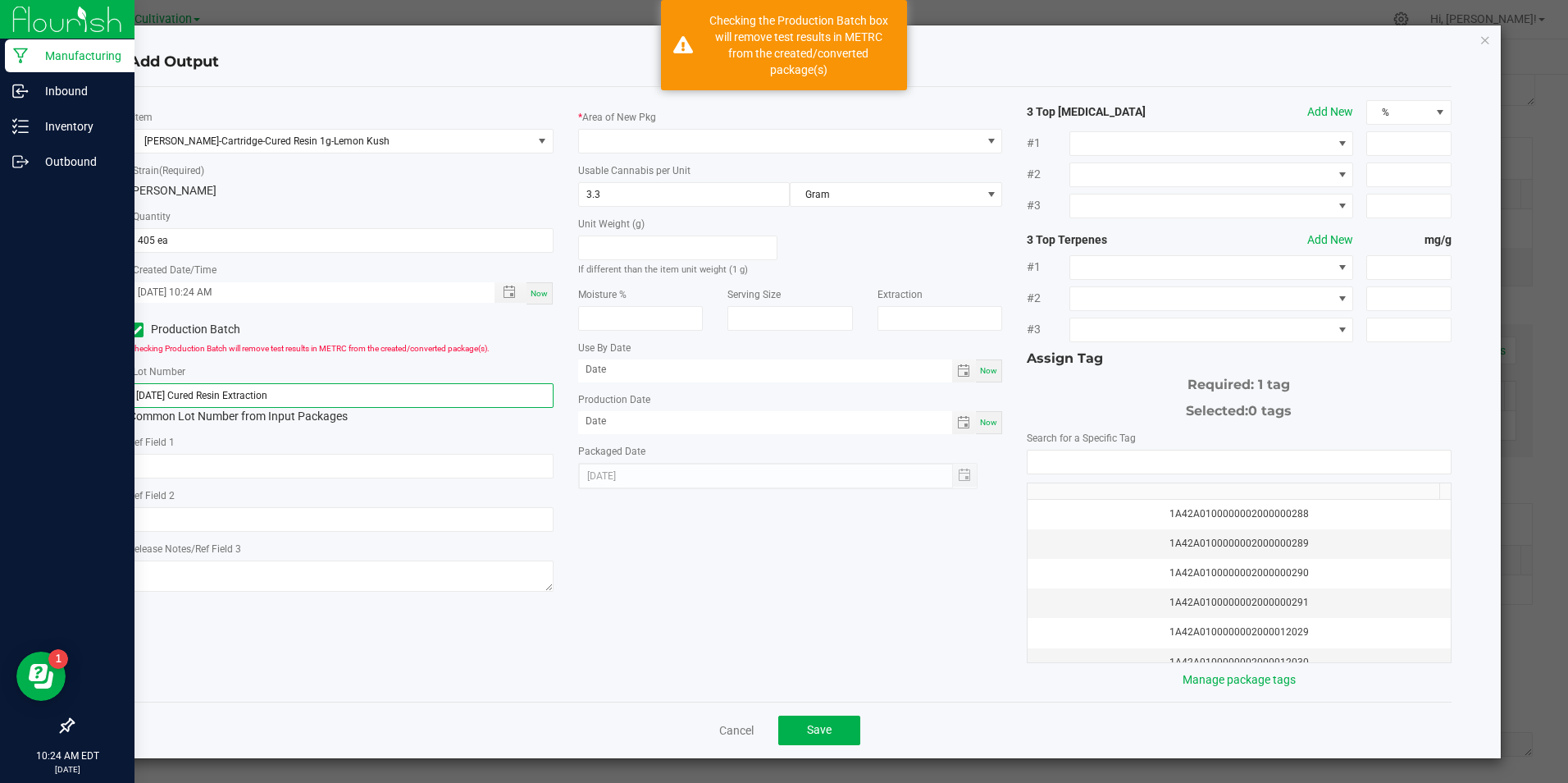
click at [306, 396] on input "[DATE] Cured Resin Extraction" at bounding box center [340, 395] width 424 height 25
paste input "8/2025 Cured Resin Cart Fill Lemon Kush"
type input "[DATE] Cured Resin Cart Fill Lemon Kush"
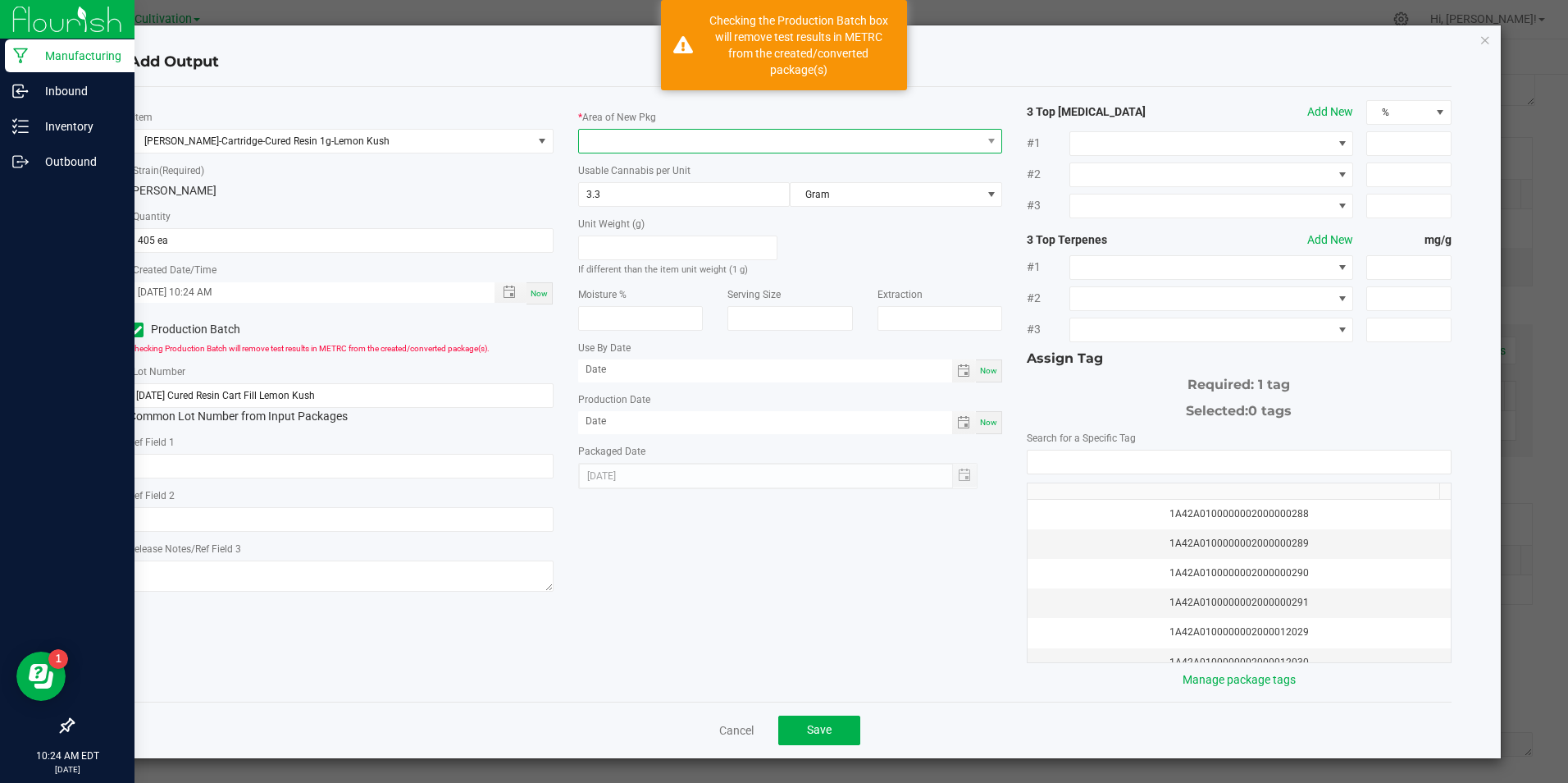
click at [775, 153] on span at bounding box center [790, 141] width 424 height 25
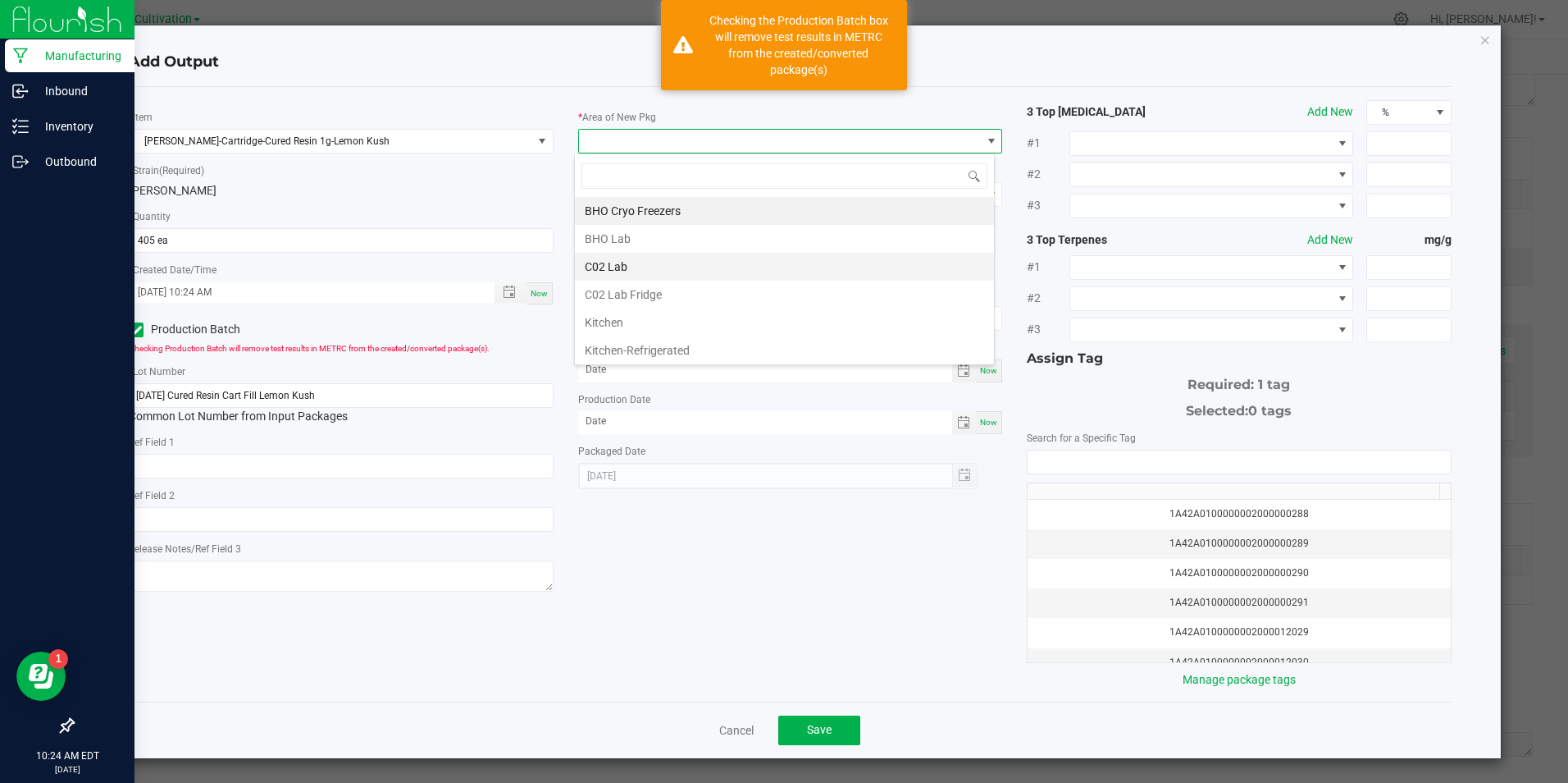
click at [717, 261] on li "C02 Lab" at bounding box center [784, 267] width 419 height 28
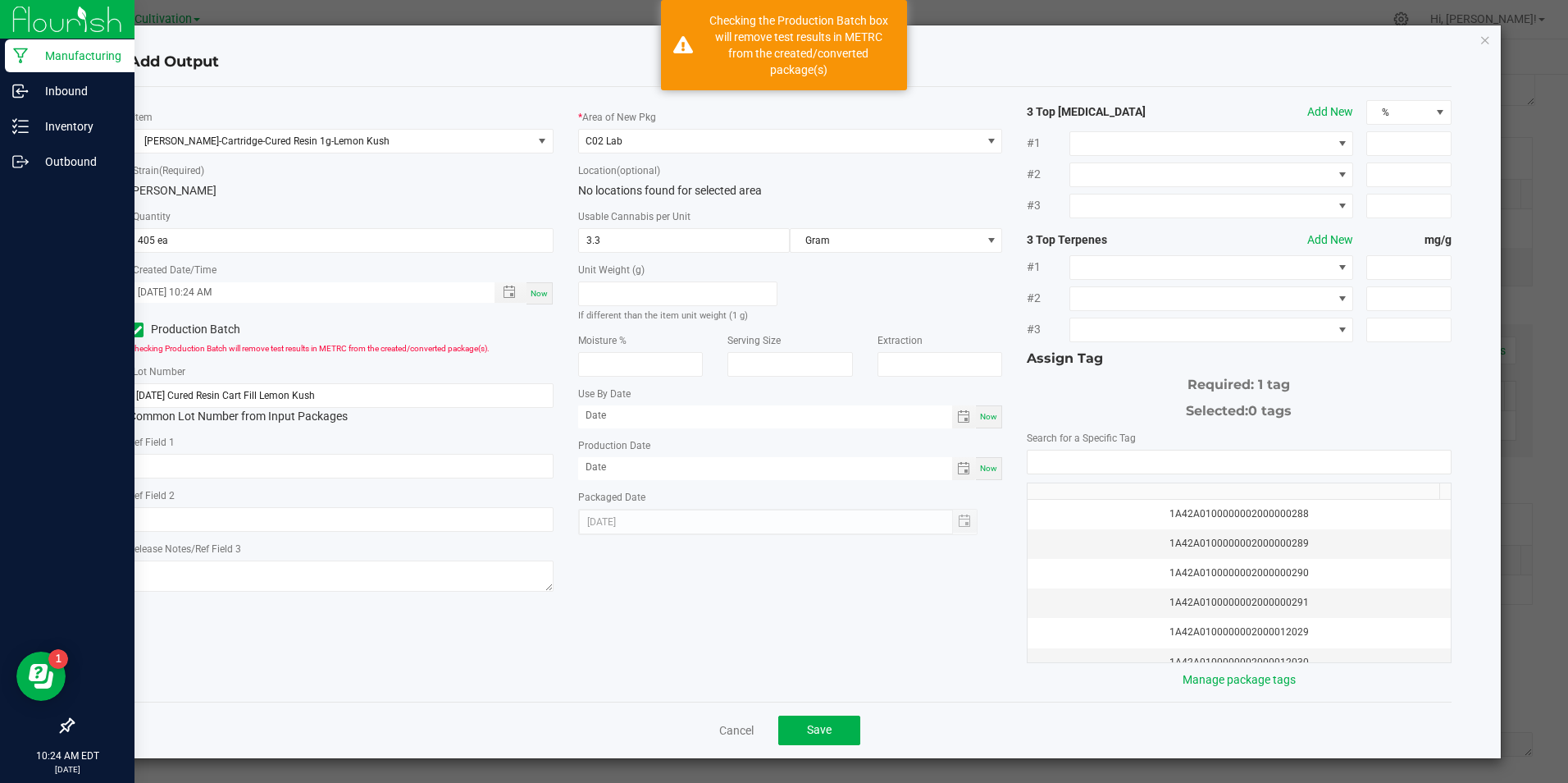
click at [981, 467] on span "Now" at bounding box center [989, 468] width 18 height 9
type input "[DATE]"
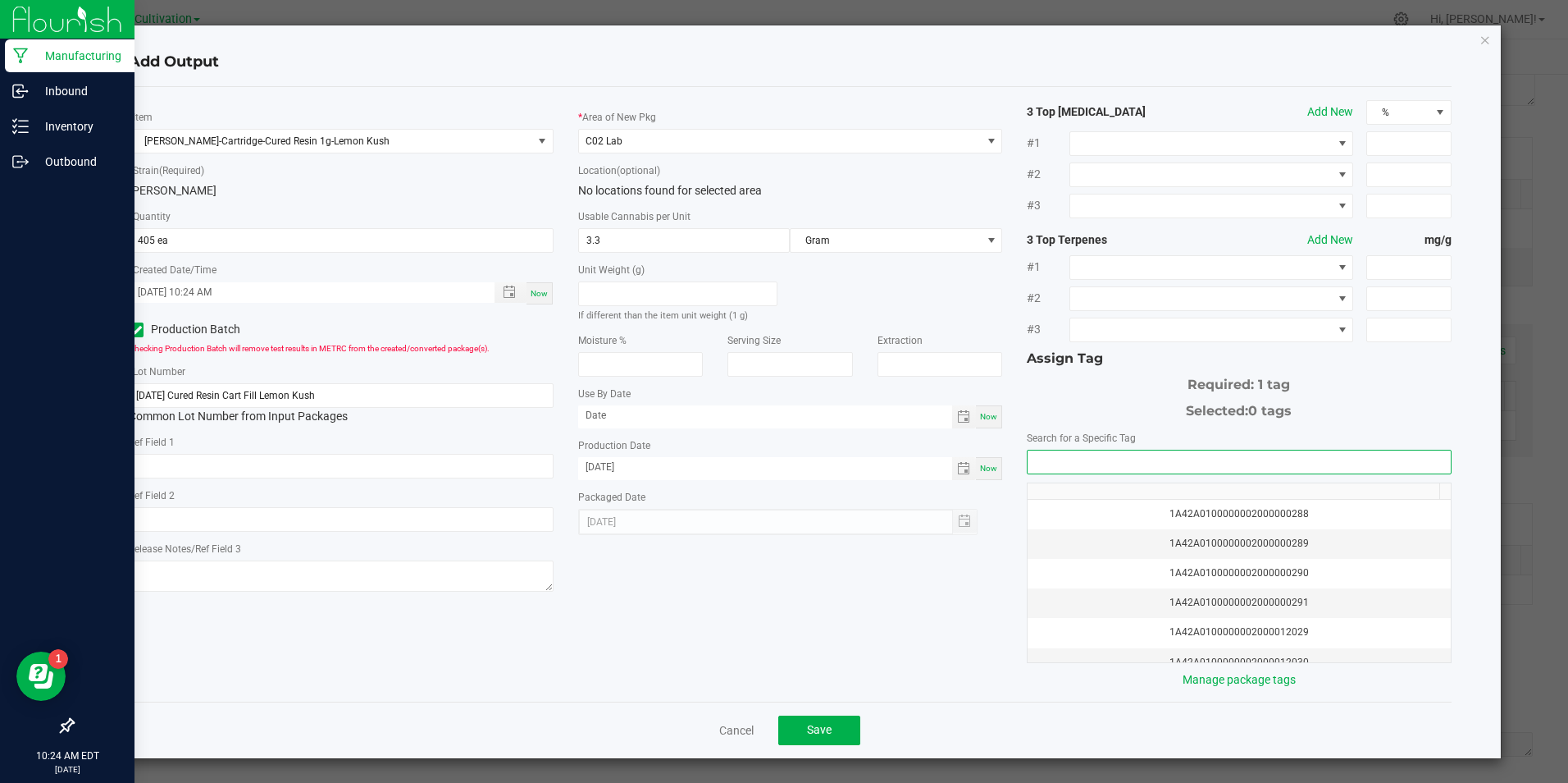
click at [1031, 464] on input "NO DATA FOUND" at bounding box center [1239, 462] width 423 height 23
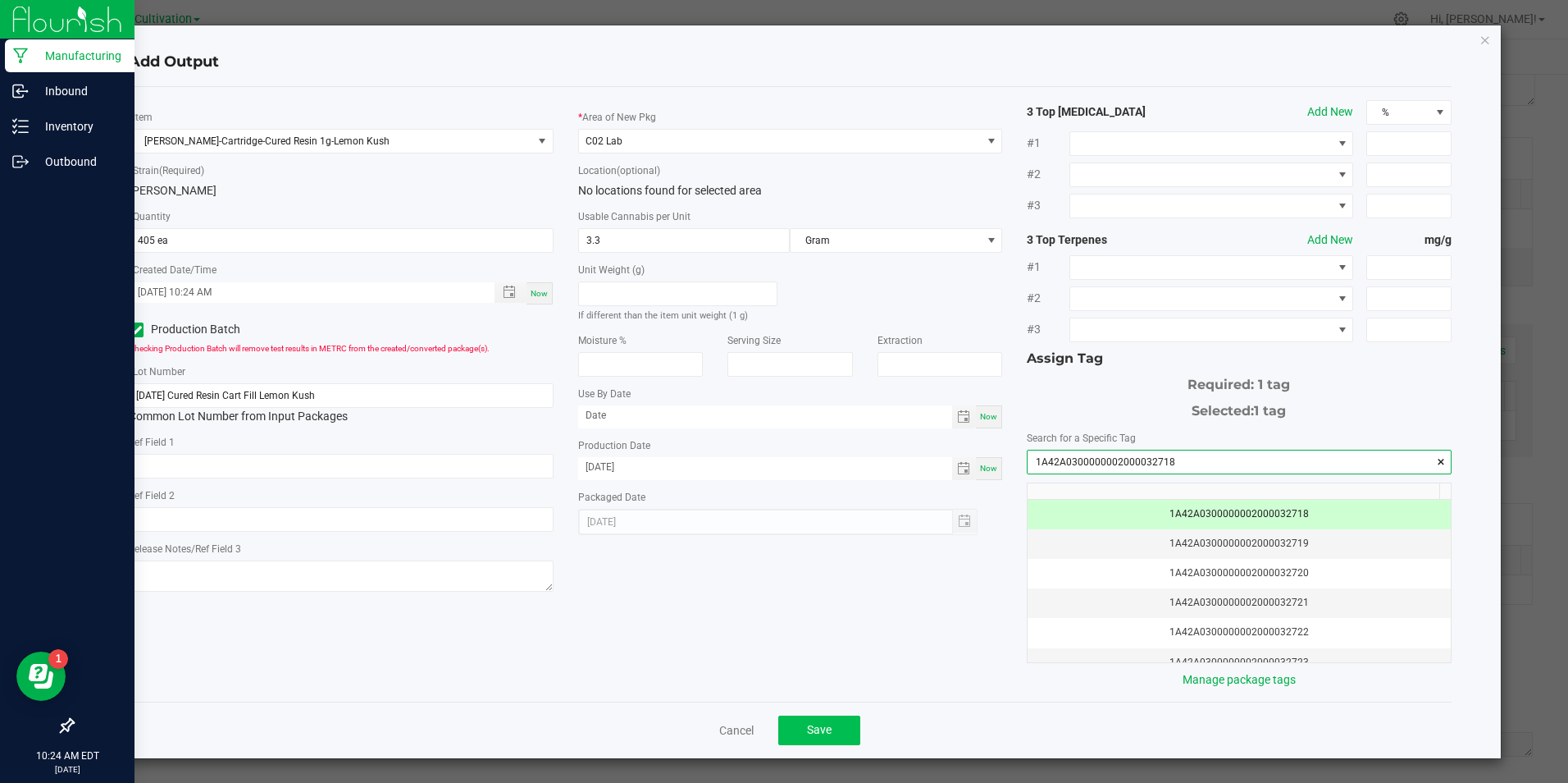
type input "1A42A0300000002000032718"
click at [808, 726] on span "Save" at bounding box center [820, 729] width 25 height 13
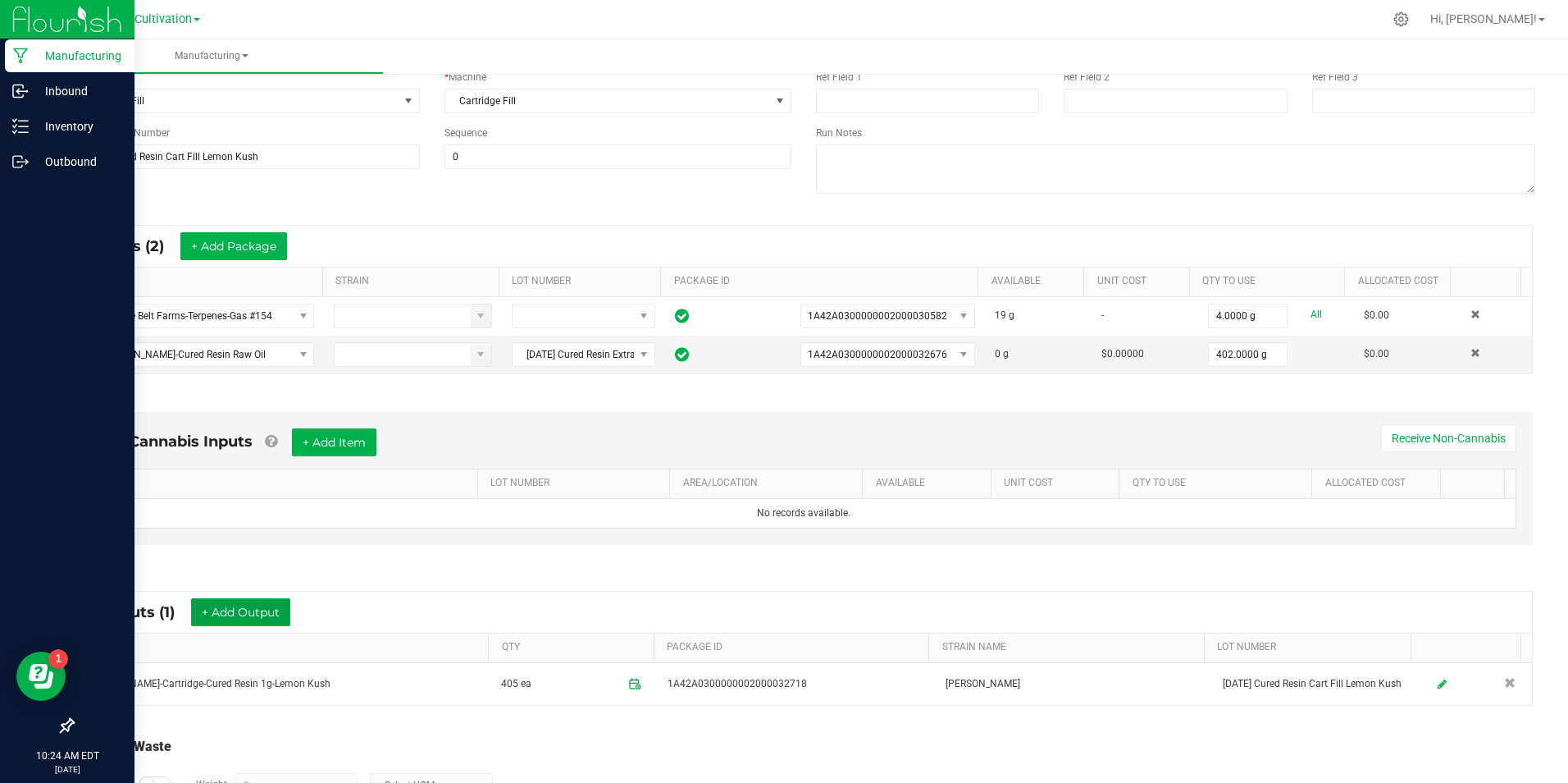
scroll to position [0, 0]
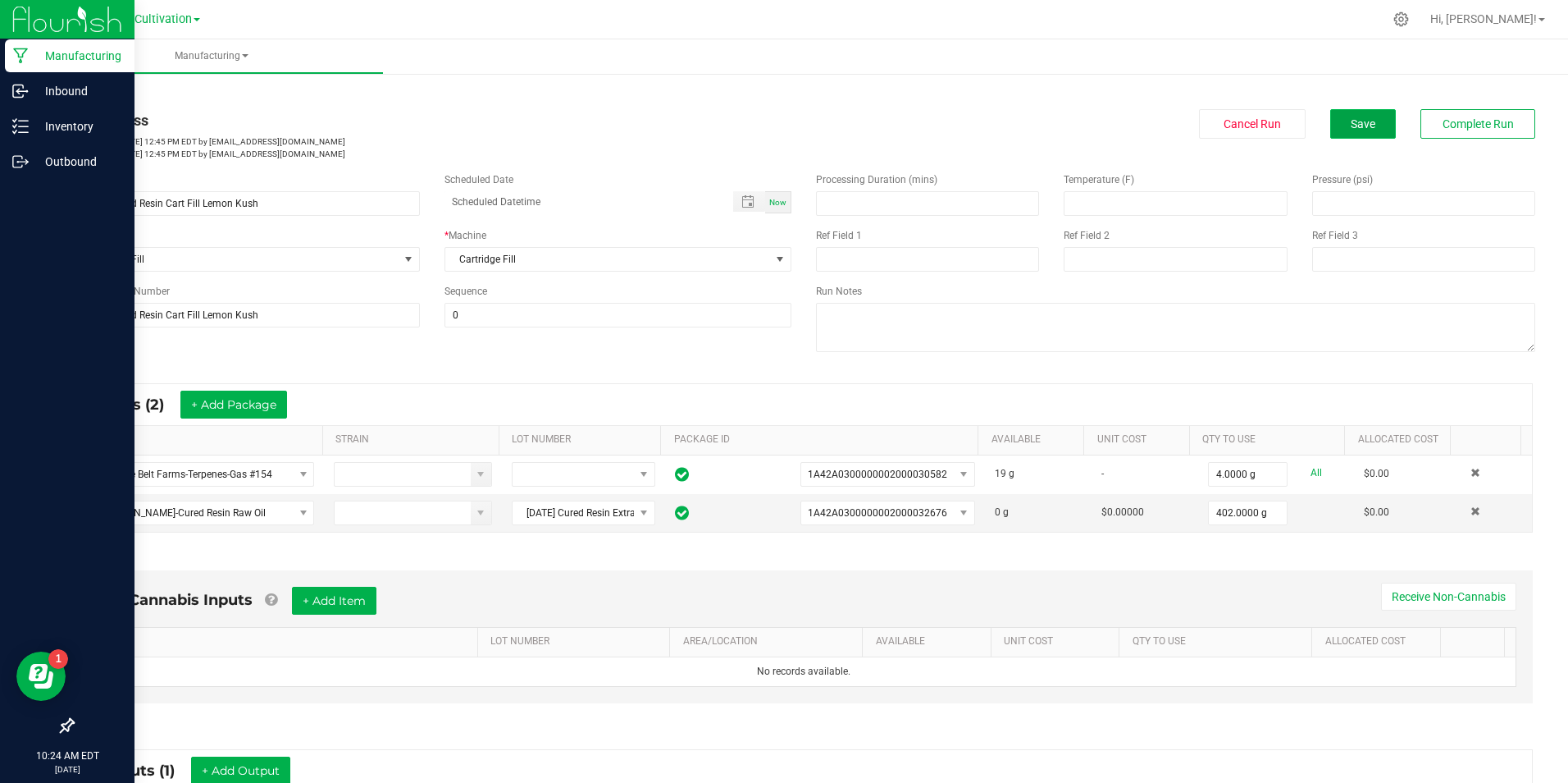
click at [1352, 127] on span "Save" at bounding box center [1364, 124] width 25 height 13
click at [1452, 126] on span "Complete Run" at bounding box center [1478, 124] width 71 height 13
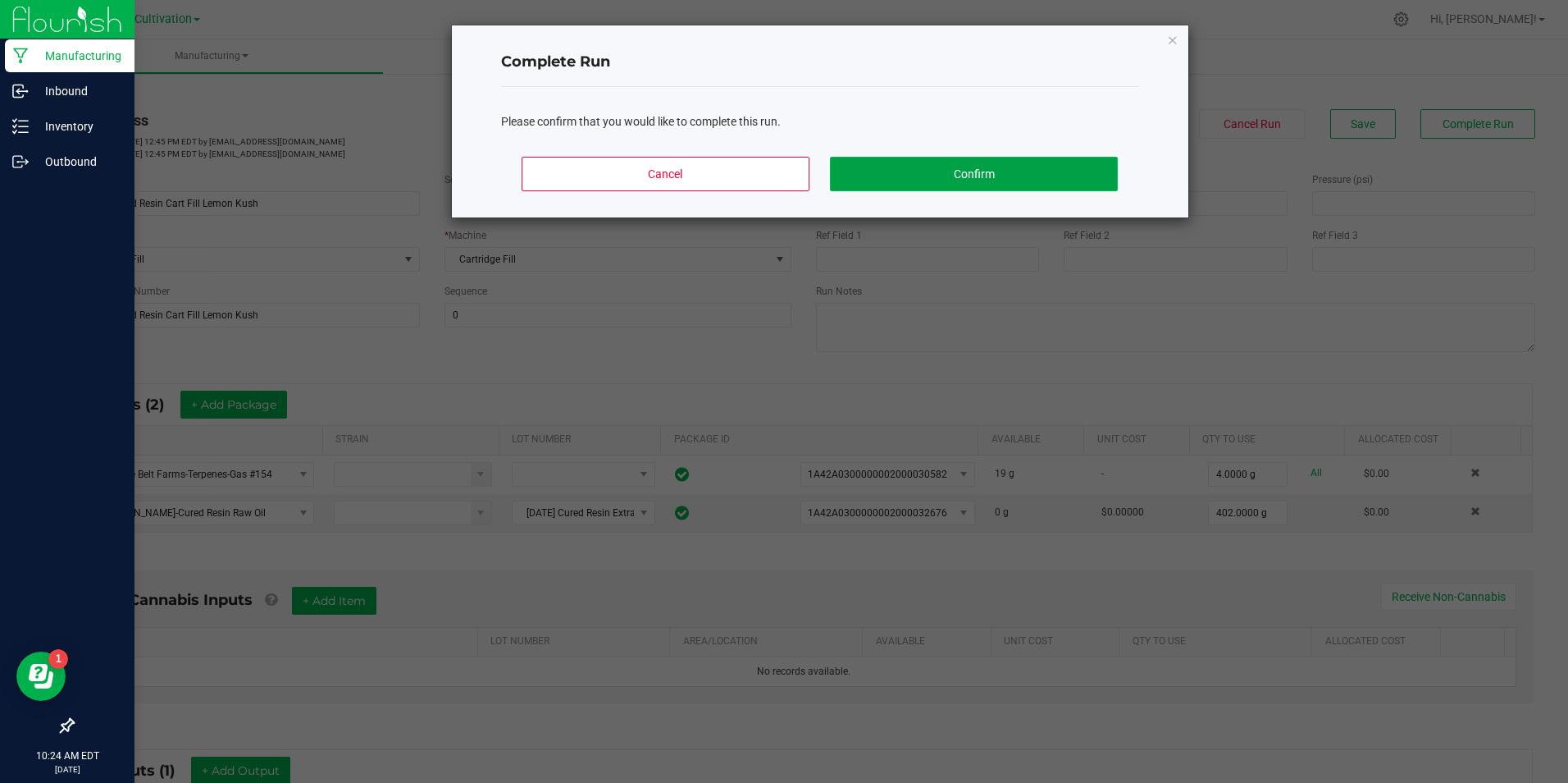
click at [1004, 181] on button "Confirm" at bounding box center [973, 173] width 287 height 34
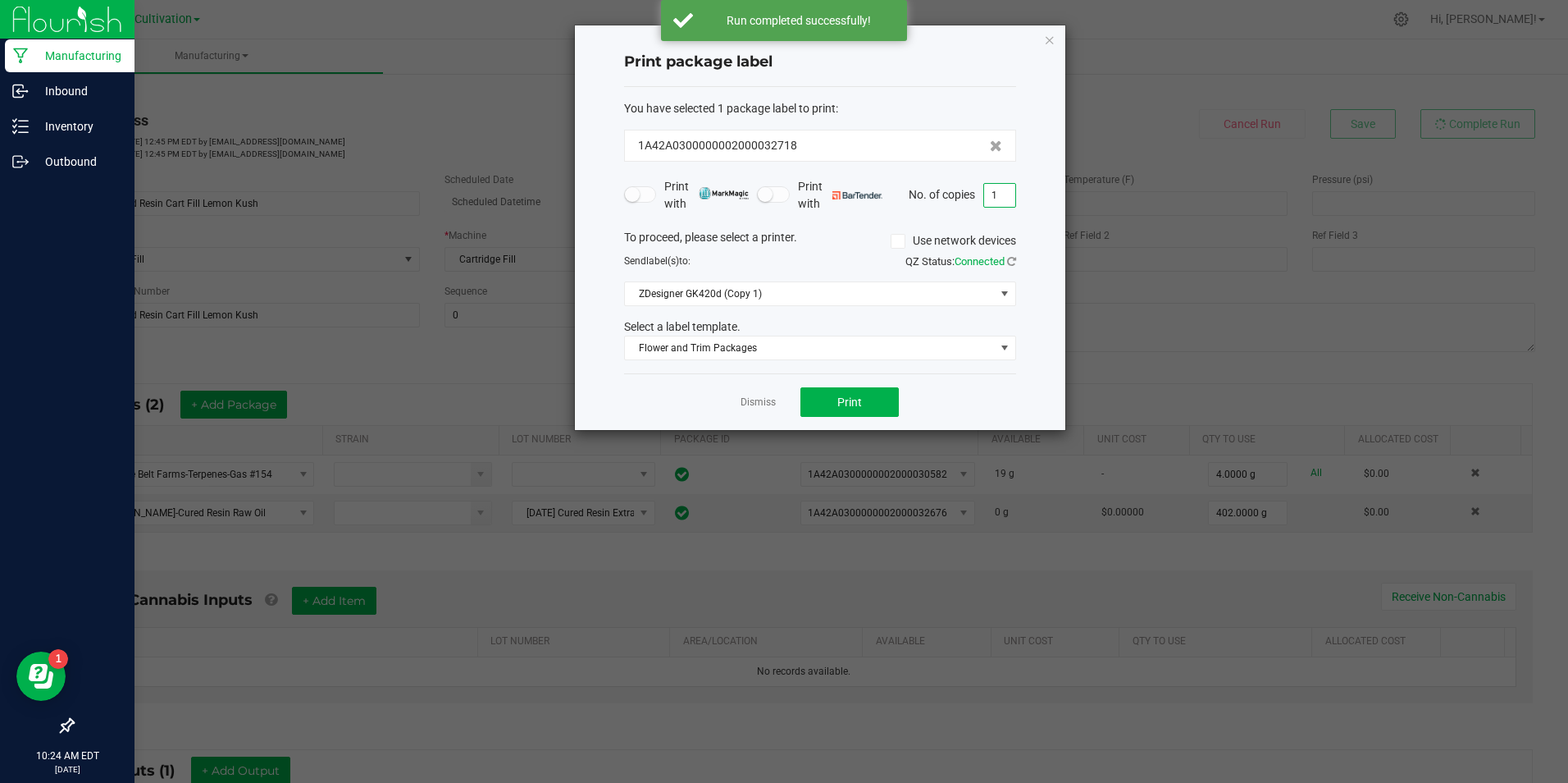
click at [1010, 192] on input "1" at bounding box center [1000, 195] width 31 height 23
type input "3"
click at [814, 395] on button "Print" at bounding box center [849, 403] width 98 height 30
click at [758, 404] on link "Dismiss" at bounding box center [759, 402] width 35 height 14
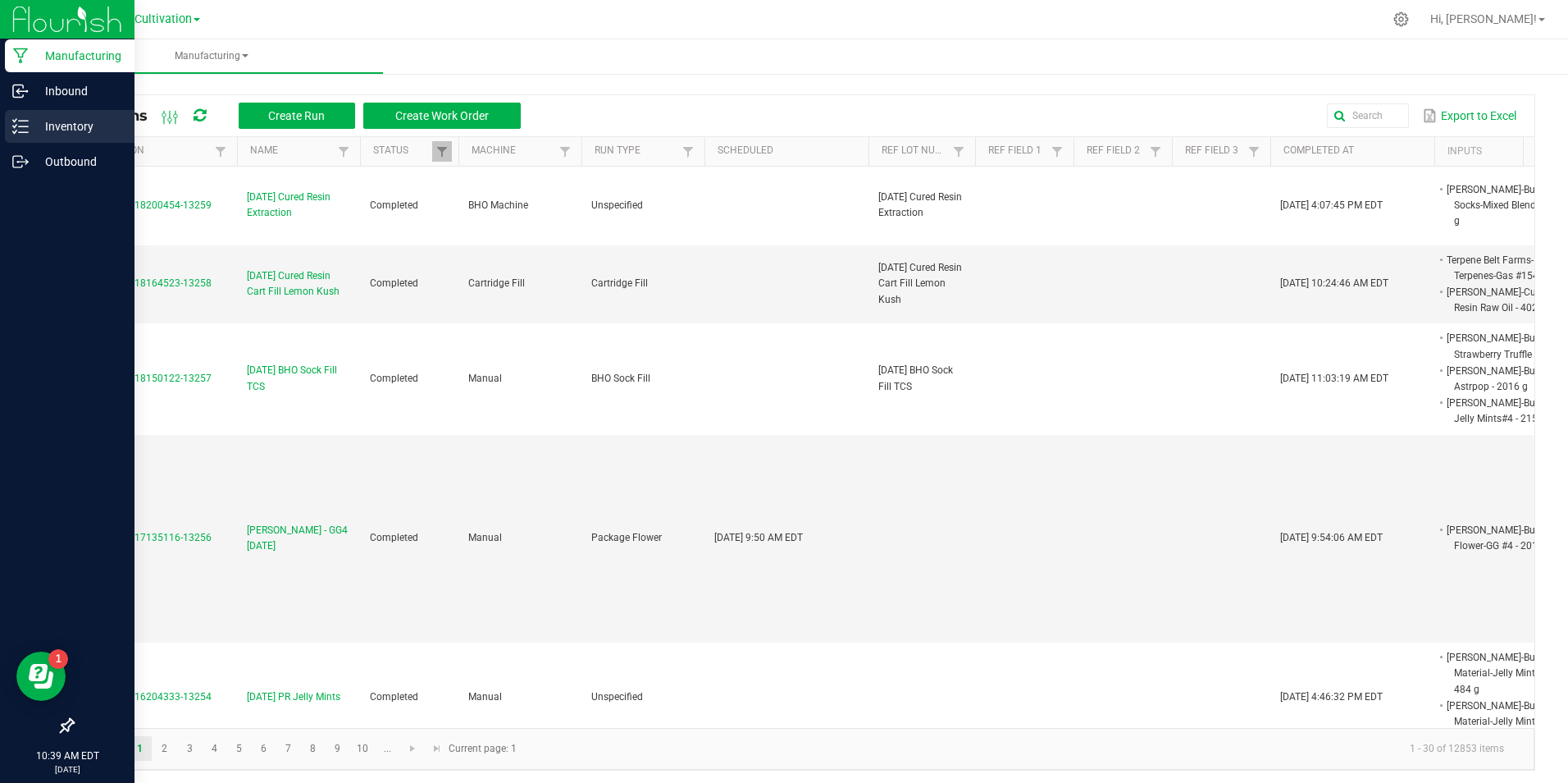
click at [9, 134] on div "Inventory" at bounding box center [69, 126] width 130 height 32
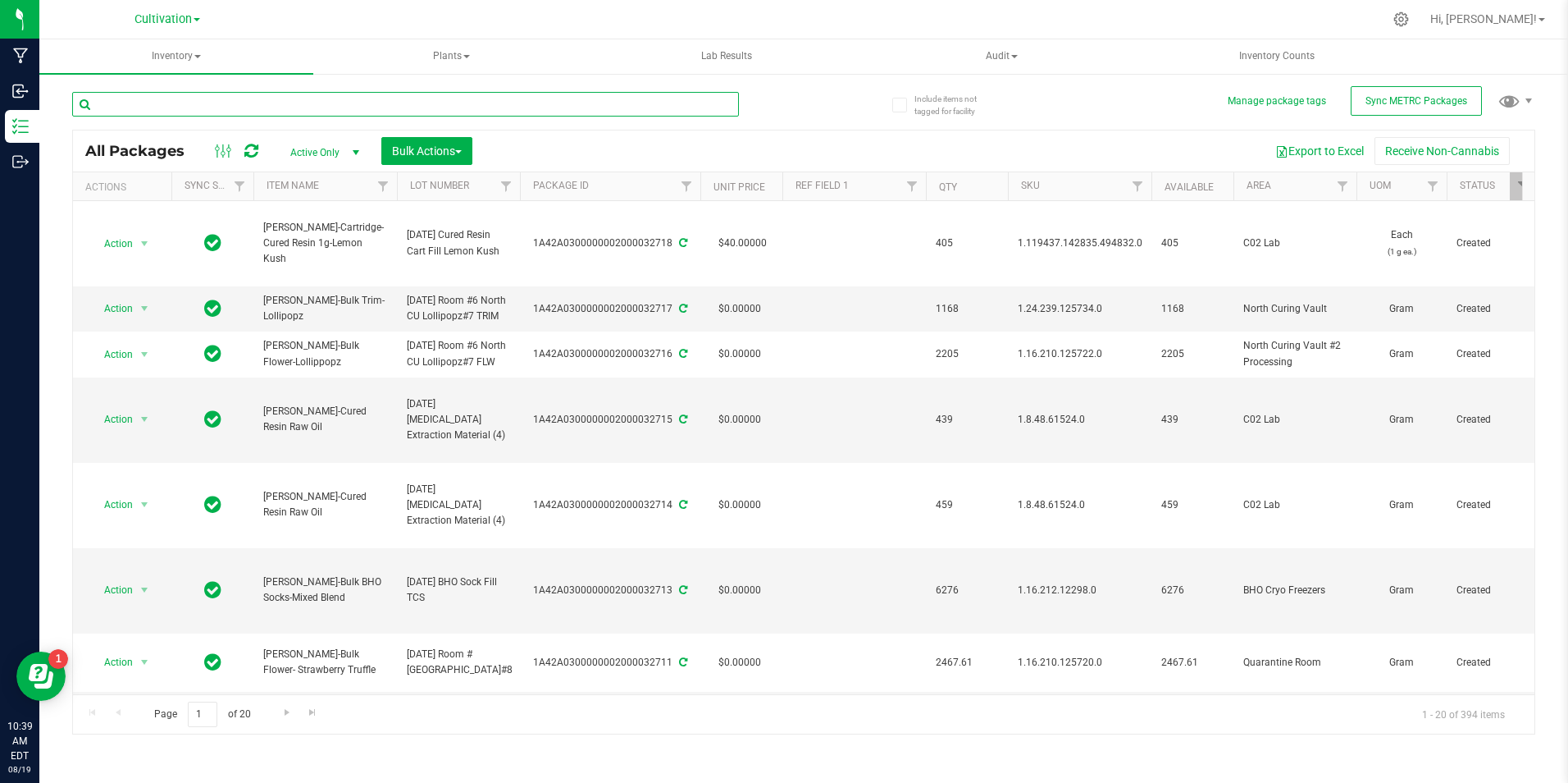
click at [261, 104] on input "text" at bounding box center [405, 104] width 667 height 25
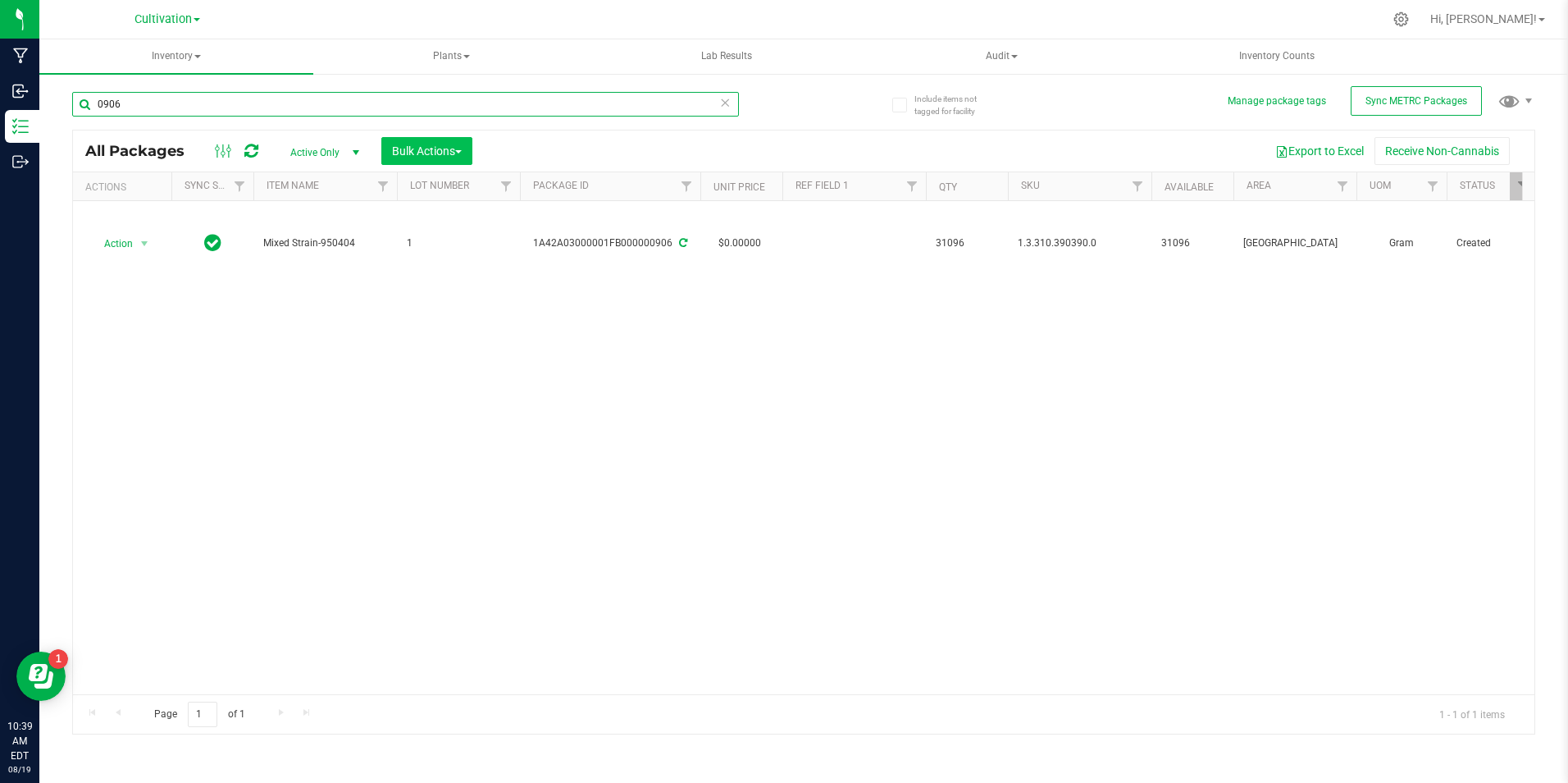
type input "0906"
click at [409, 155] on span "Bulk Actions" at bounding box center [426, 151] width 69 height 13
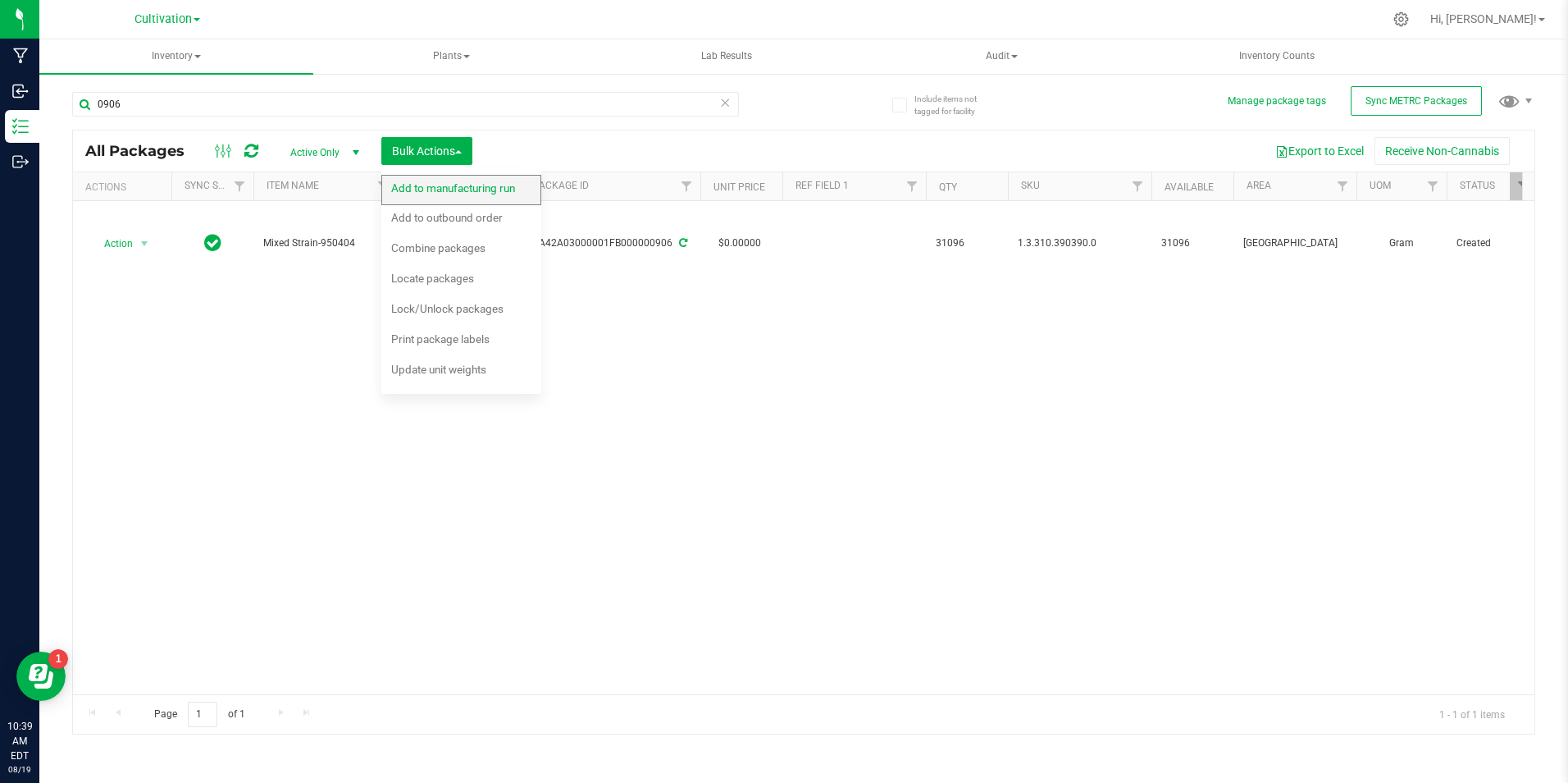
click at [406, 196] on div "Add to manufacturing run" at bounding box center [464, 191] width 146 height 26
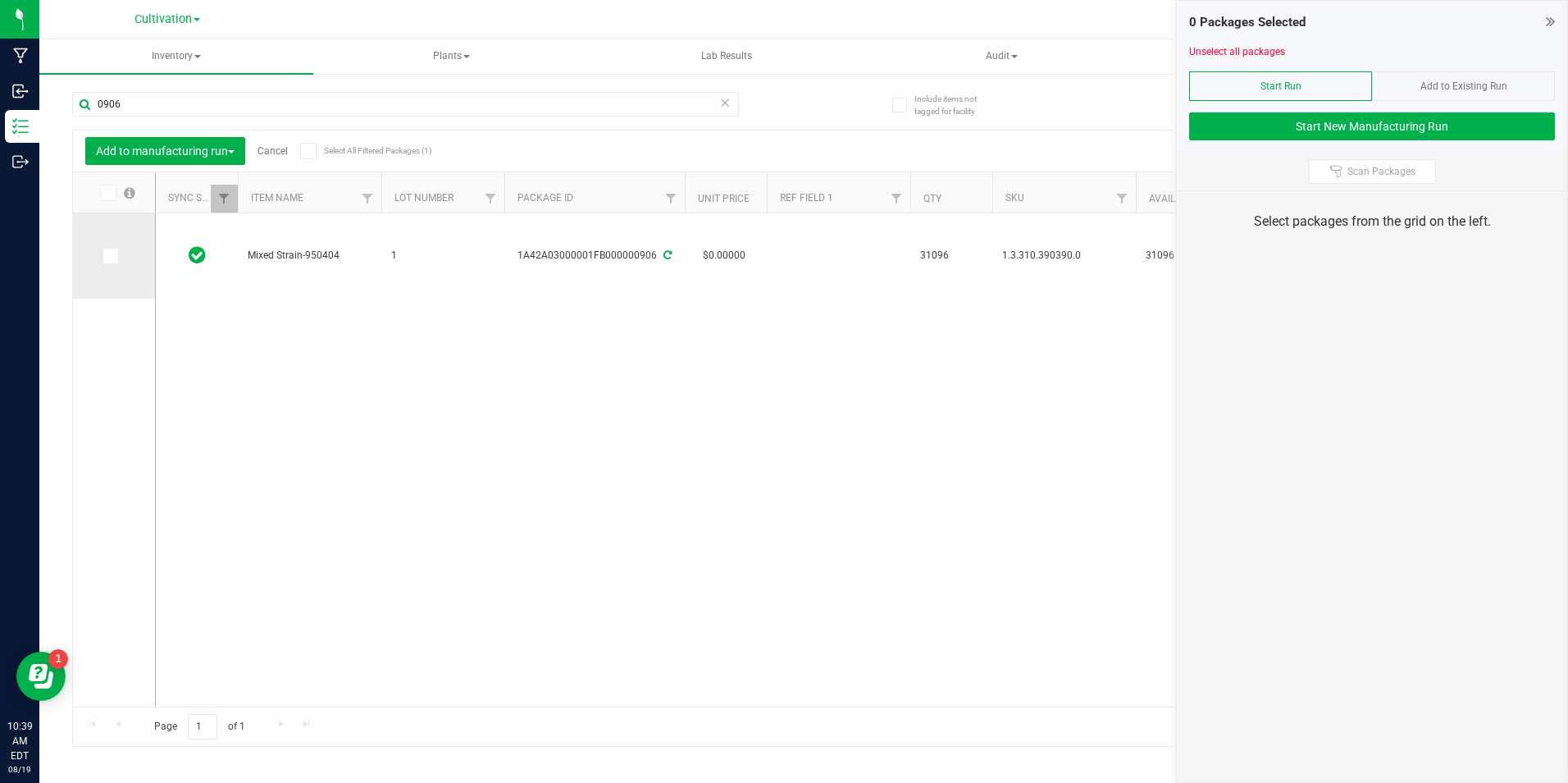
click at [112, 256] on icon at bounding box center [110, 256] width 11 height 0
click at [0, 0] on input "checkbox" at bounding box center [0, 0] width 0 height 0
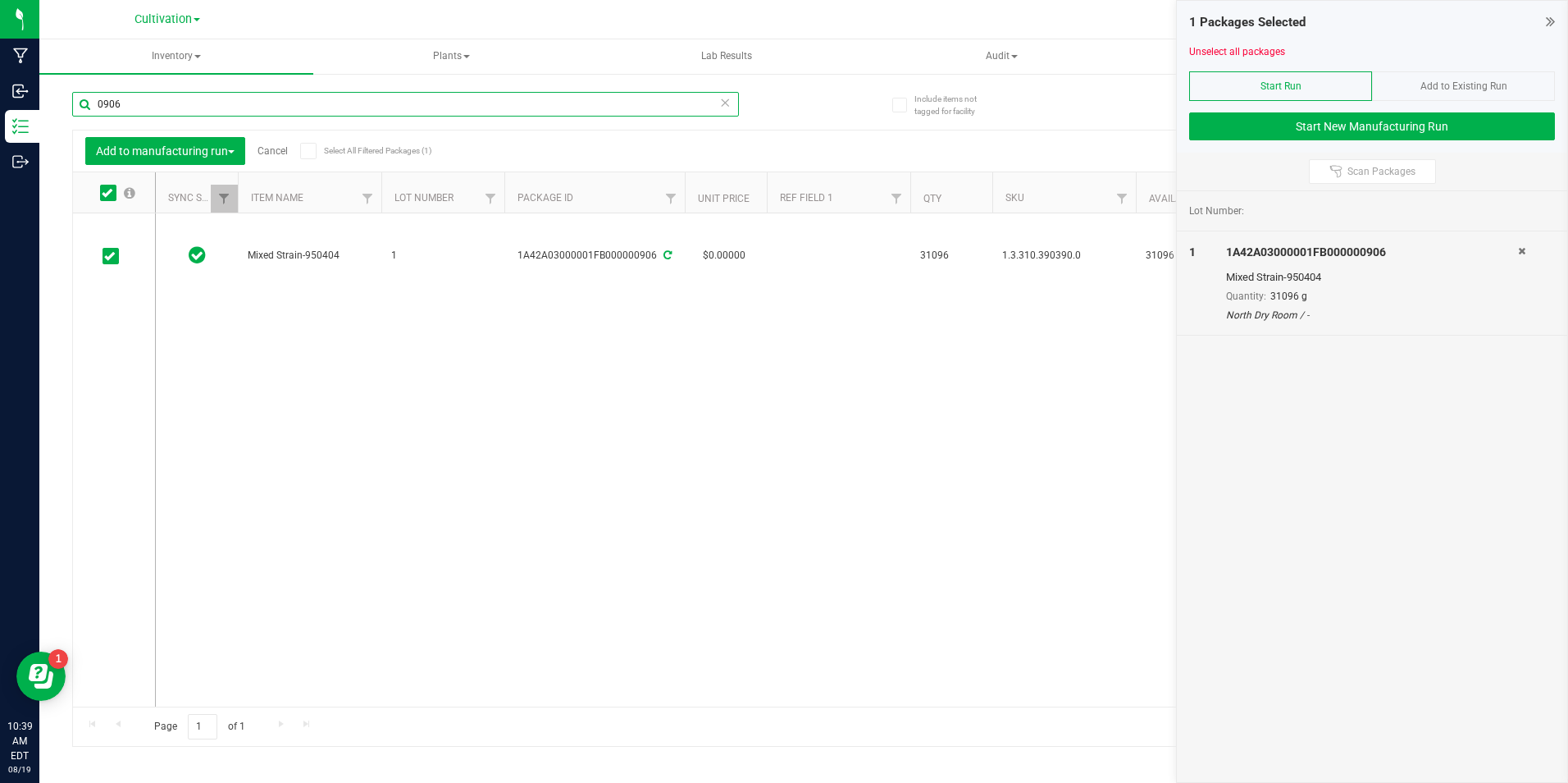
click at [125, 97] on input "0906" at bounding box center [405, 104] width 667 height 25
click at [126, 96] on input "0906" at bounding box center [405, 104] width 667 height 25
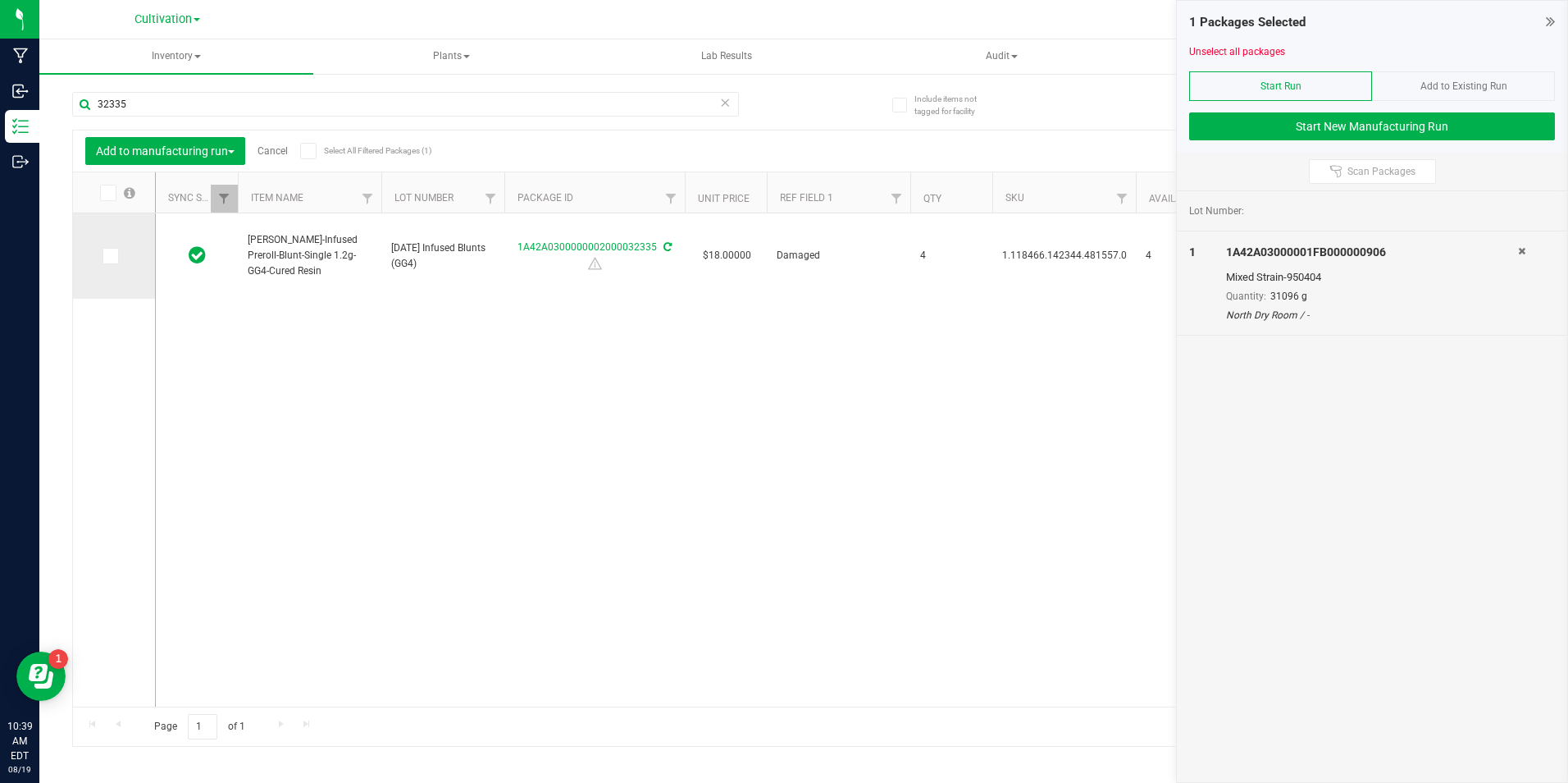
click at [109, 256] on icon at bounding box center [110, 256] width 11 height 0
click at [0, 0] on input "checkbox" at bounding box center [0, 0] width 0 height 0
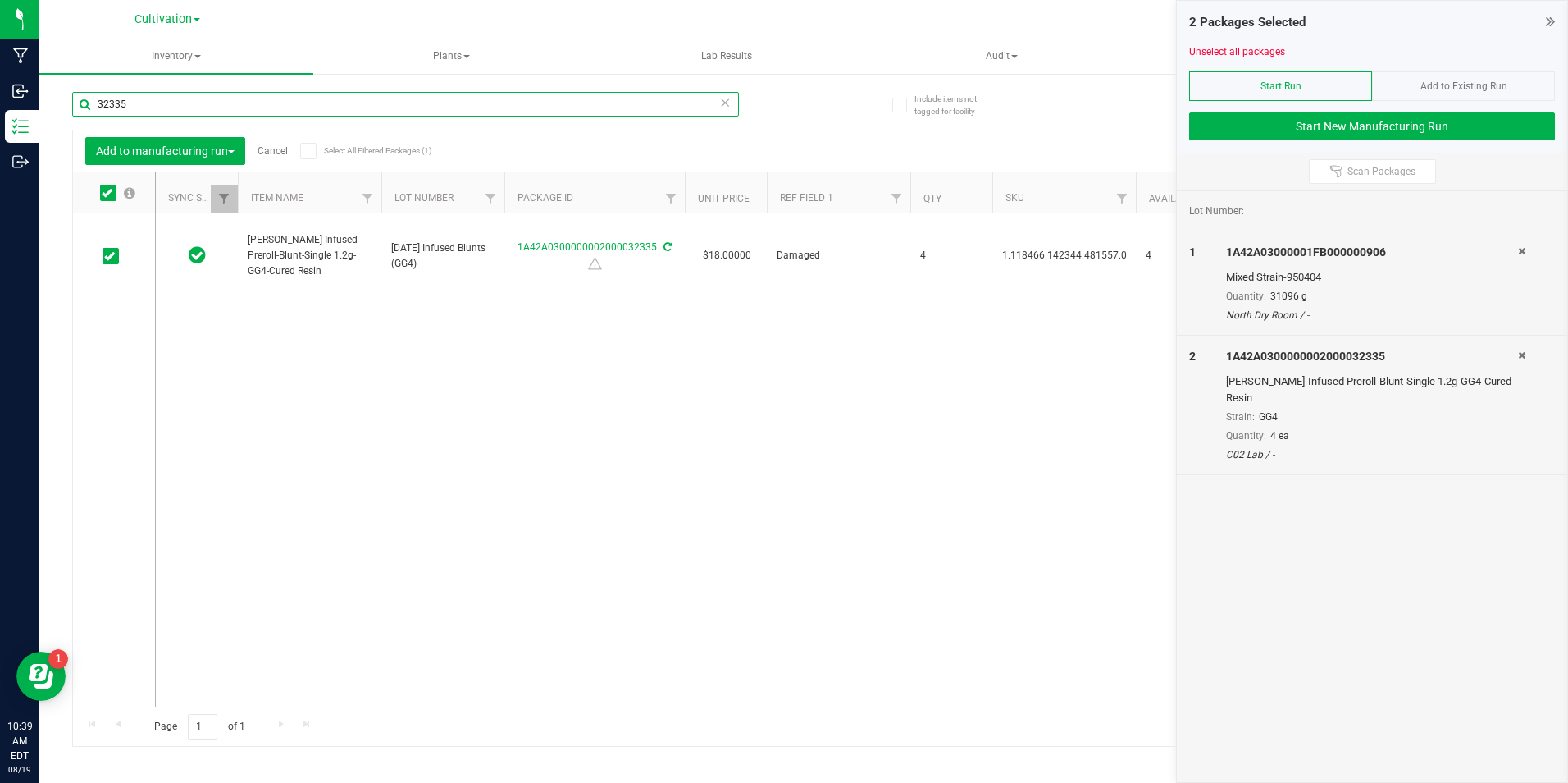
click at [142, 107] on input "32335" at bounding box center [405, 104] width 667 height 25
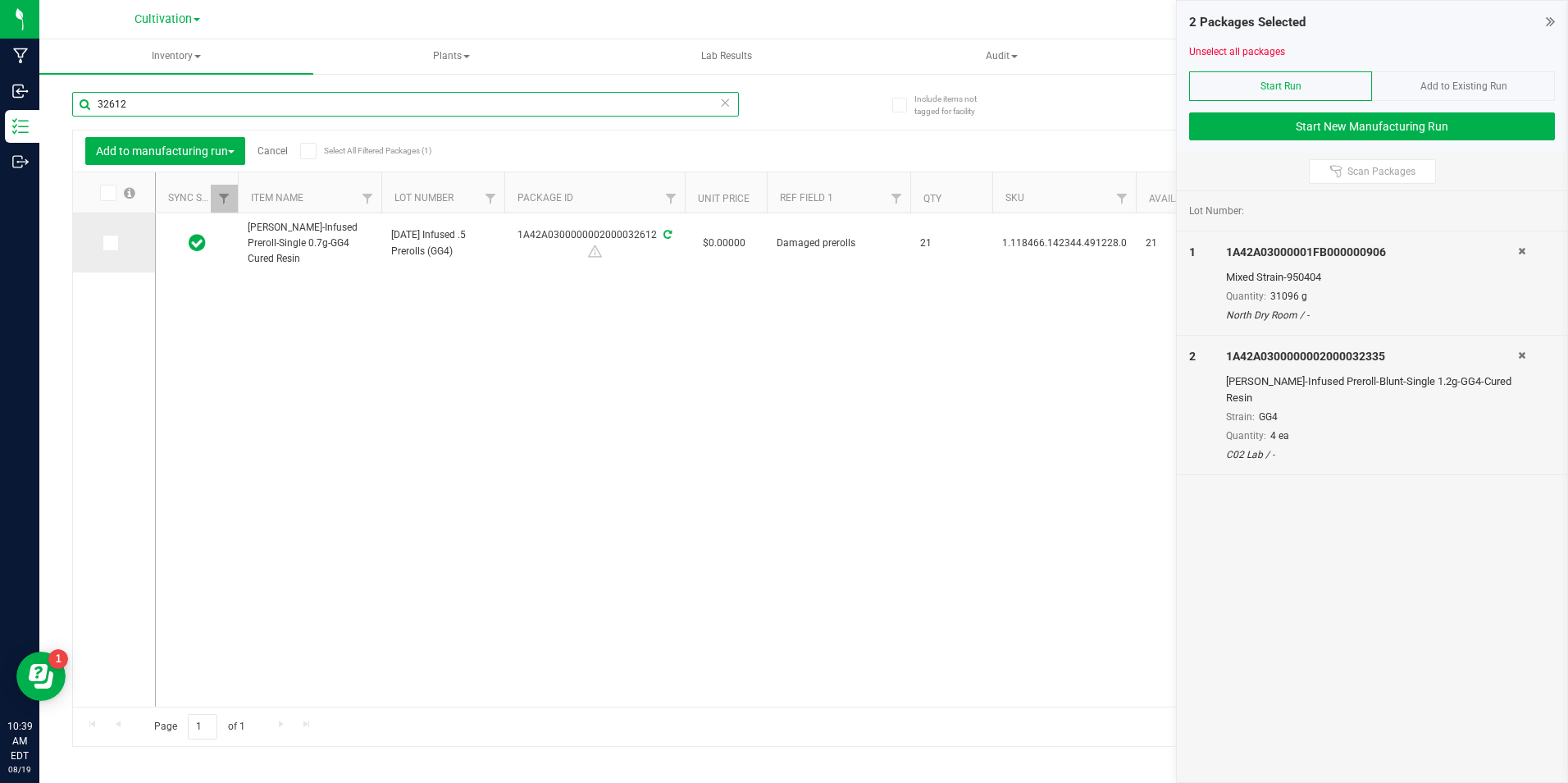
type input "32612"
click at [107, 242] on icon at bounding box center [110, 242] width 11 height 0
click at [0, 0] on input "checkbox" at bounding box center [0, 0] width 0 height 0
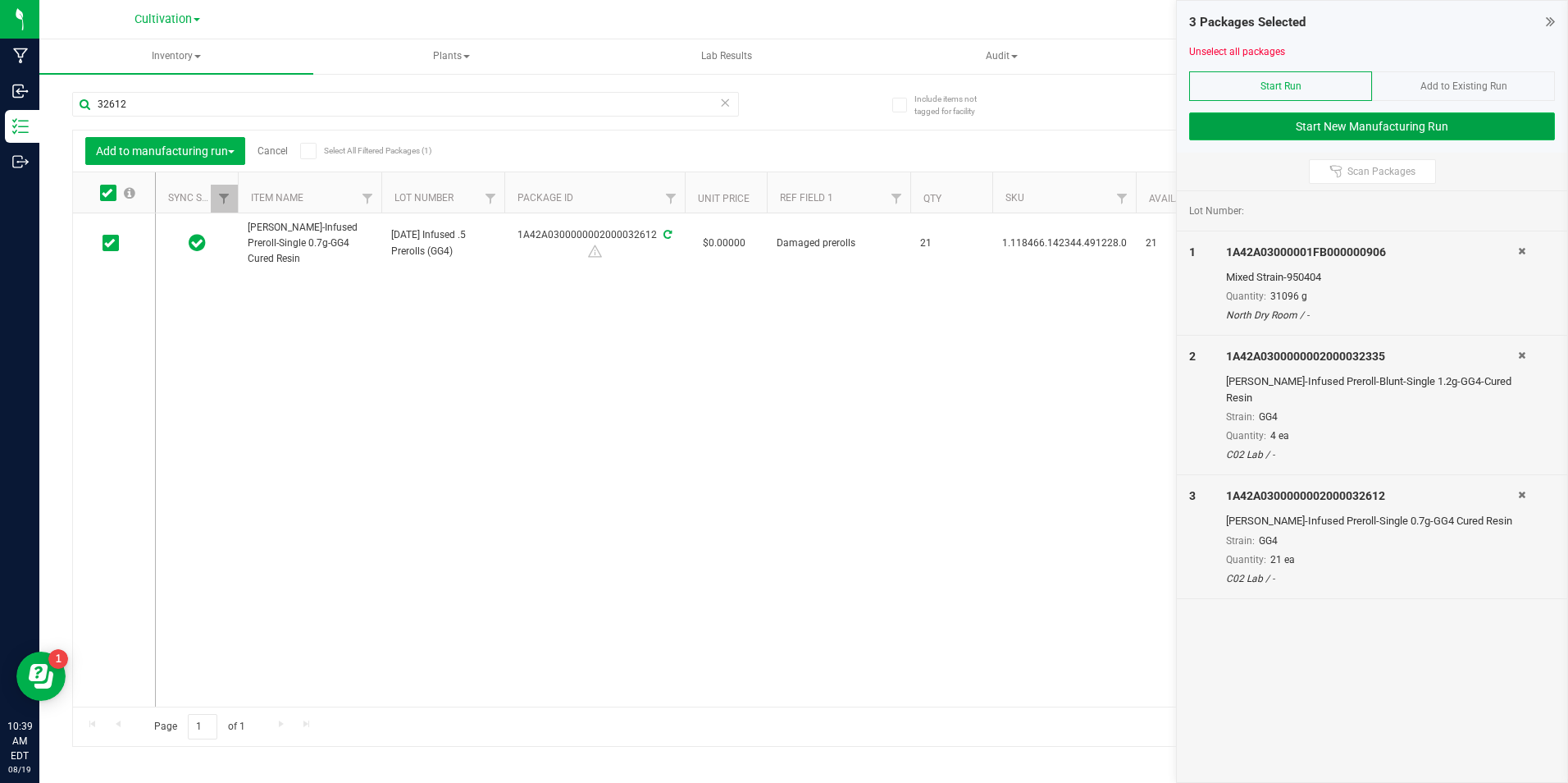
click at [1481, 128] on button "Start New Manufacturing Run" at bounding box center [1372, 126] width 365 height 28
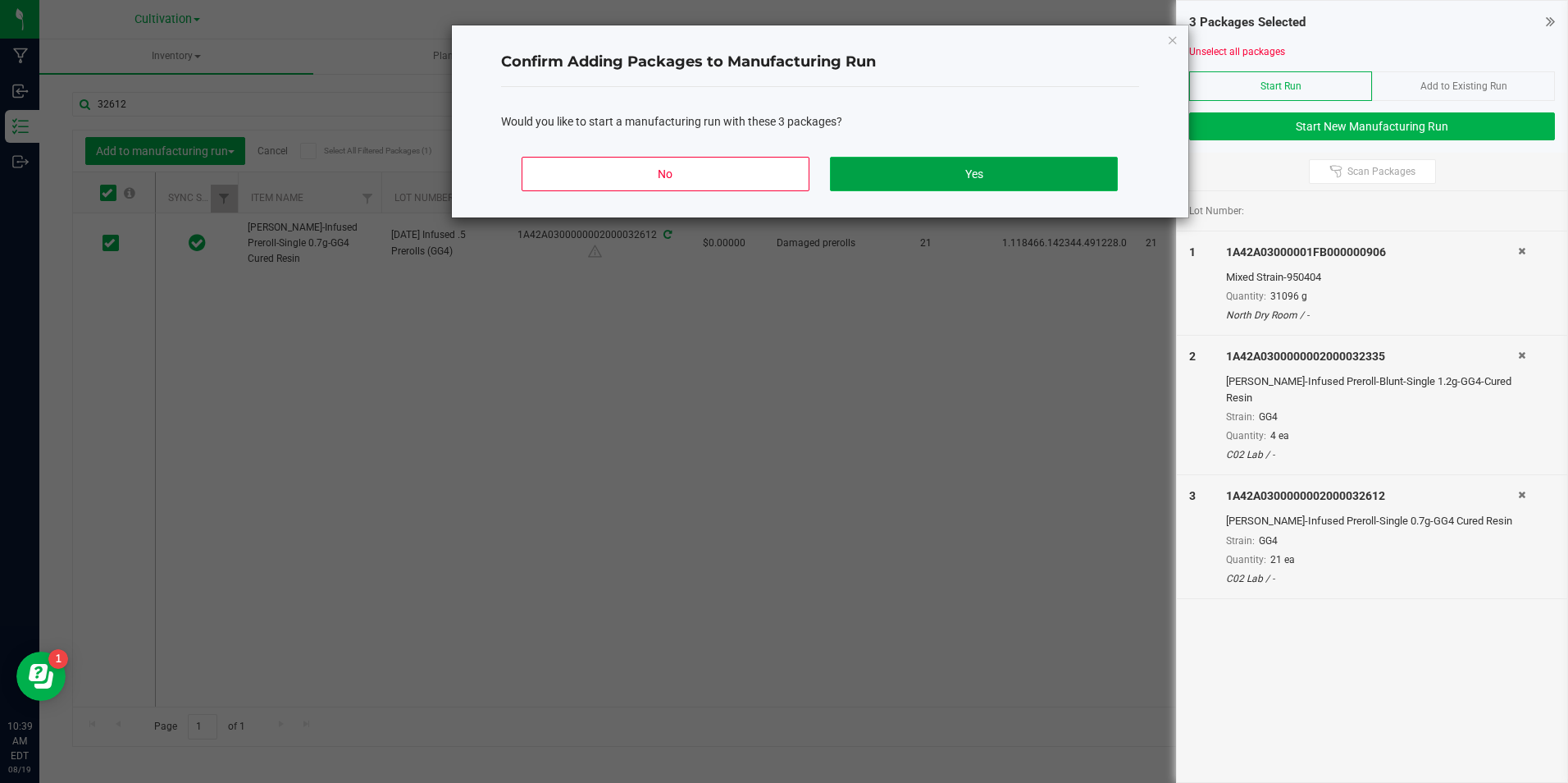
click at [1012, 166] on button "Yes" at bounding box center [973, 173] width 287 height 34
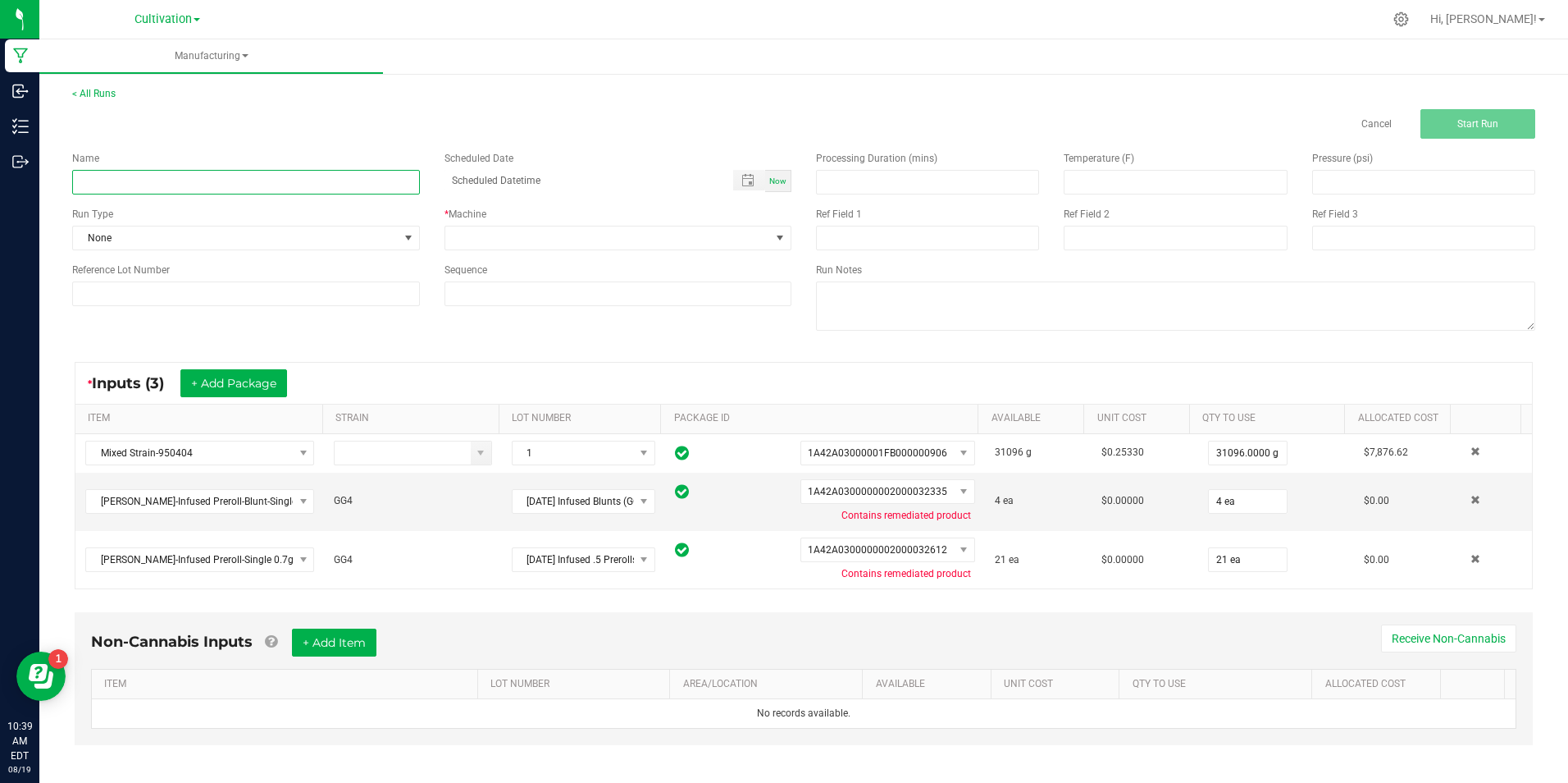
drag, startPoint x: 185, startPoint y: 177, endPoint x: 228, endPoint y: 98, distance: 89.9
click at [190, 168] on div "Name" at bounding box center [246, 172] width 373 height 44
click at [159, 183] on input "[DATE] [MEDICAL_DATA] Extraction Material (4 SP)" at bounding box center [246, 182] width 348 height 25
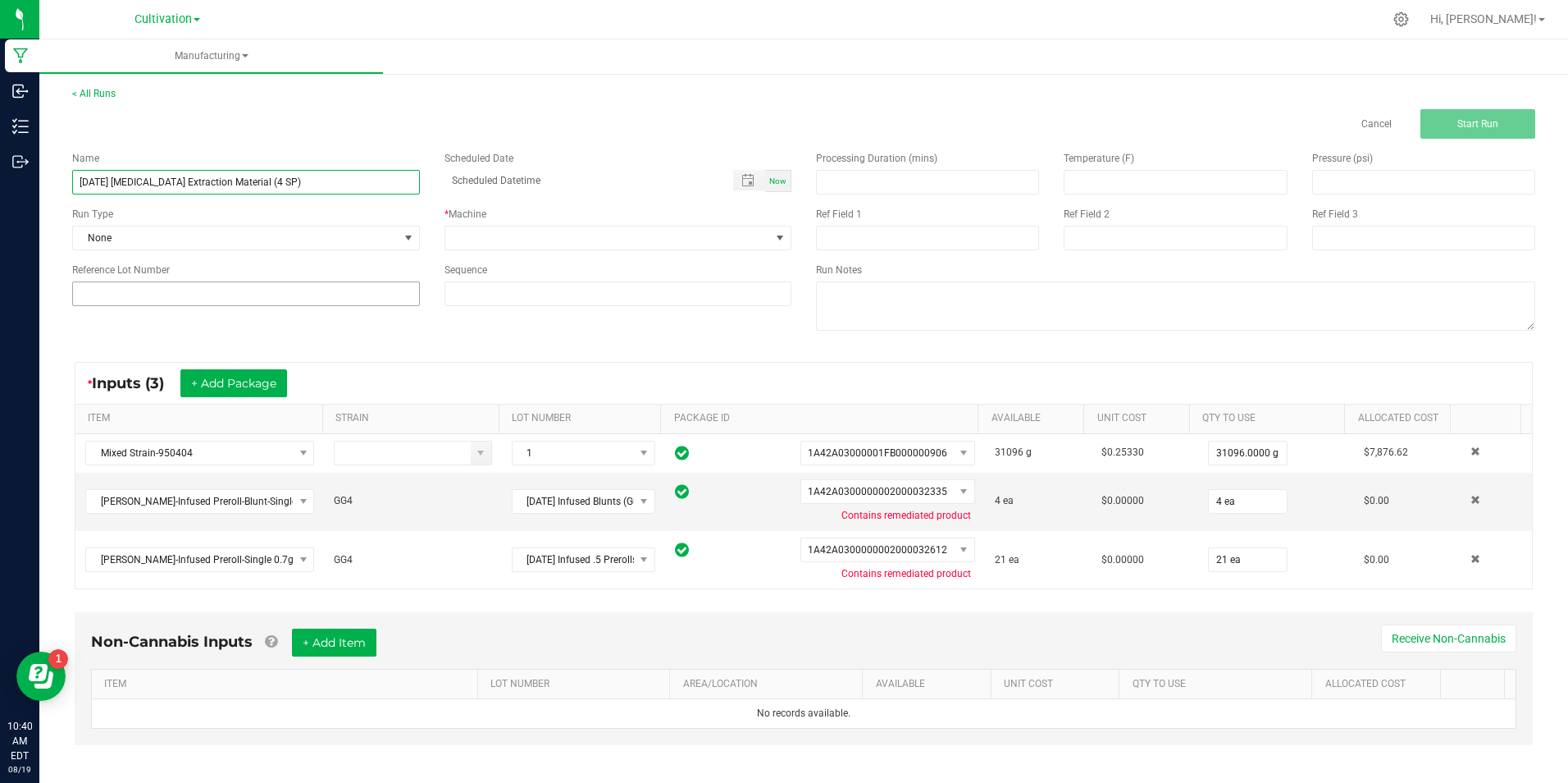
type input "[DATE] [MEDICAL_DATA] Extraction Material (4 SP)"
click at [217, 285] on input at bounding box center [246, 293] width 348 height 25
paste input "[DATE] [MEDICAL_DATA] Extraction Material (4 SP)"
type input "[DATE] [MEDICAL_DATA] Extraction Material (4 SP)"
click at [533, 242] on span at bounding box center [609, 238] width 326 height 23
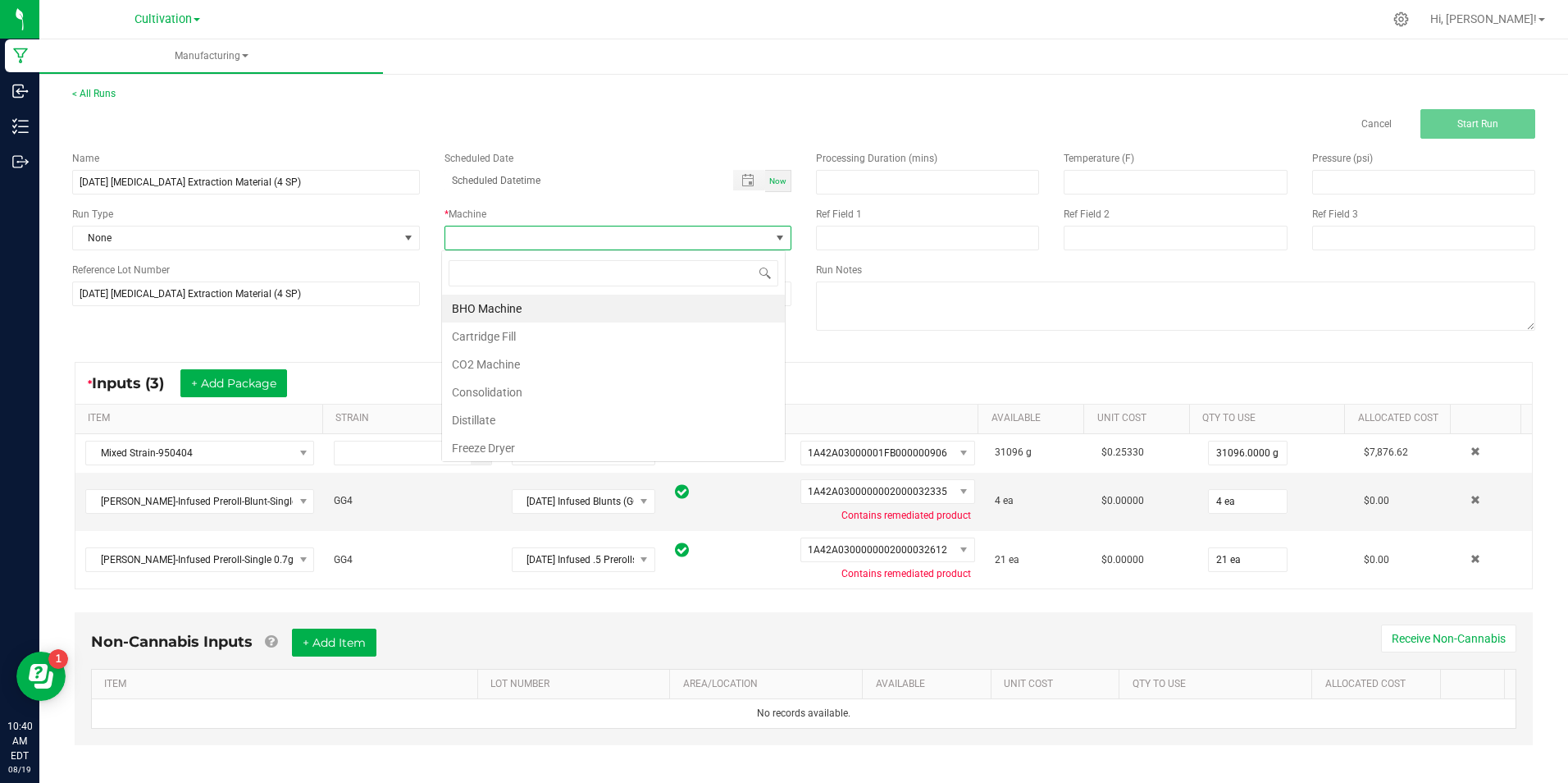
scroll to position [25, 344]
click at [570, 389] on li "Consolidation" at bounding box center [613, 392] width 343 height 28
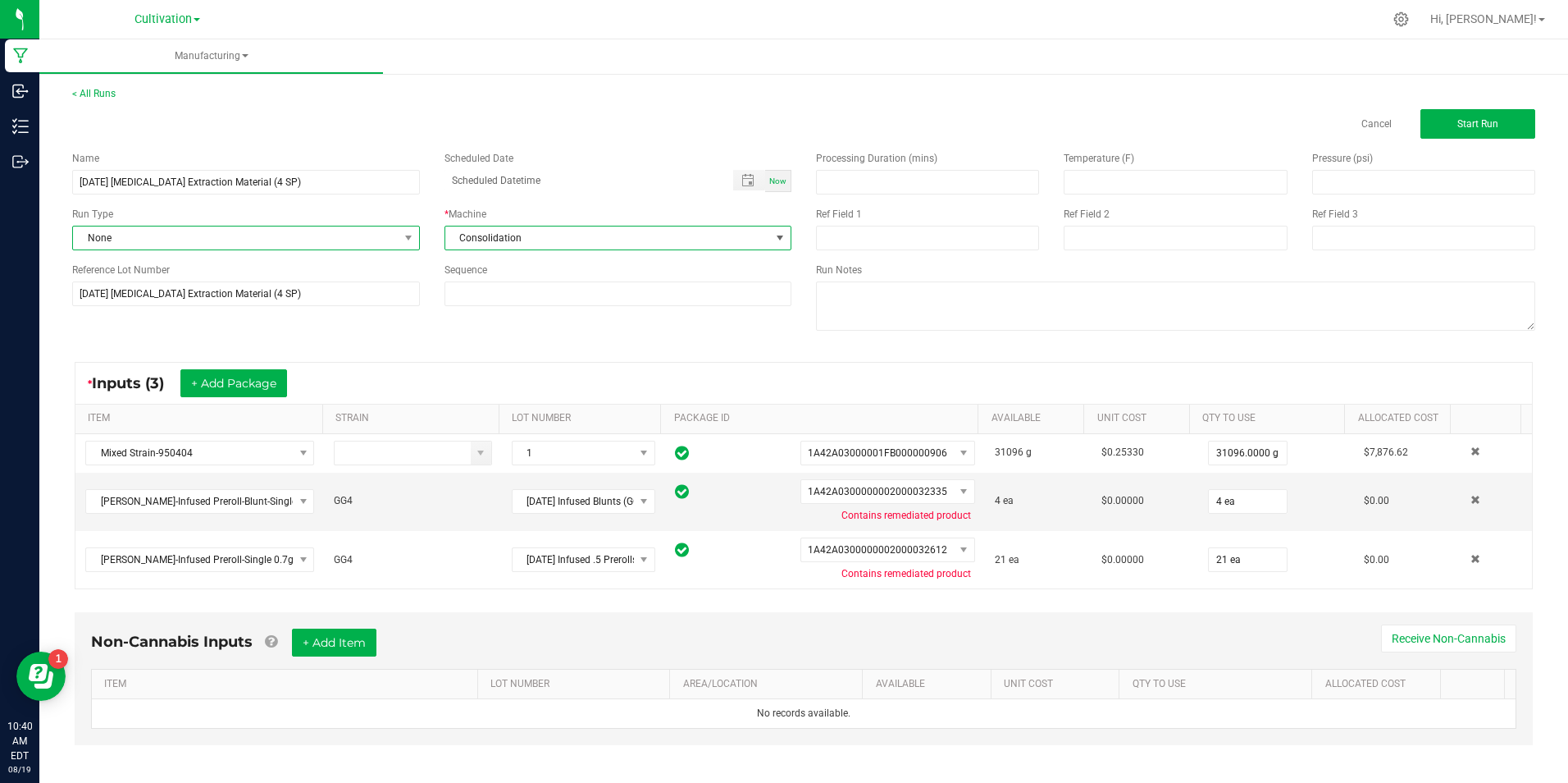
click at [399, 245] on span at bounding box center [408, 238] width 20 height 23
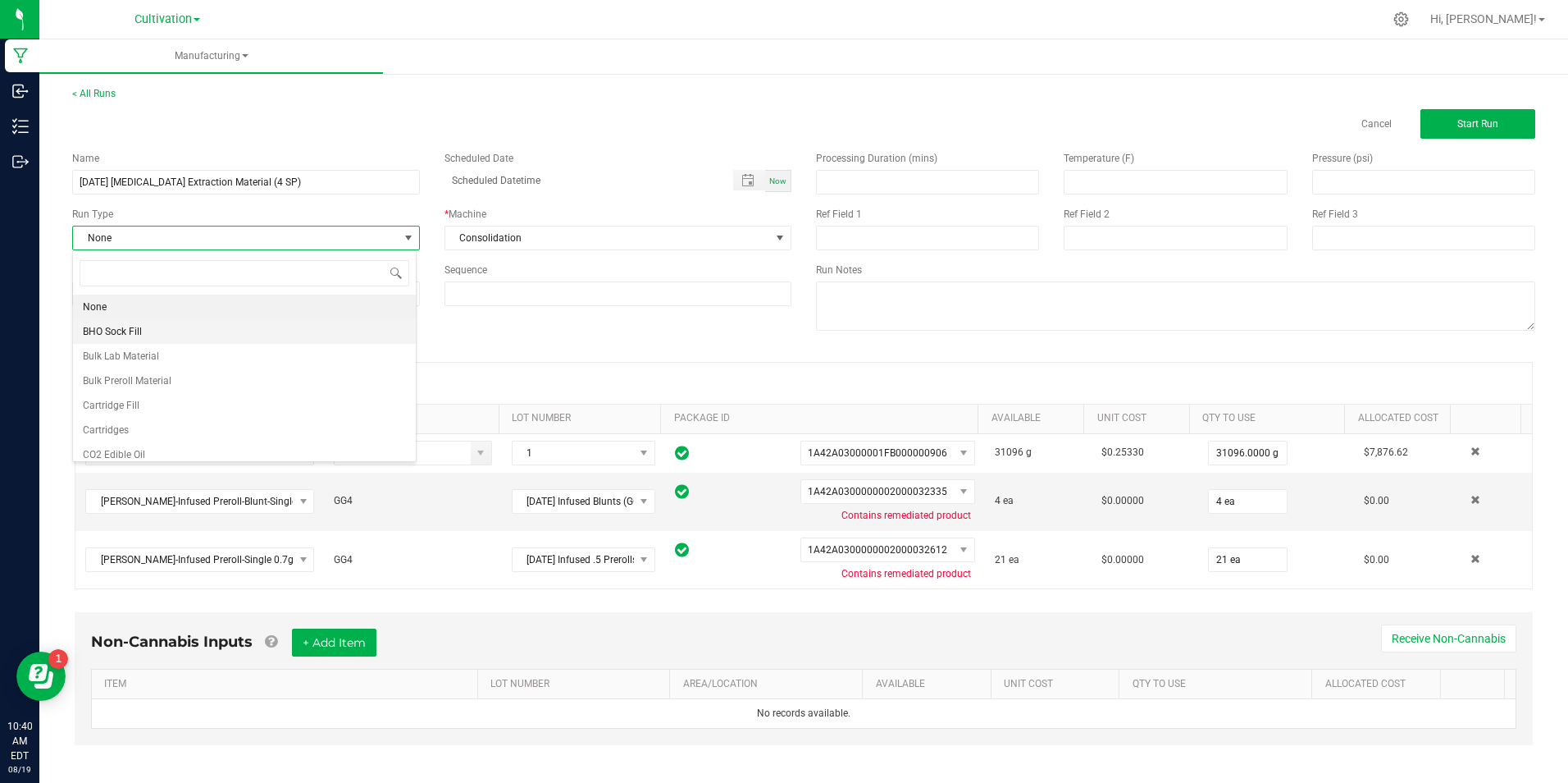
click at [192, 334] on li "BHO Sock Fill" at bounding box center [244, 331] width 343 height 25
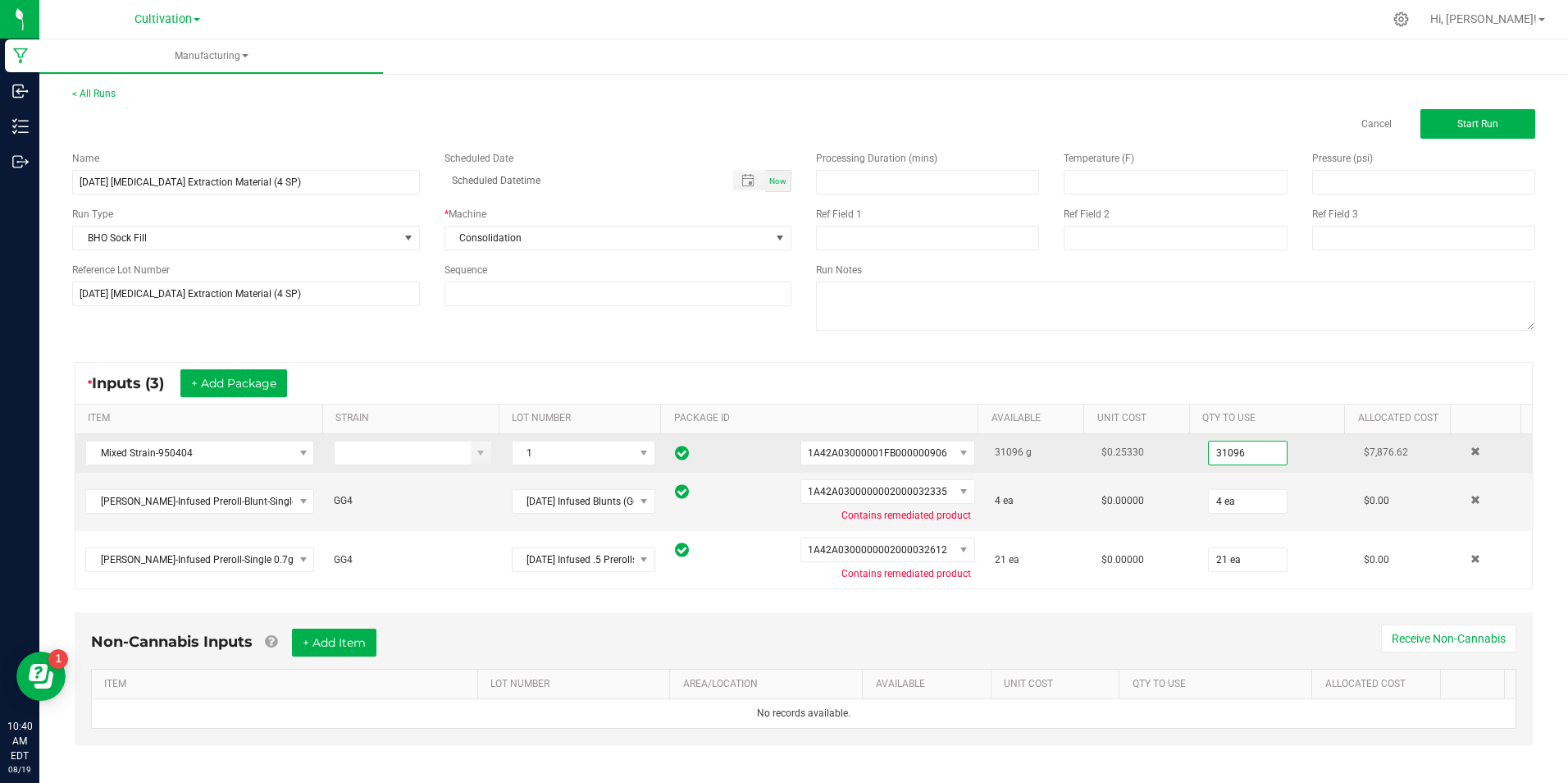
click at [1240, 446] on input "31096" at bounding box center [1248, 453] width 78 height 23
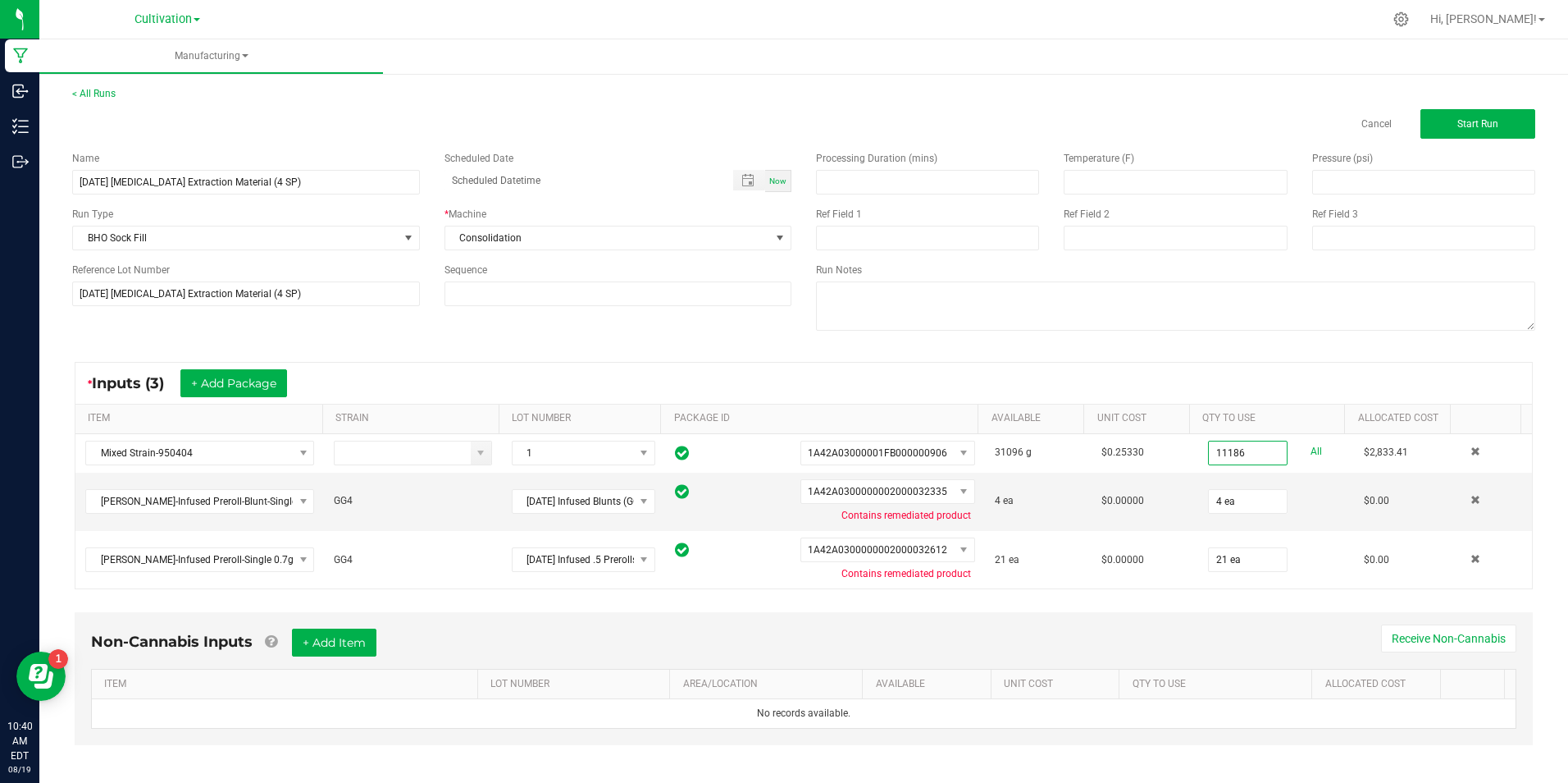
type input "11186.0000 g"
click at [1270, 352] on div "* Inputs (3) + Add Package ITEM STRAIN LOT NUMBER PACKAGE ID AVAILABLE Unit Cos…" at bounding box center [804, 476] width 1488 height 257
click at [1423, 136] on button "Start Run" at bounding box center [1478, 124] width 115 height 30
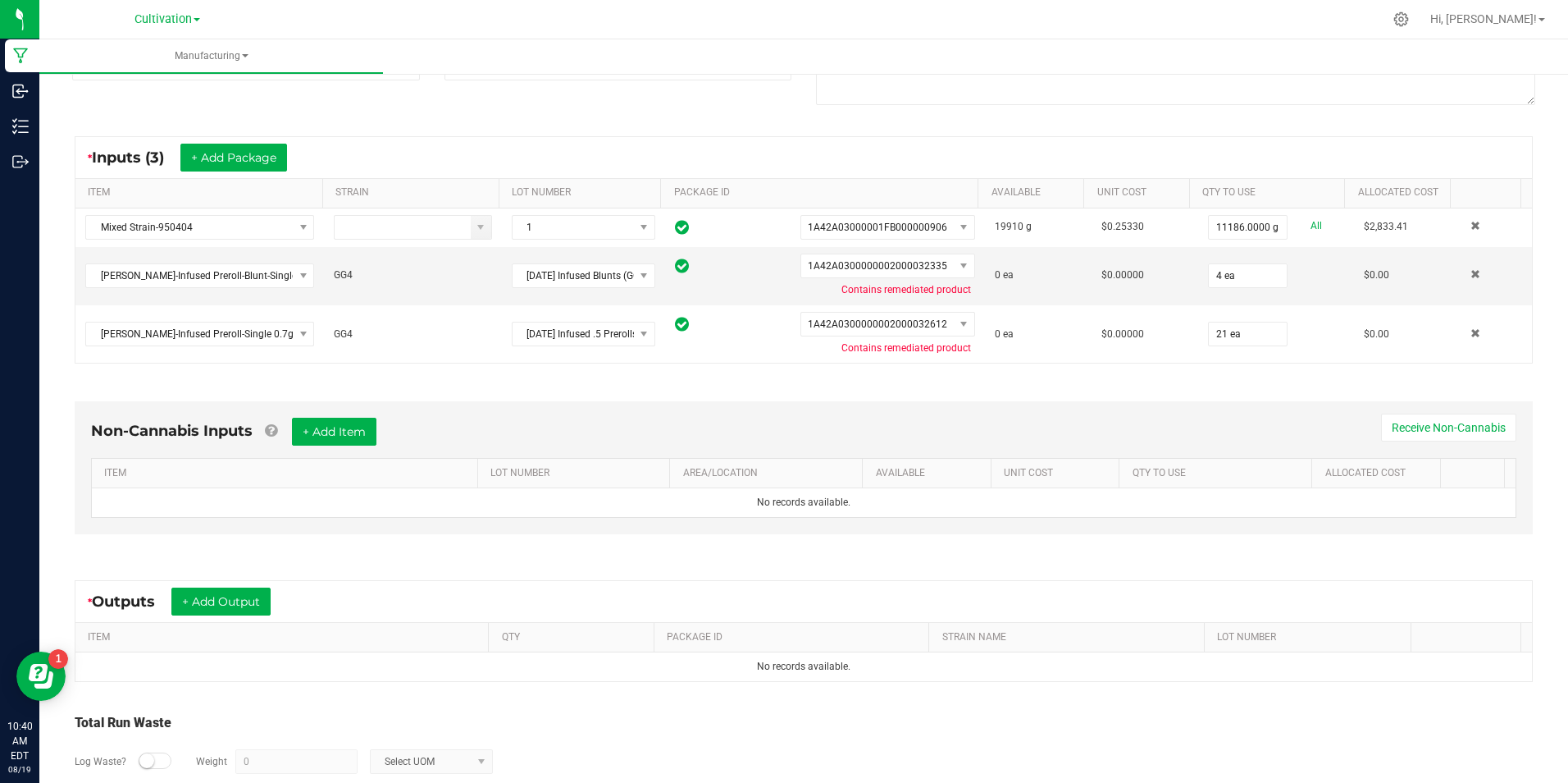
scroll to position [329, 0]
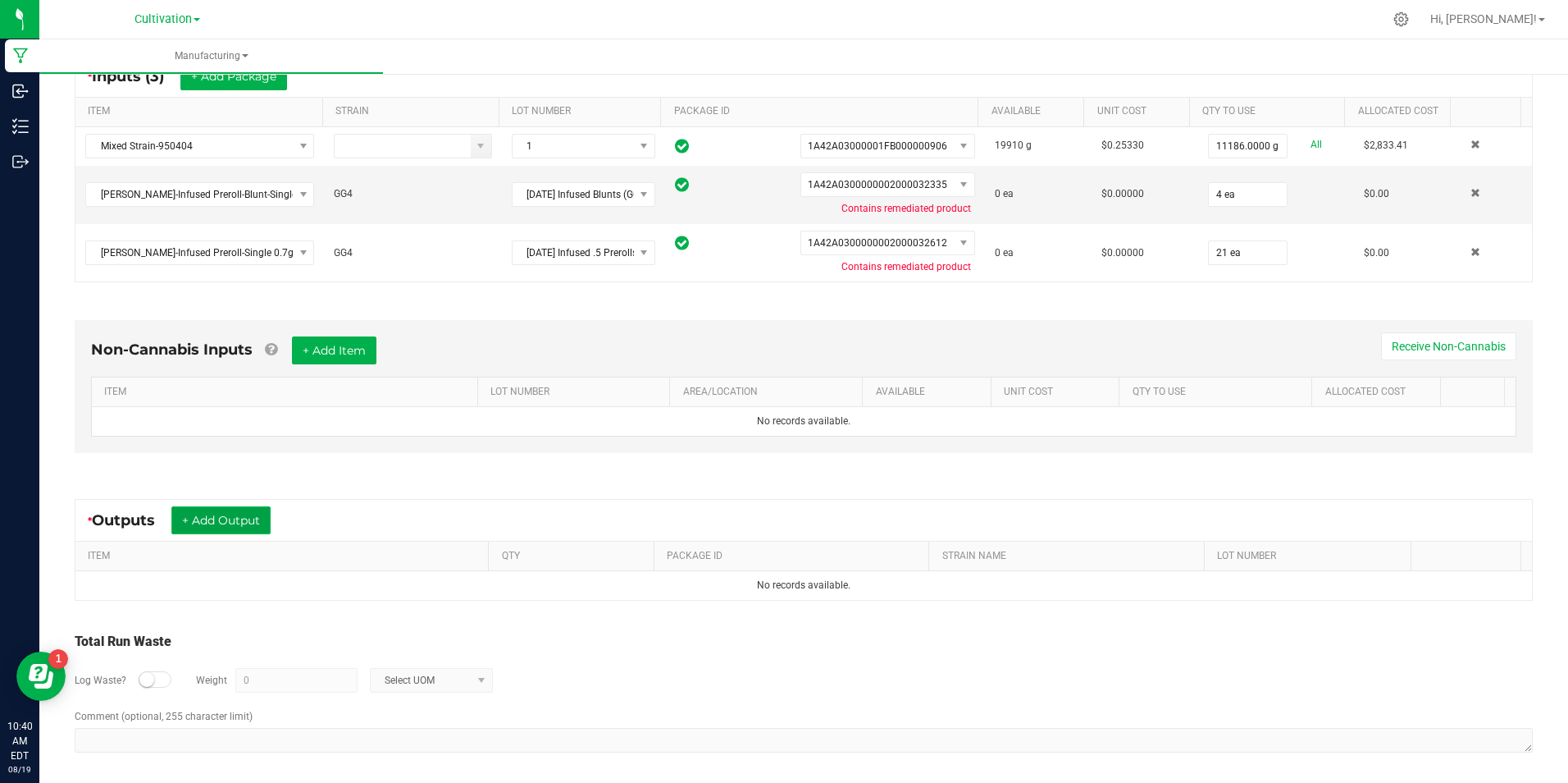
click at [257, 524] on button "+ Add Output" at bounding box center [220, 520] width 99 height 28
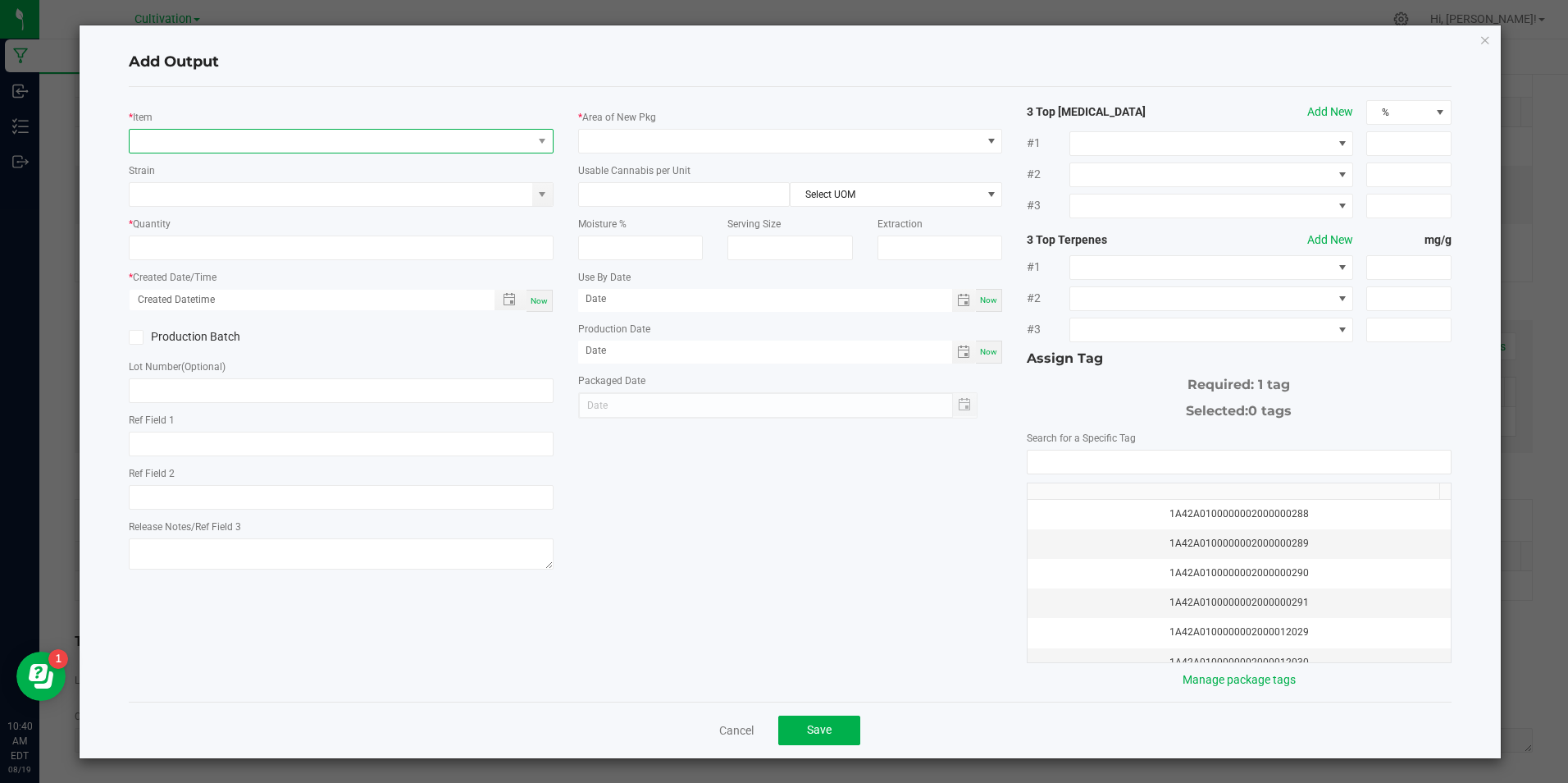
click at [253, 143] on span "NO DATA FOUND" at bounding box center [330, 141] width 402 height 23
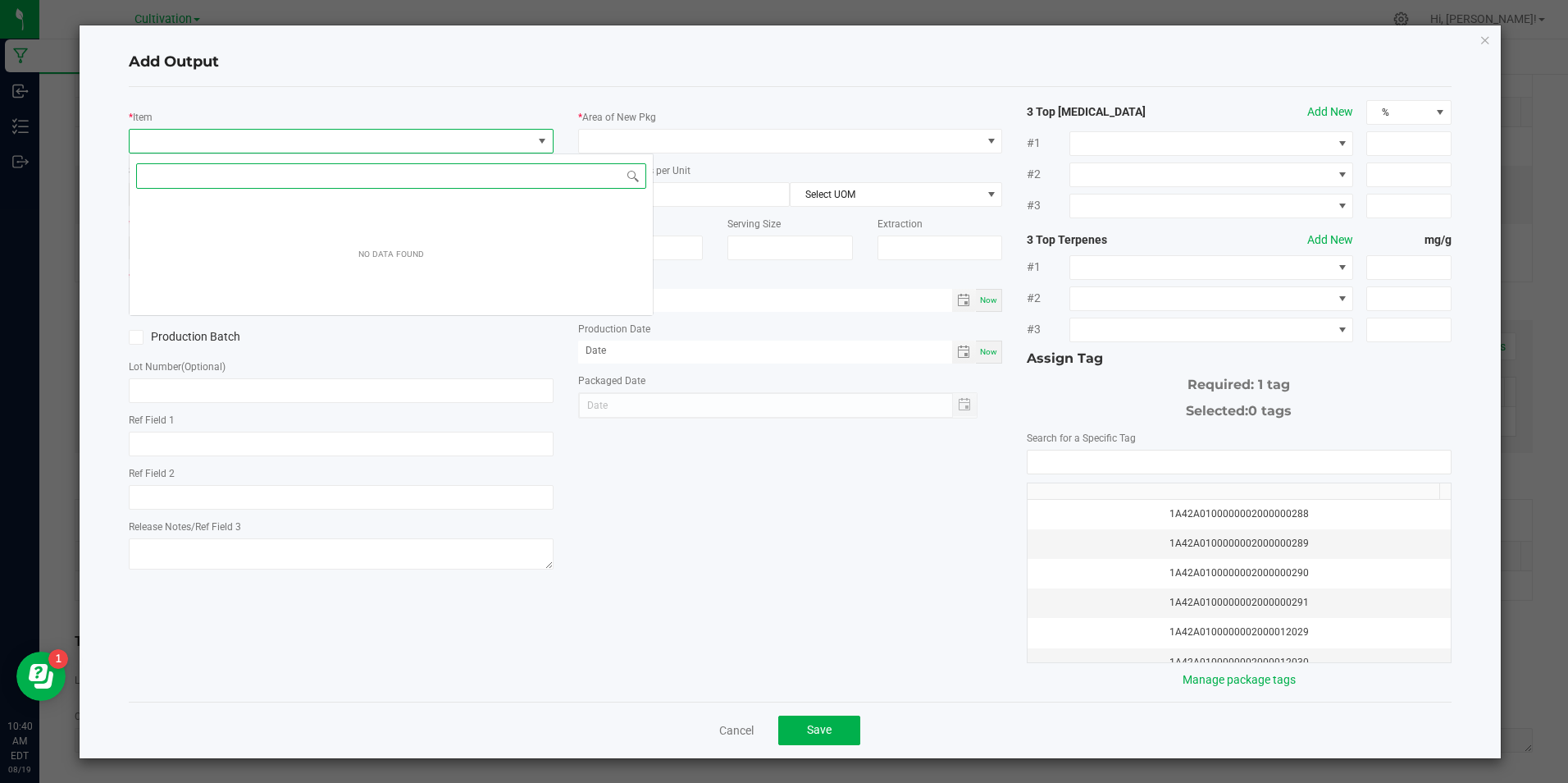
scroll to position [25, 421]
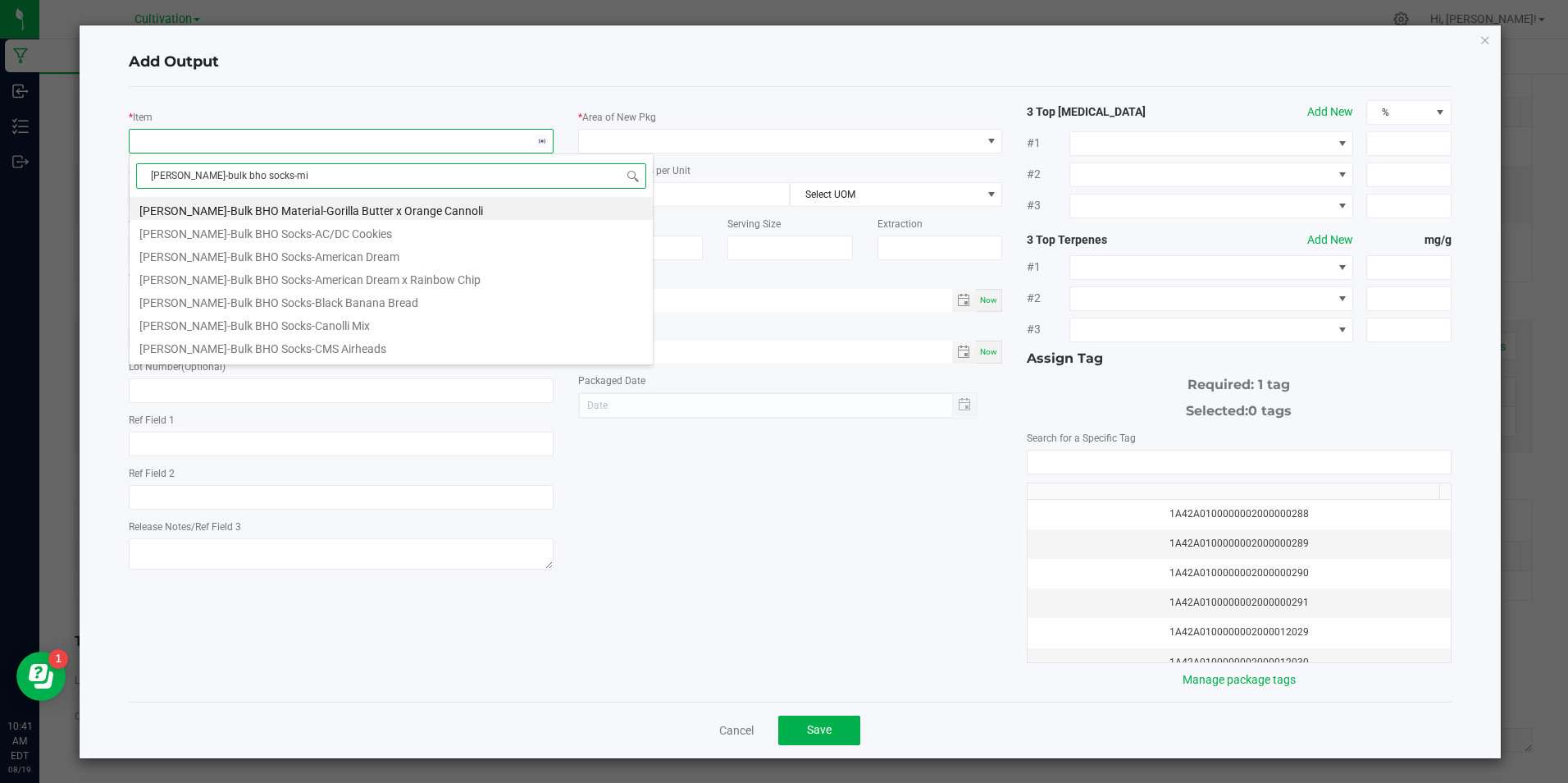
type input "[PERSON_NAME]-bulk bho socks-mix"
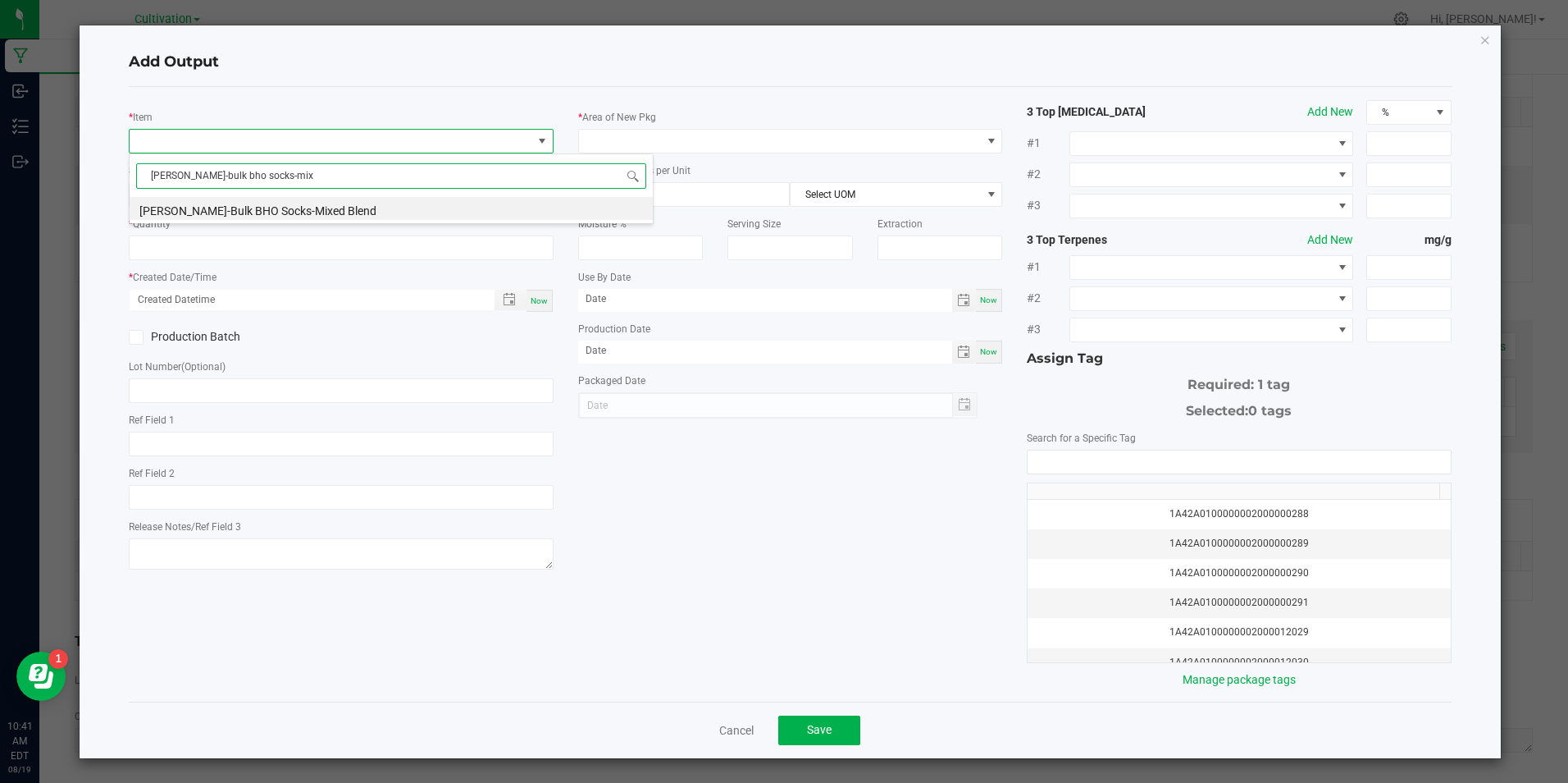
click at [260, 213] on li "[PERSON_NAME]-Bulk BHO Socks-Mixed Blend" at bounding box center [391, 208] width 524 height 23
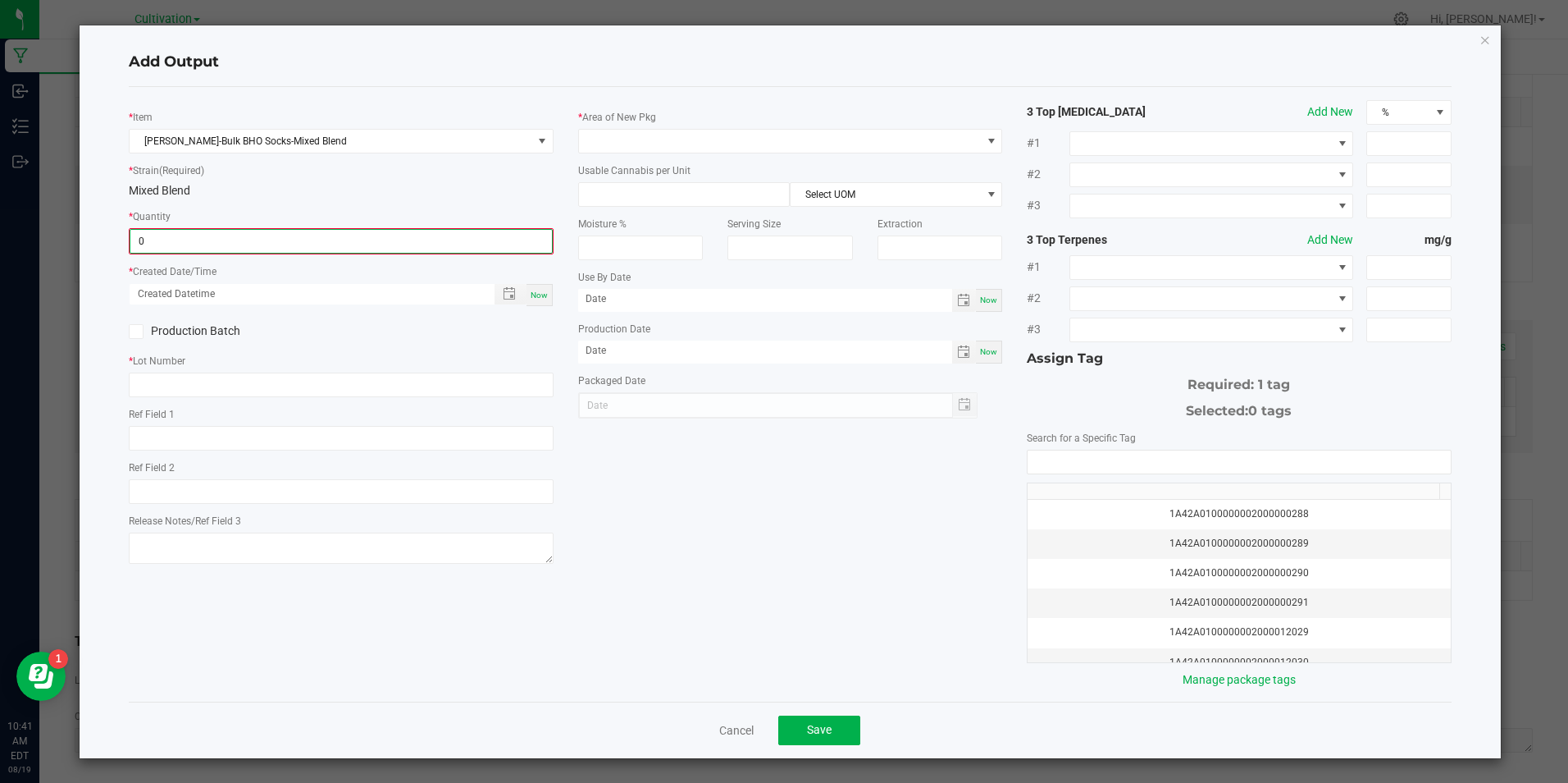
click at [246, 244] on input "0" at bounding box center [340, 241] width 421 height 23
type input "11216.0000 g"
click at [531, 289] on span "Now" at bounding box center [539, 293] width 18 height 9
type input "[DATE] 10:41 AM"
type input "[DATE]"
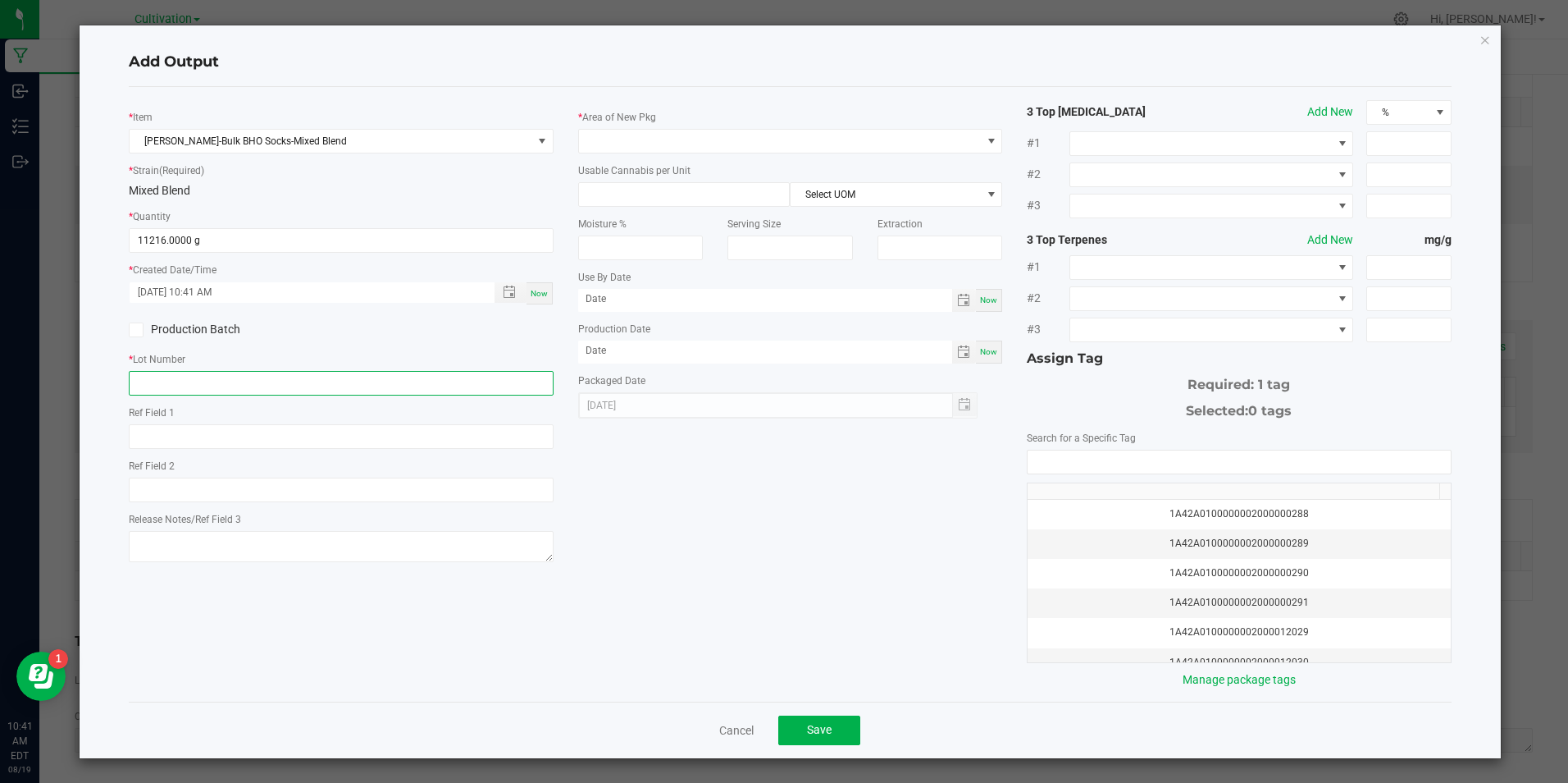
click at [347, 380] on input "text" at bounding box center [340, 383] width 424 height 25
paste input "[DATE] [MEDICAL_DATA] Extraction Material (4 SP)"
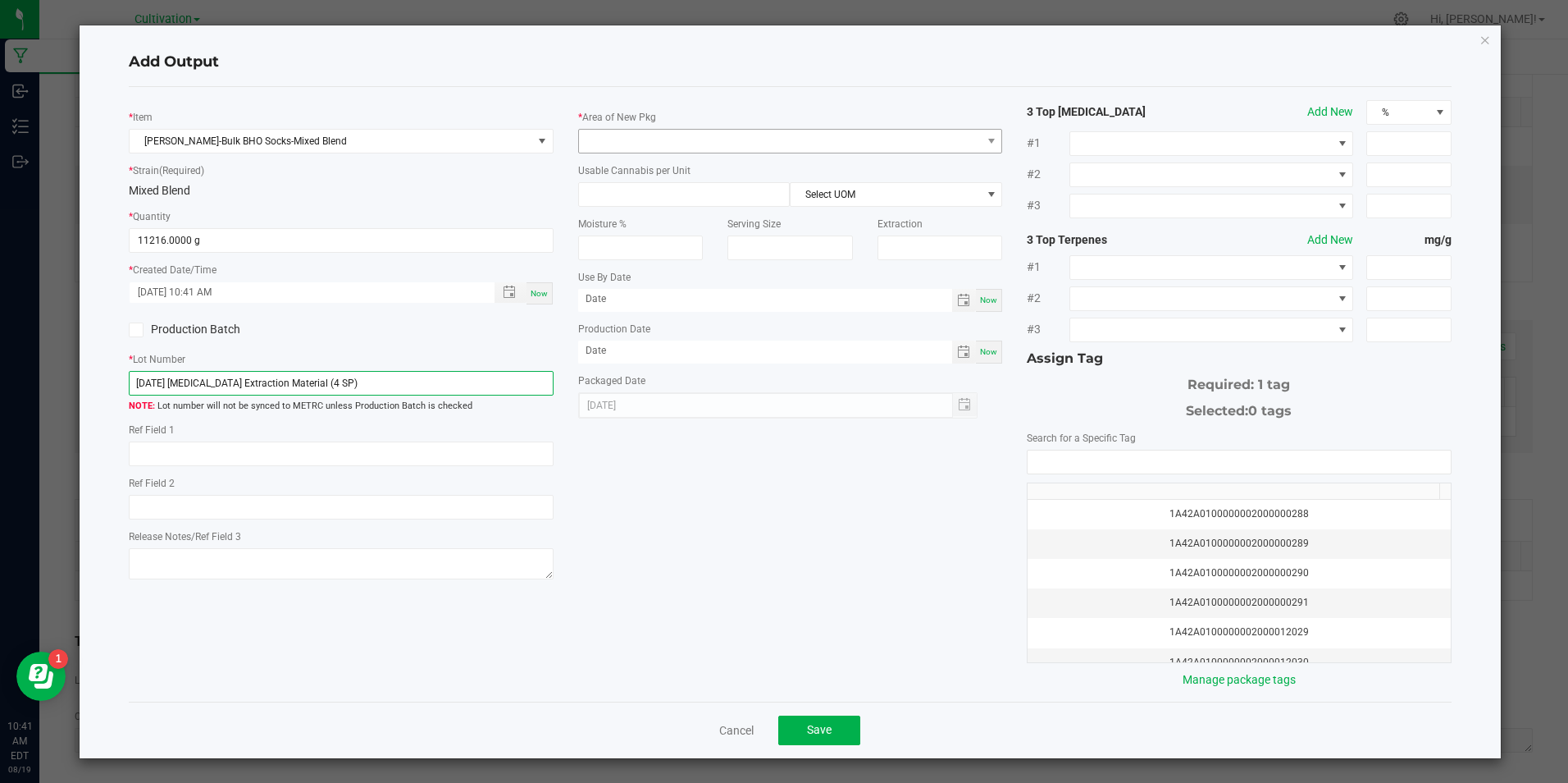
type input "[DATE] [MEDICAL_DATA] Extraction Material (4 SP)"
click at [751, 138] on span at bounding box center [780, 141] width 402 height 23
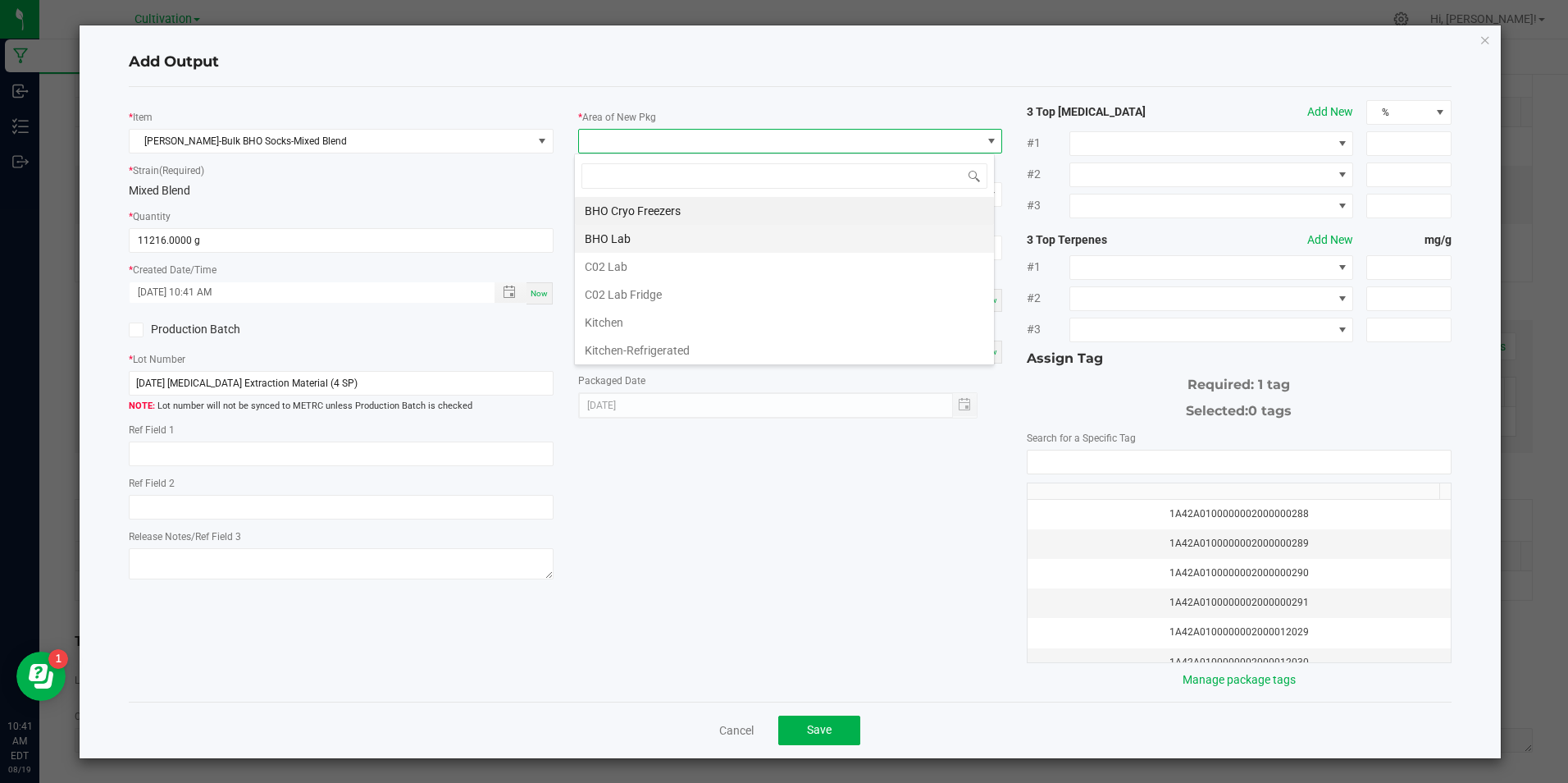
click at [669, 240] on li "BHO Lab" at bounding box center [784, 239] width 419 height 28
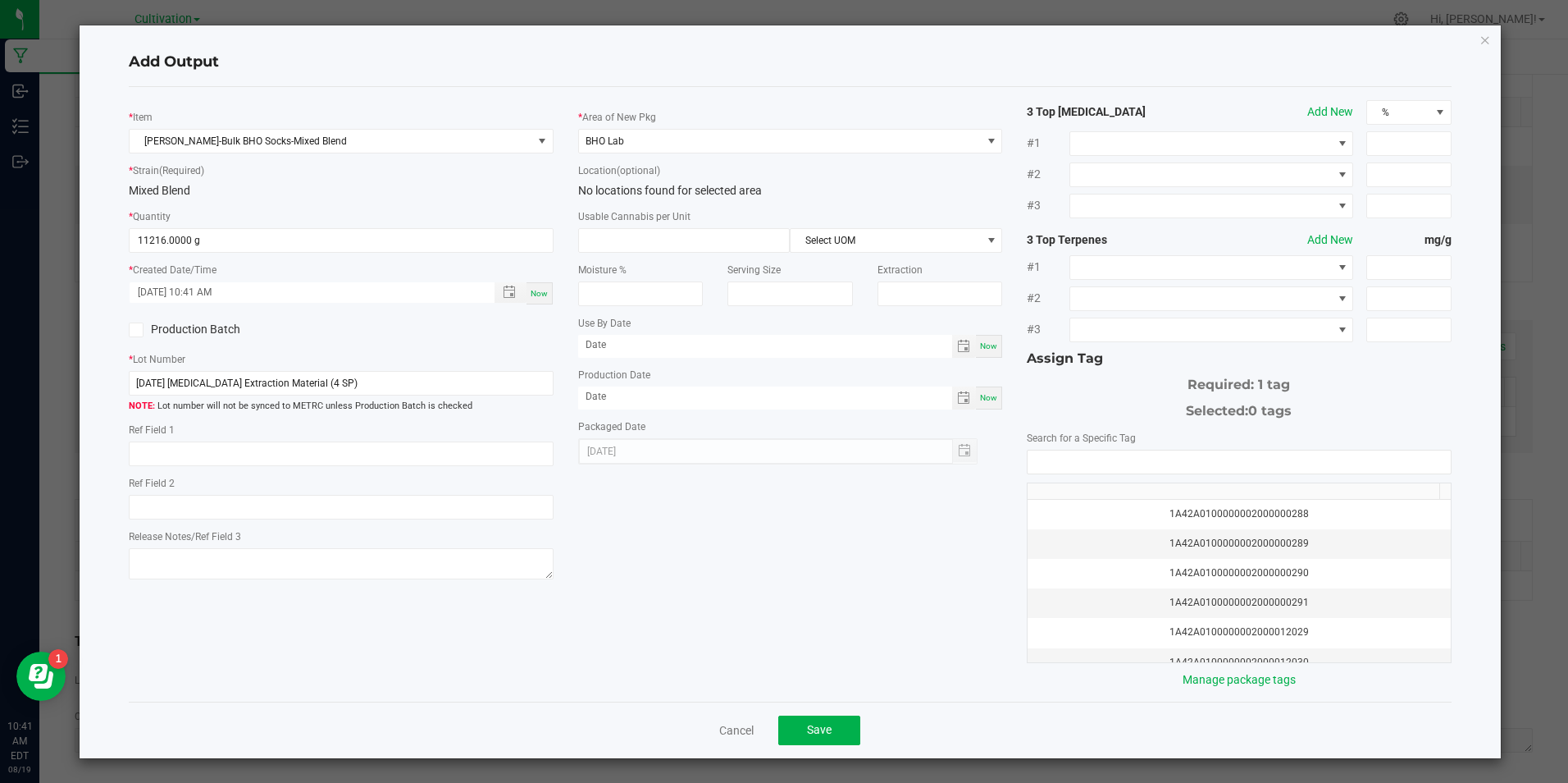
click at [129, 328] on span at bounding box center [136, 329] width 15 height 15
click at [0, 0] on input "Production Batch" at bounding box center [0, 0] width 0 height 0
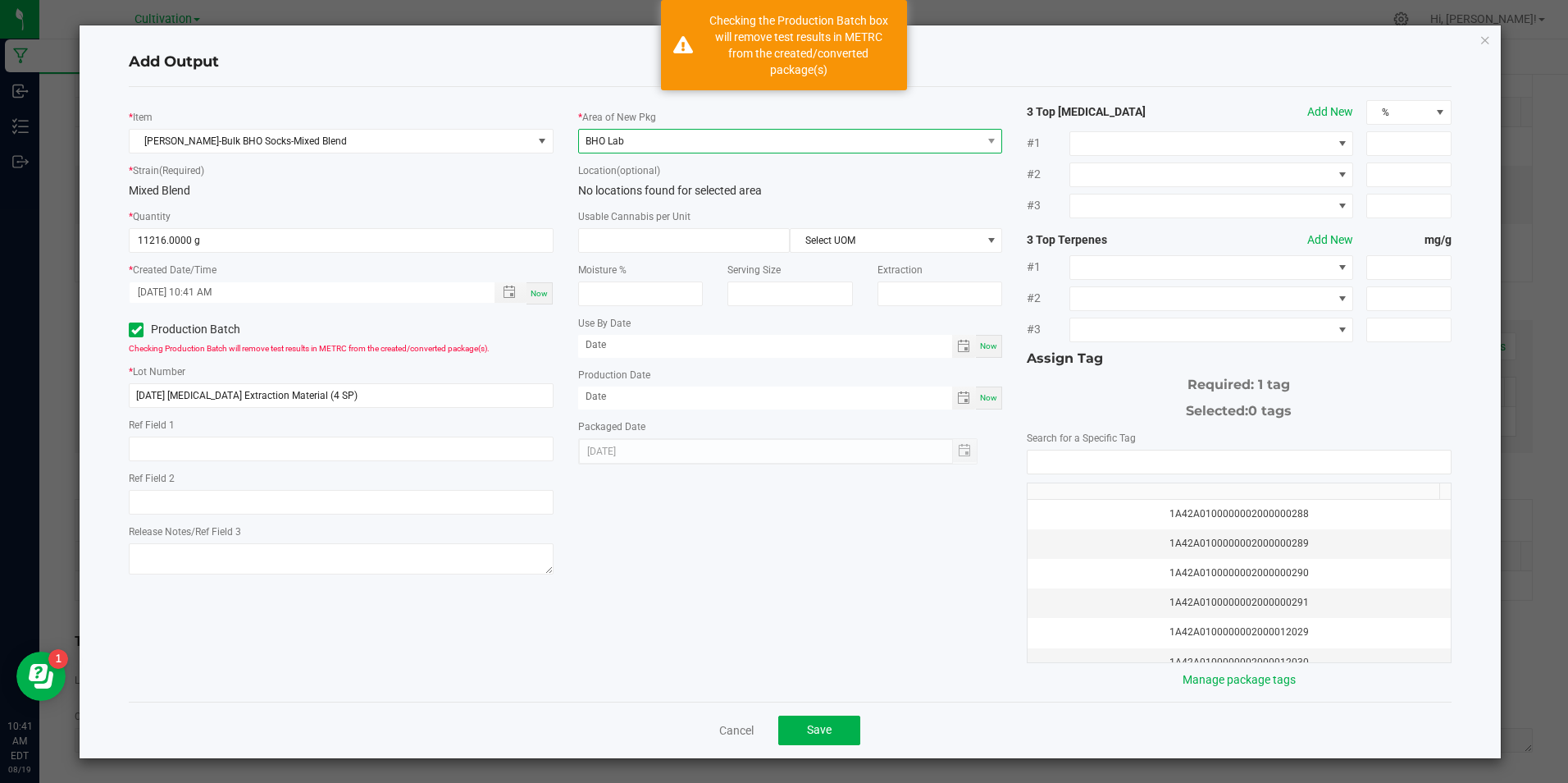
click at [772, 152] on span "BHO Lab" at bounding box center [780, 141] width 402 height 23
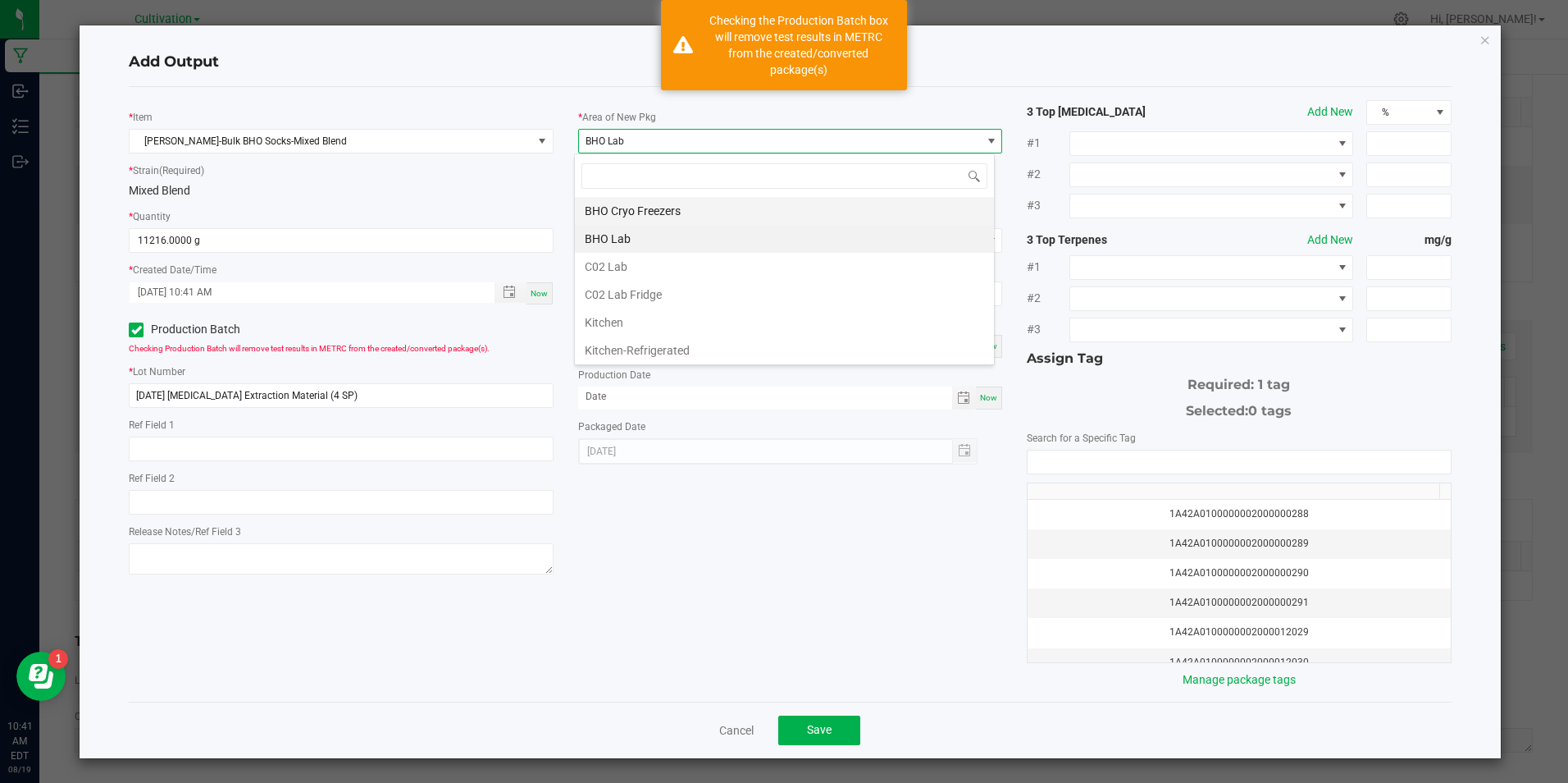
click at [661, 212] on li "BHO Cryo Freezers" at bounding box center [784, 211] width 419 height 28
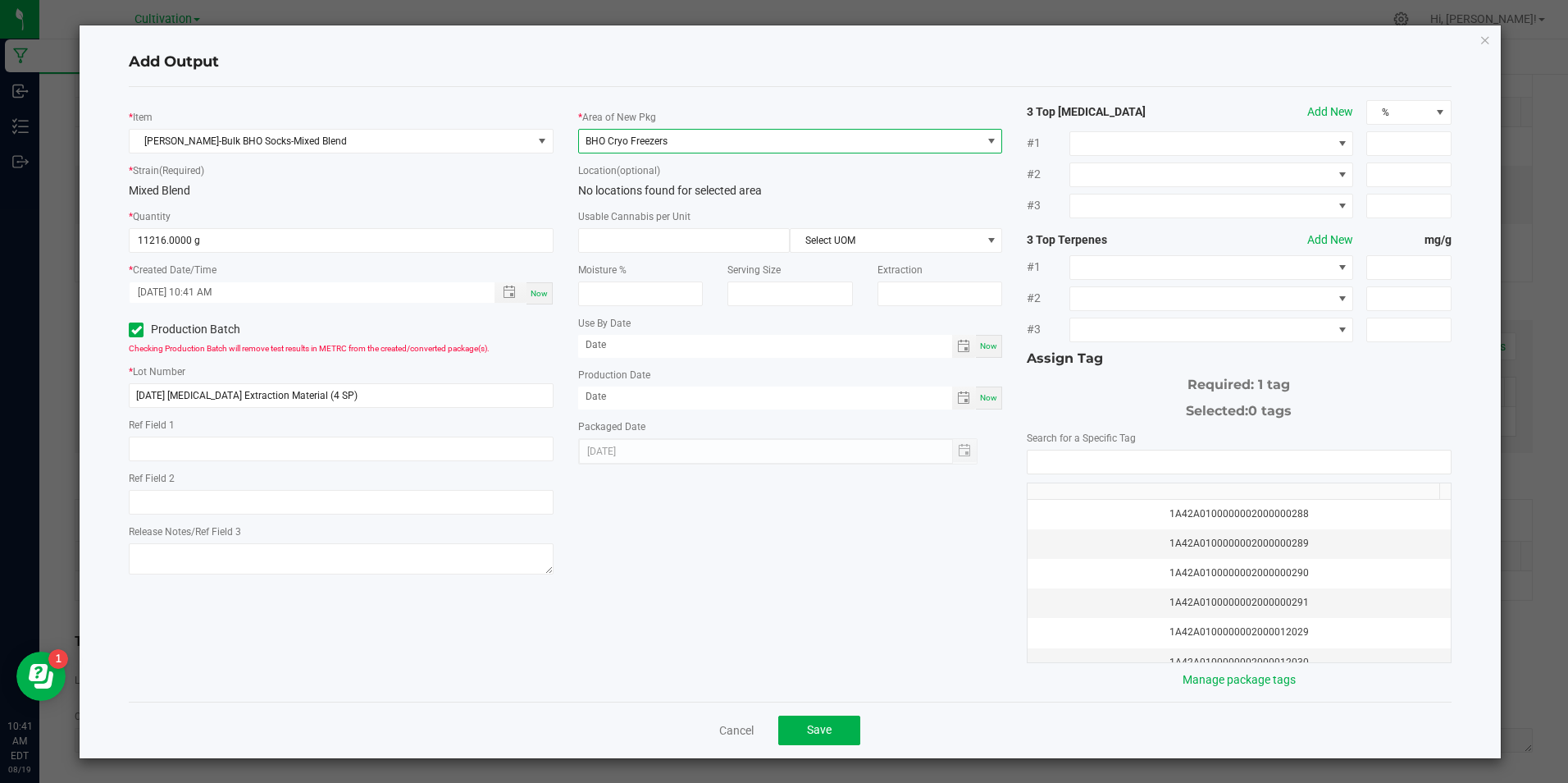
click at [728, 147] on span "BHO Cryo Freezers" at bounding box center [780, 141] width 402 height 23
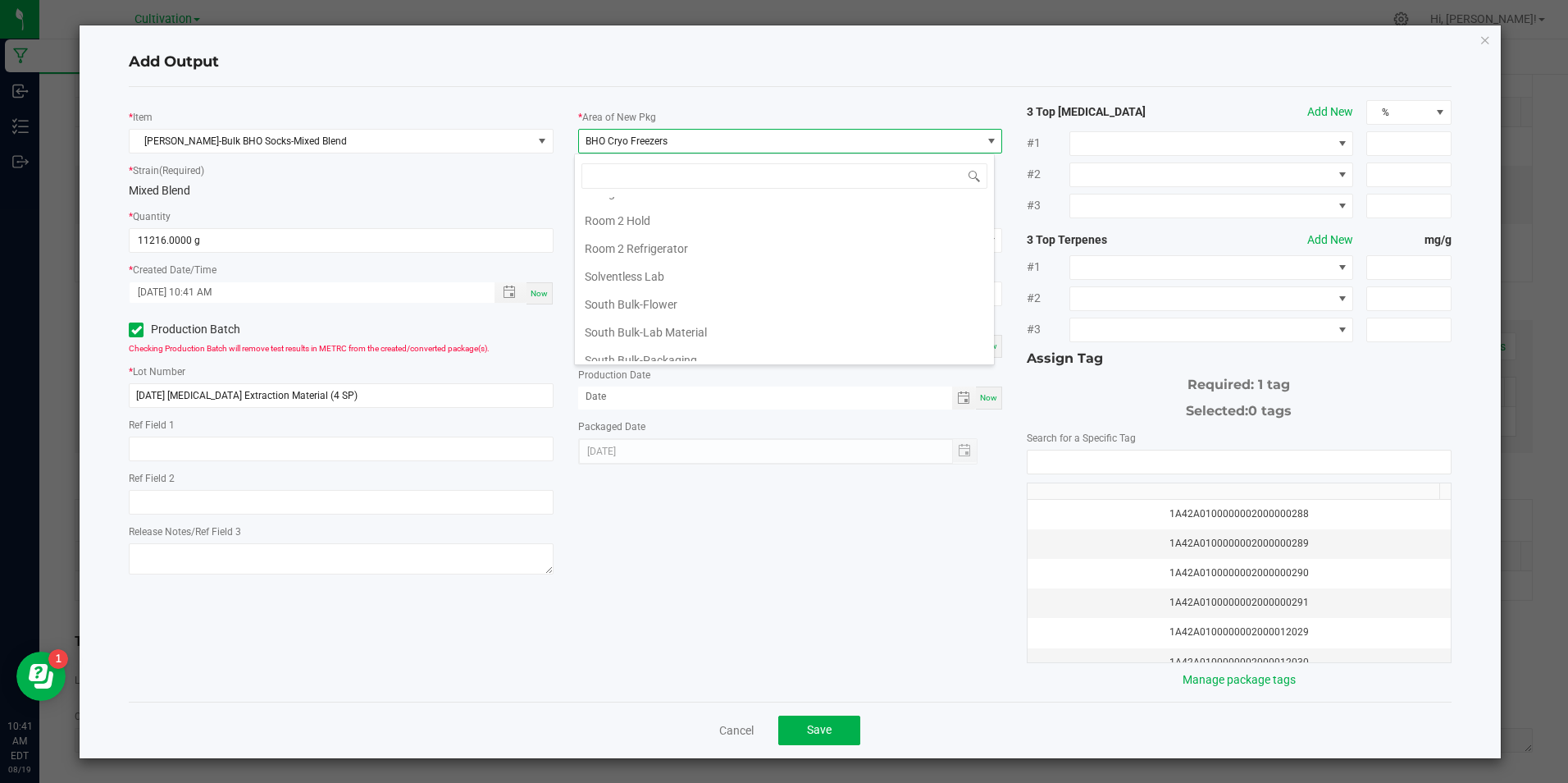
scroll to position [739, 0]
click at [656, 301] on li "T1 Freezer" at bounding box center [784, 309] width 419 height 28
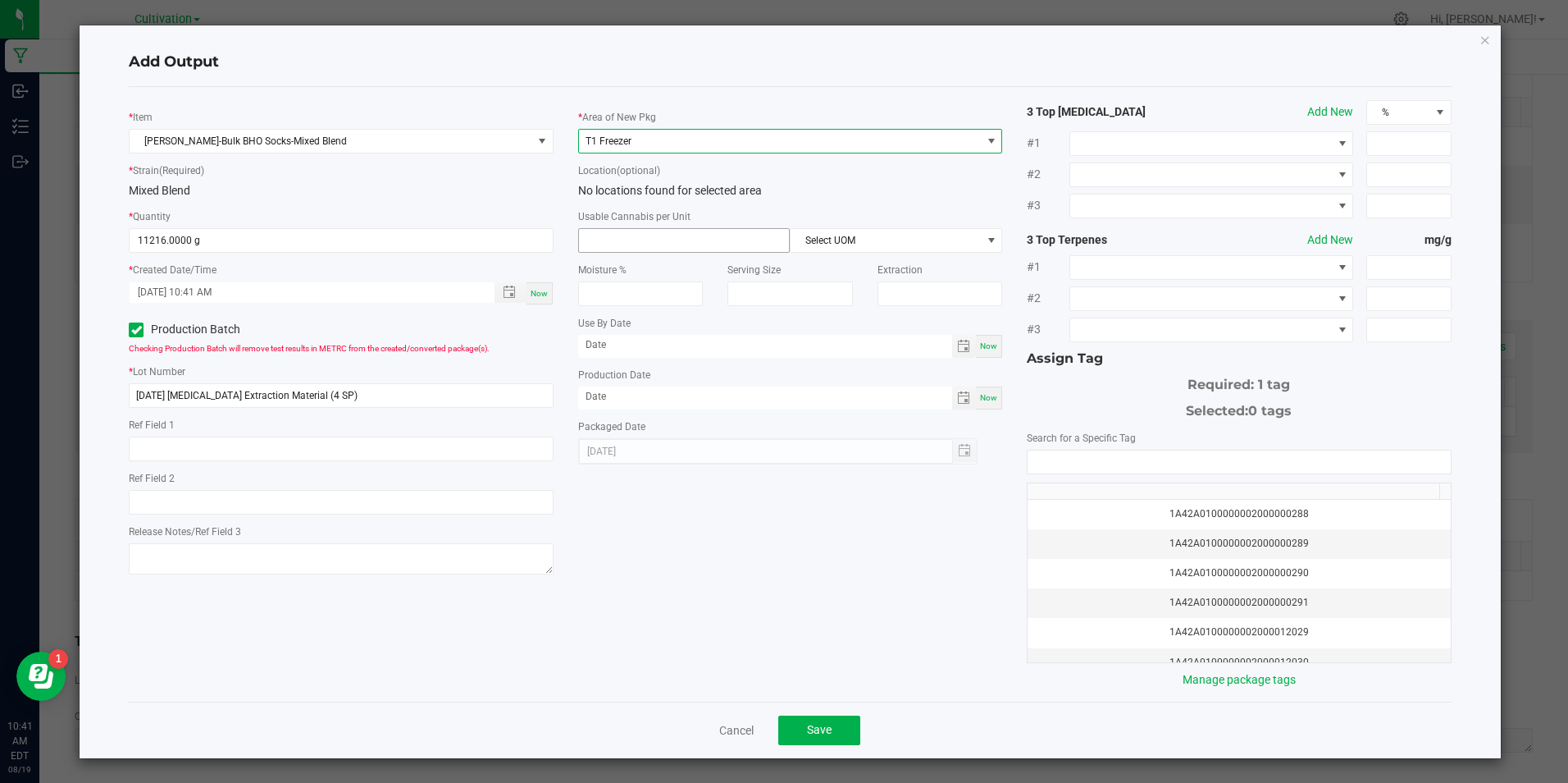
click at [726, 250] on input at bounding box center [685, 240] width 211 height 23
type input "1"
click at [815, 250] on span "Select UOM" at bounding box center [886, 240] width 191 height 23
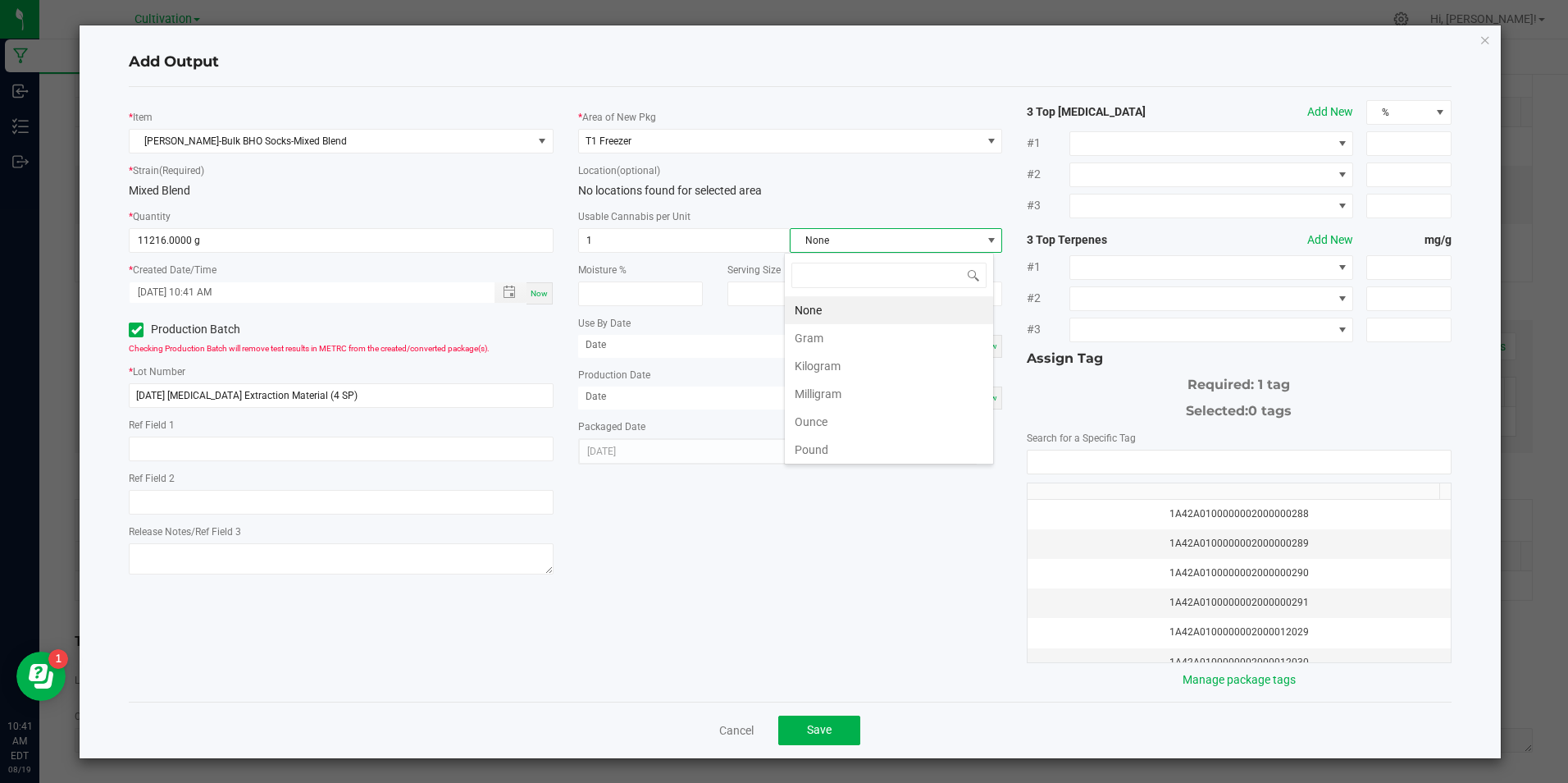
scroll to position [25, 211]
click at [818, 331] on li "Gram" at bounding box center [889, 338] width 208 height 28
click at [981, 393] on span "Now" at bounding box center [989, 398] width 18 height 9
type input "[DATE]"
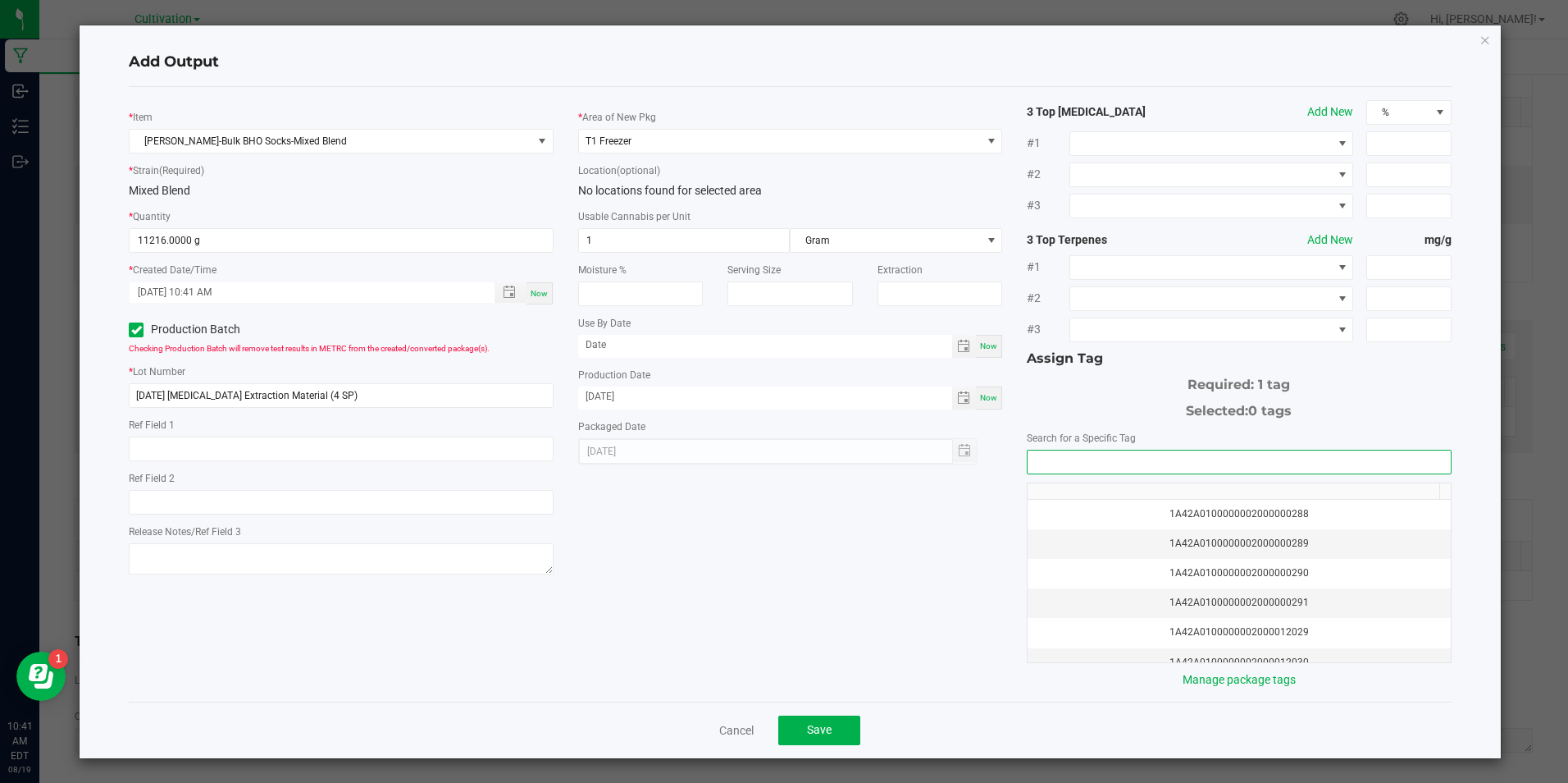
click at [1061, 462] on input "NO DATA FOUND" at bounding box center [1239, 462] width 423 height 23
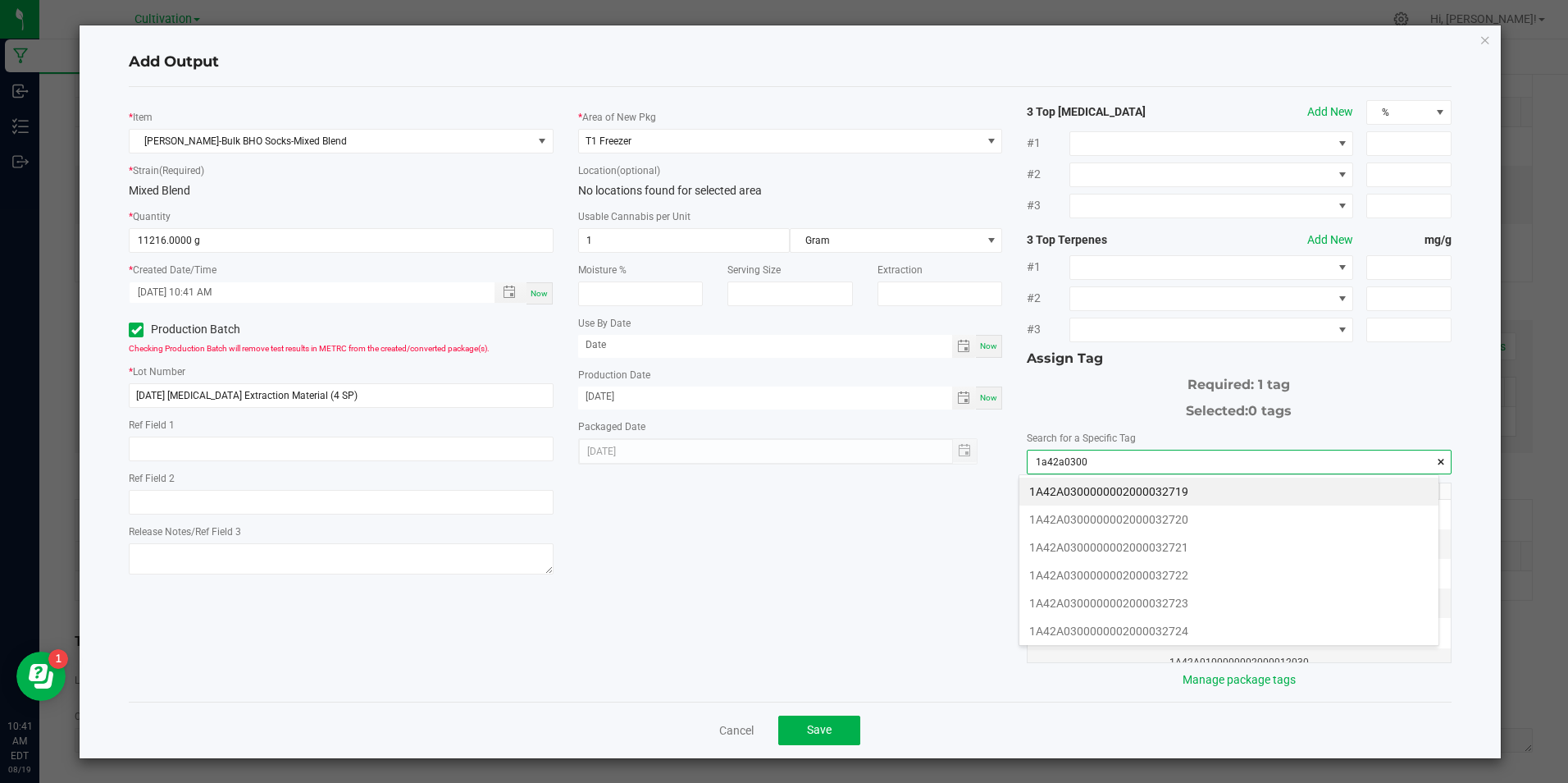
drag, startPoint x: 1043, startPoint y: 461, endPoint x: 1115, endPoint y: 494, distance: 79.2
click at [1116, 495] on li "1A42A0300000002000032719" at bounding box center [1228, 491] width 419 height 28
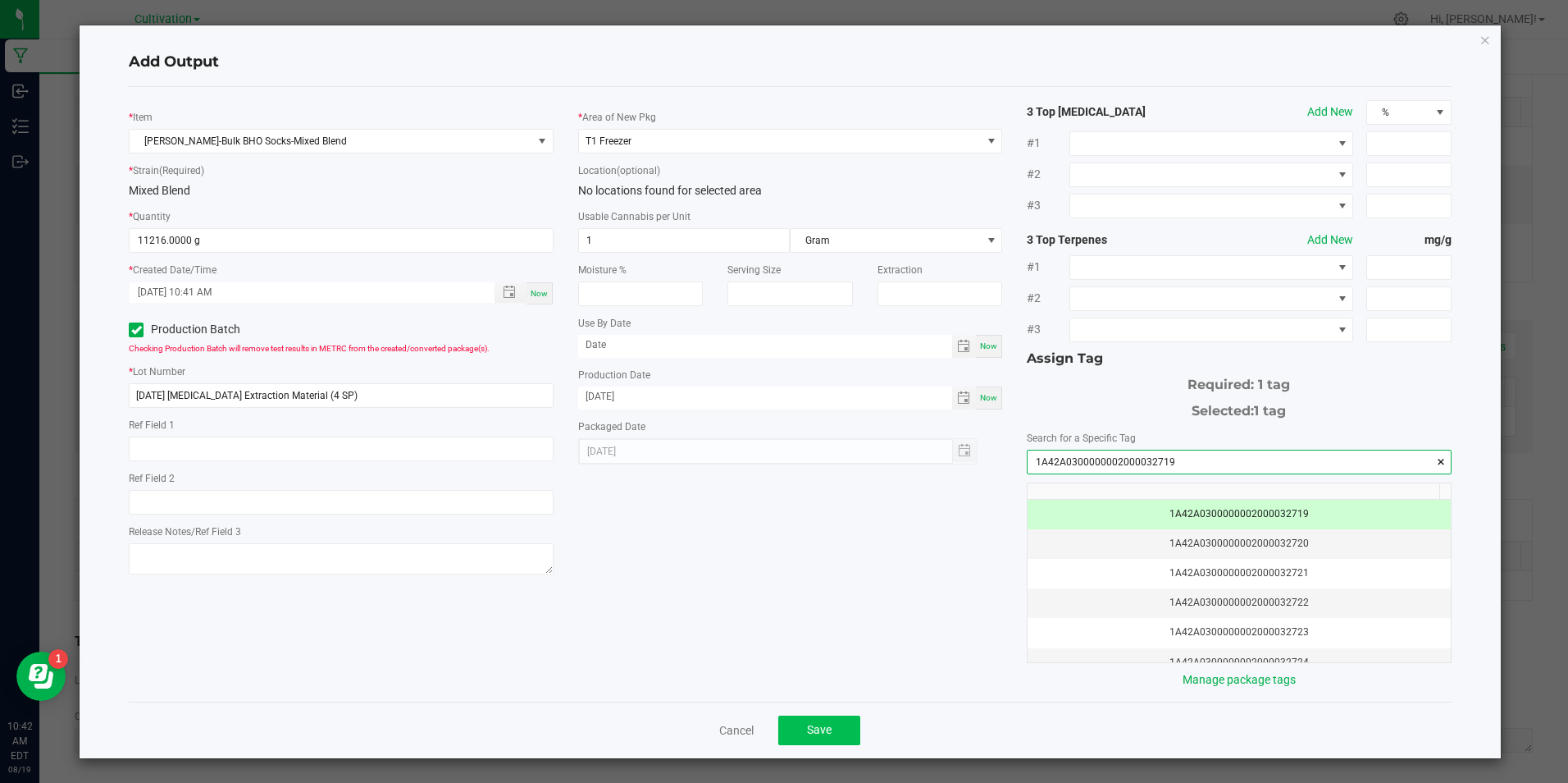
type input "1A42A0300000002000032719"
click at [839, 724] on button "Save" at bounding box center [820, 730] width 82 height 30
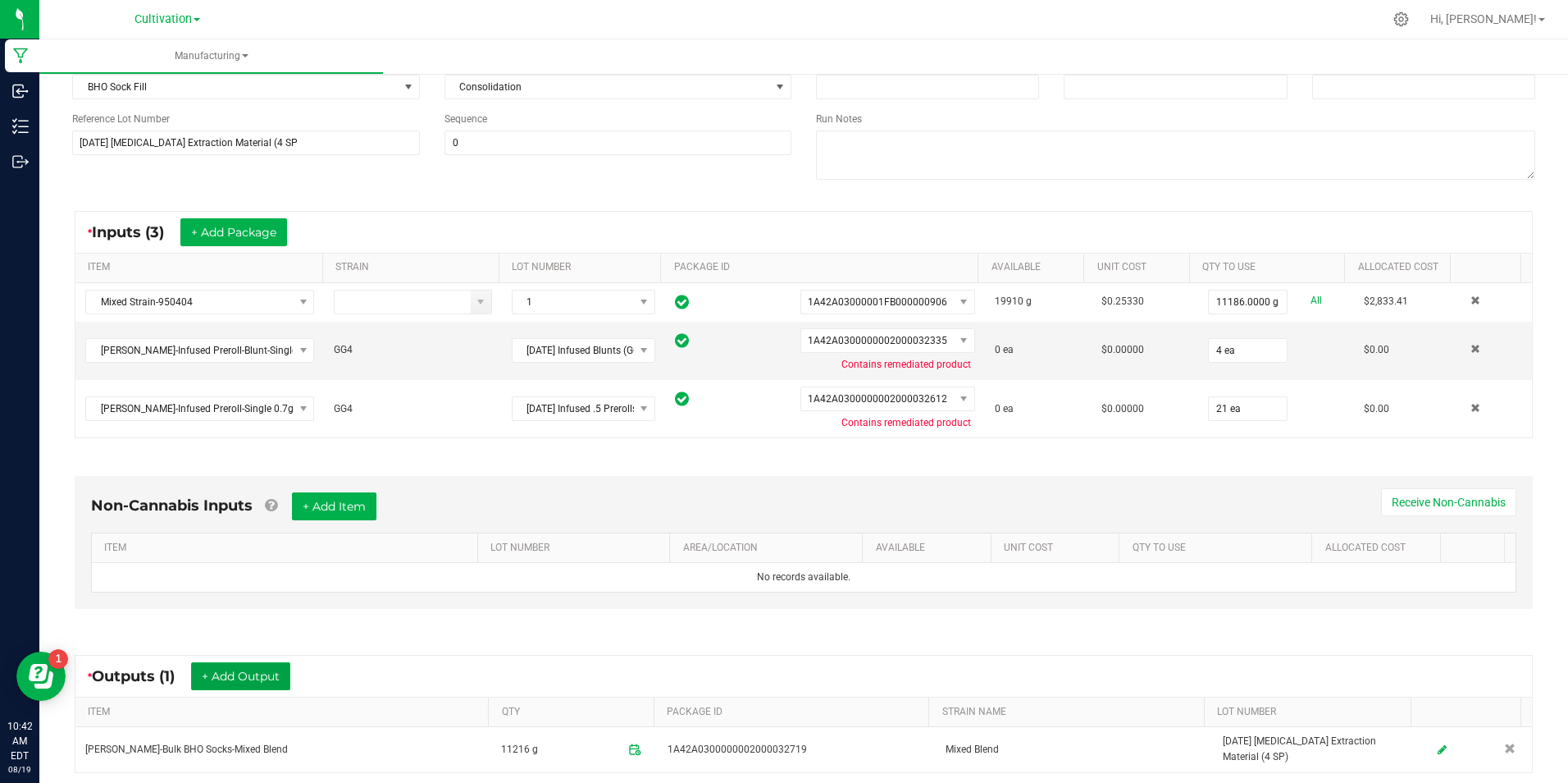
scroll to position [0, 0]
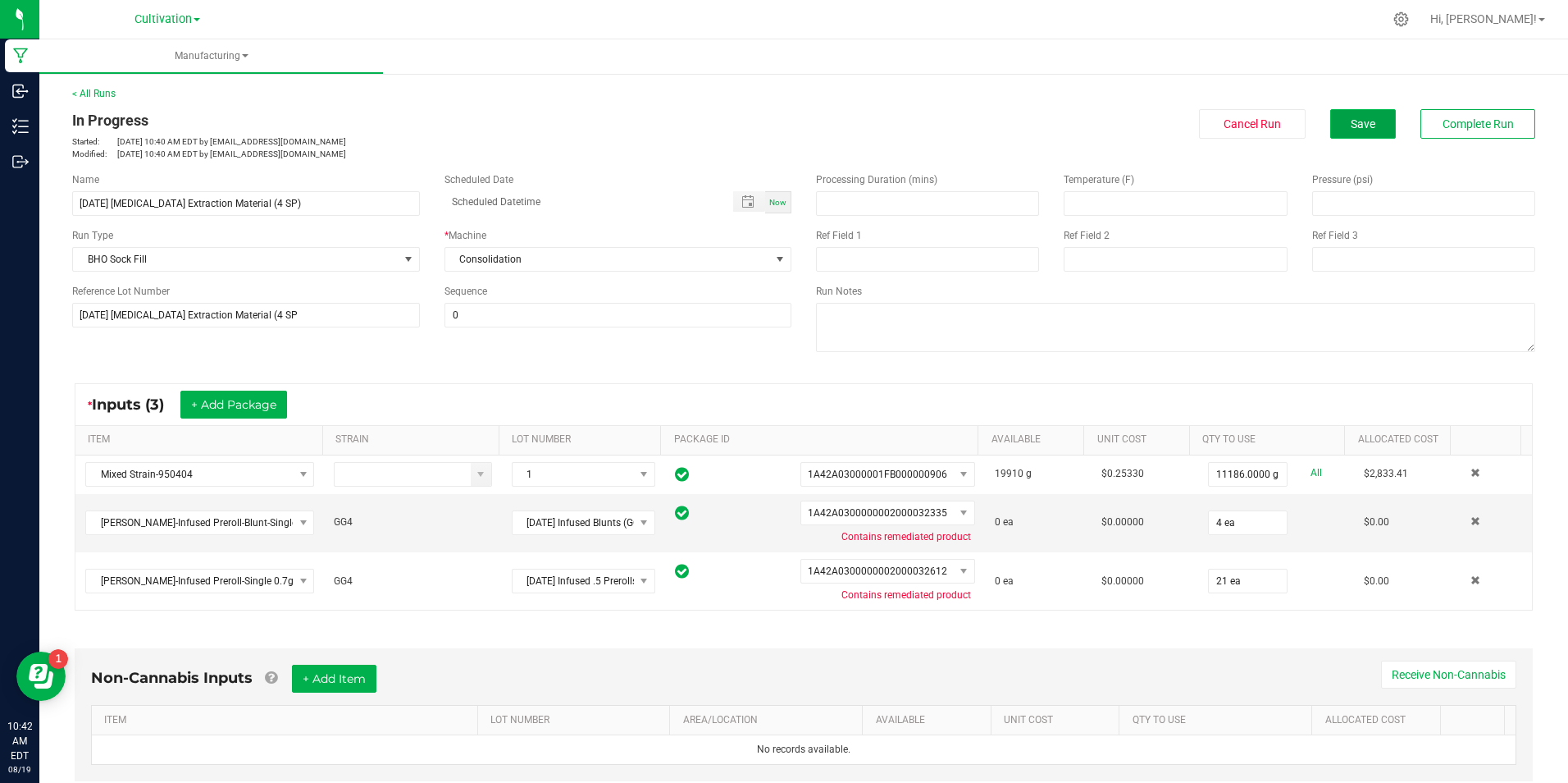
click at [1367, 114] on button "Save" at bounding box center [1363, 124] width 66 height 30
click at [1478, 108] on div "< All Runs In Progress Started: [DATE] 10:40 AM EDT by [EMAIL_ADDRESS][DOMAIN_N…" at bounding box center [804, 123] width 1463 height 74
click at [1472, 125] on span "Complete Run" at bounding box center [1478, 124] width 71 height 13
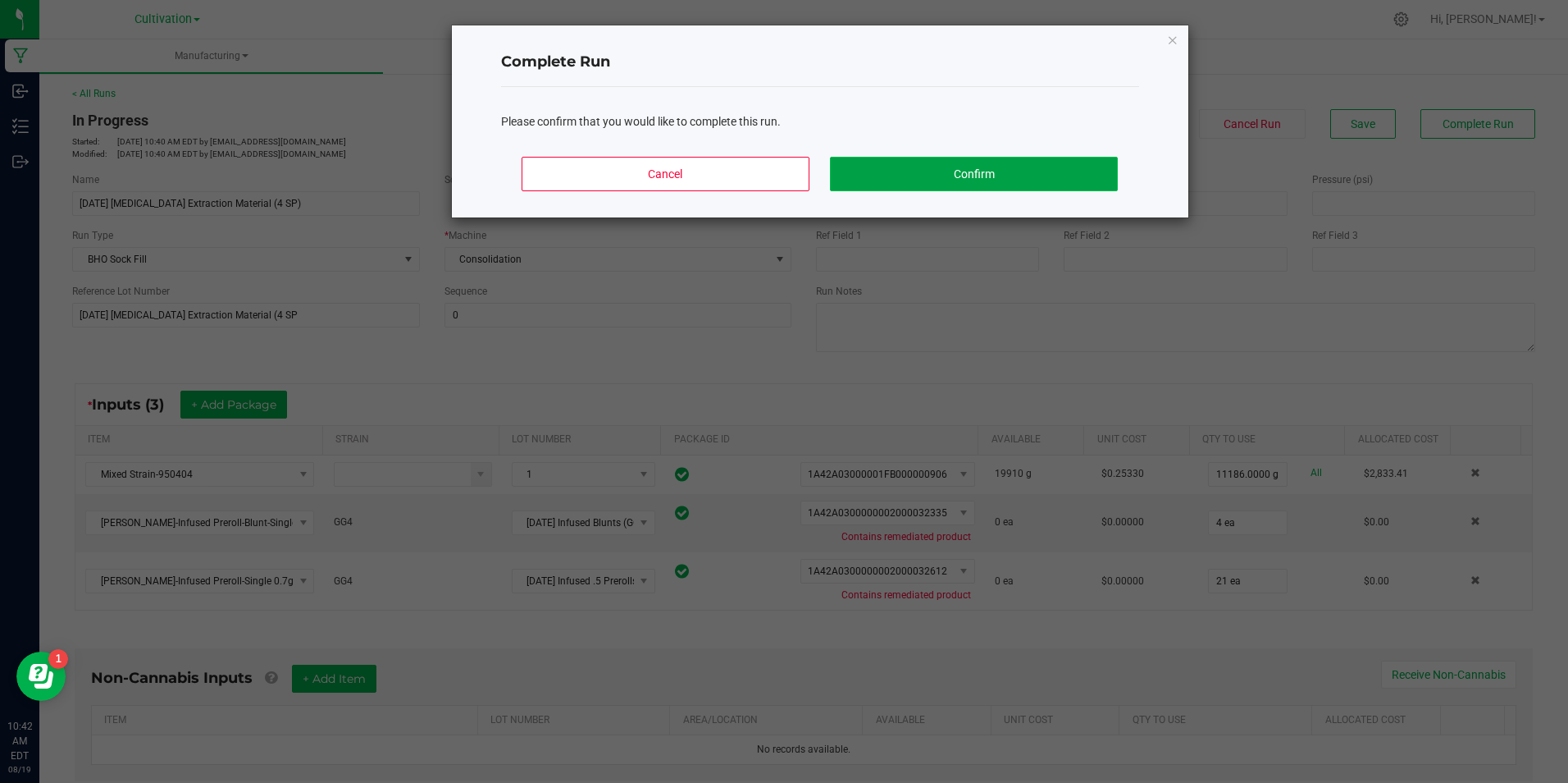
click at [945, 168] on button "Confirm" at bounding box center [973, 173] width 287 height 34
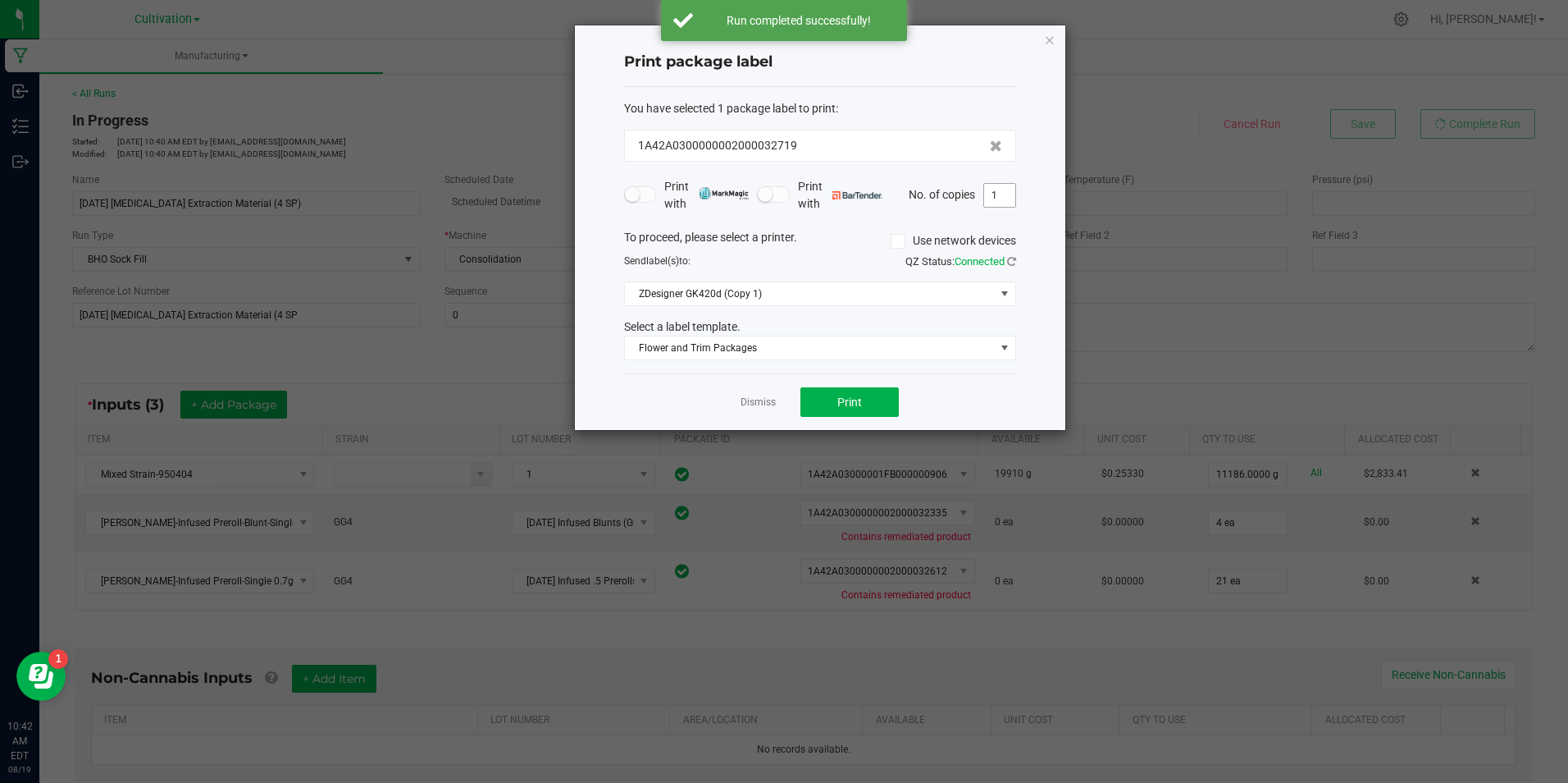
click at [1011, 194] on input "1" at bounding box center [1000, 195] width 31 height 23
type input "3"
click at [823, 408] on button "Print" at bounding box center [849, 403] width 98 height 30
click at [758, 404] on link "Dismiss" at bounding box center [759, 402] width 35 height 14
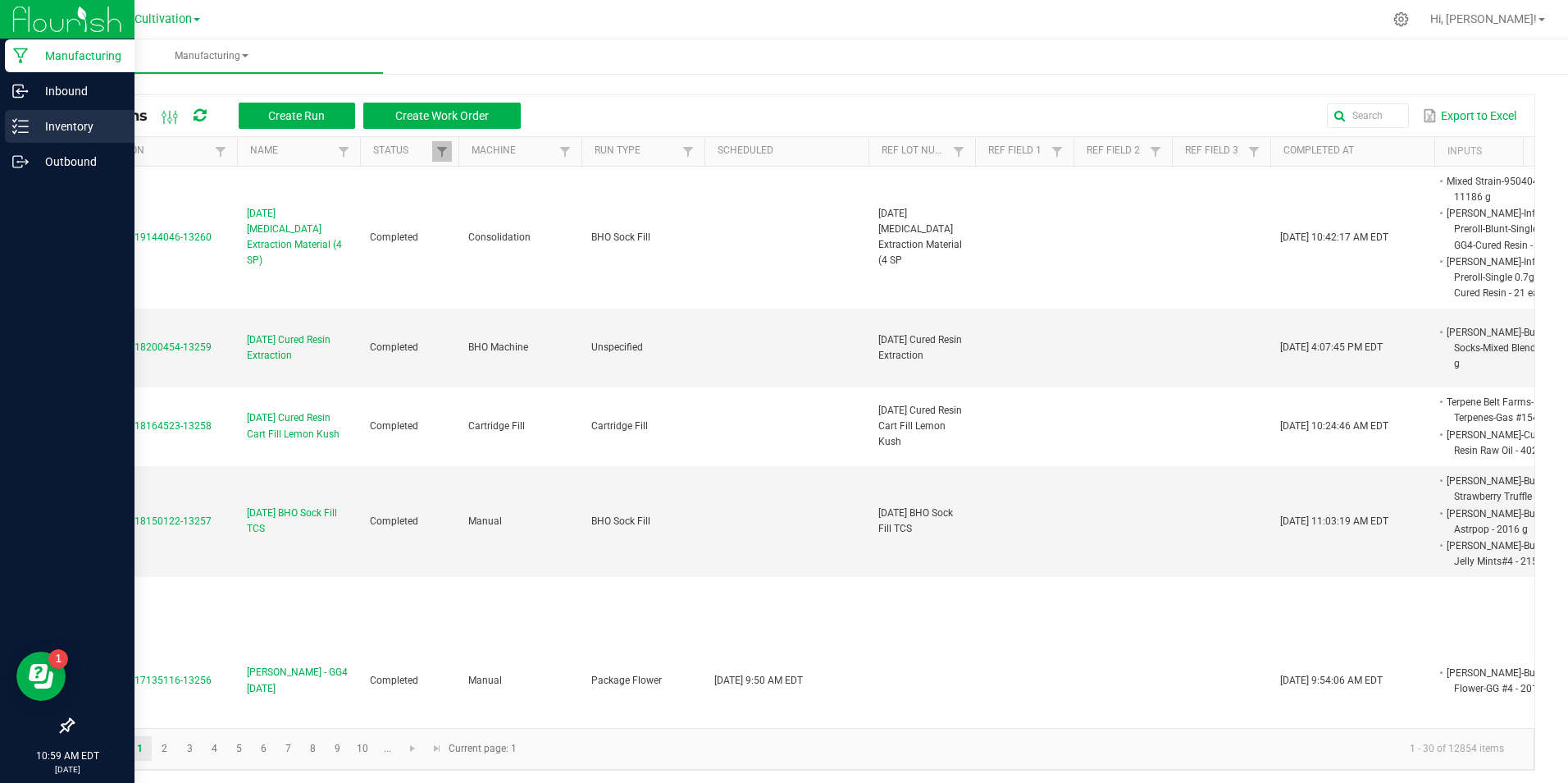
click at [18, 125] on icon at bounding box center [20, 127] width 17 height 17
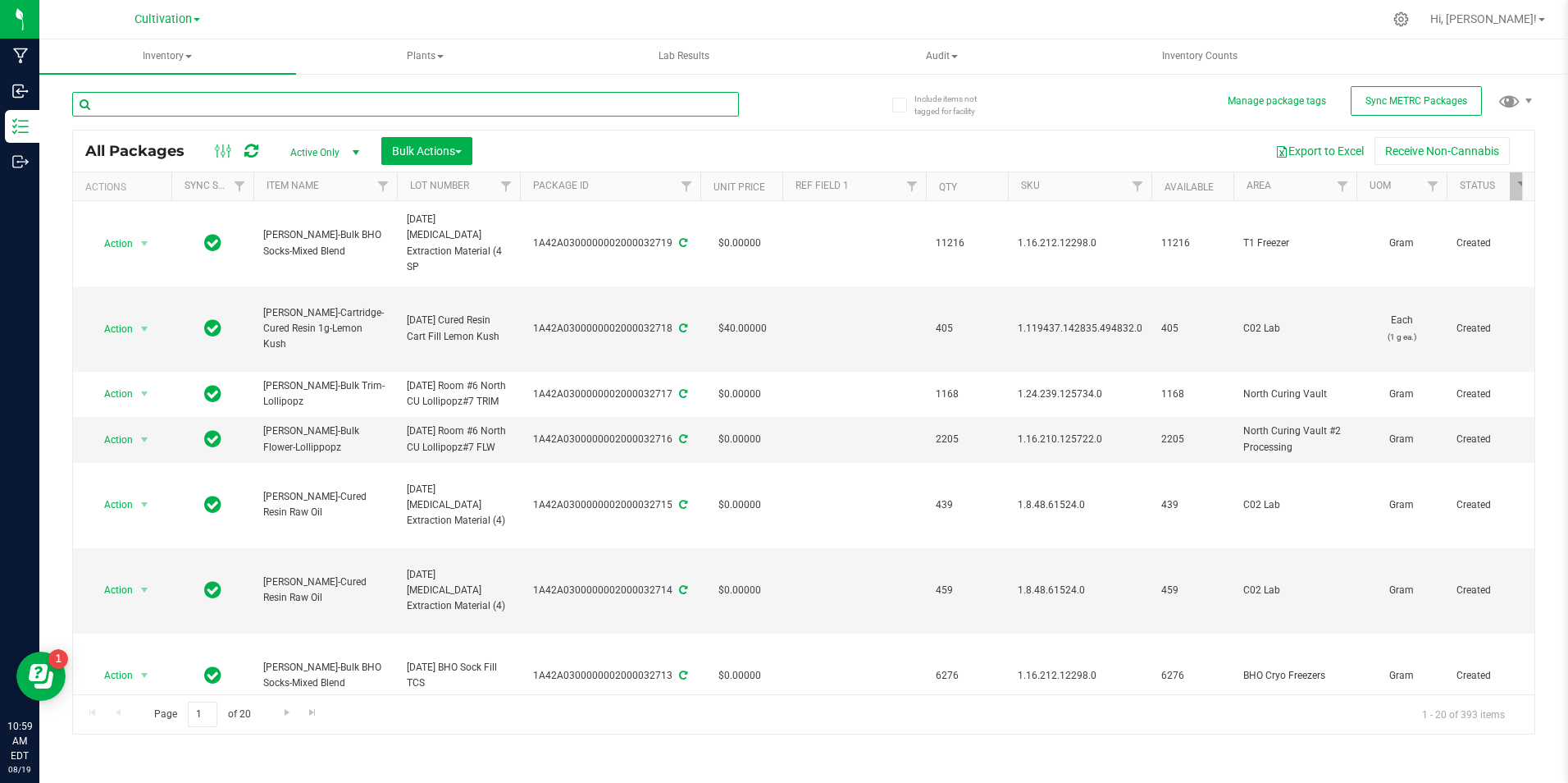
click at [292, 100] on input "text" at bounding box center [405, 104] width 667 height 25
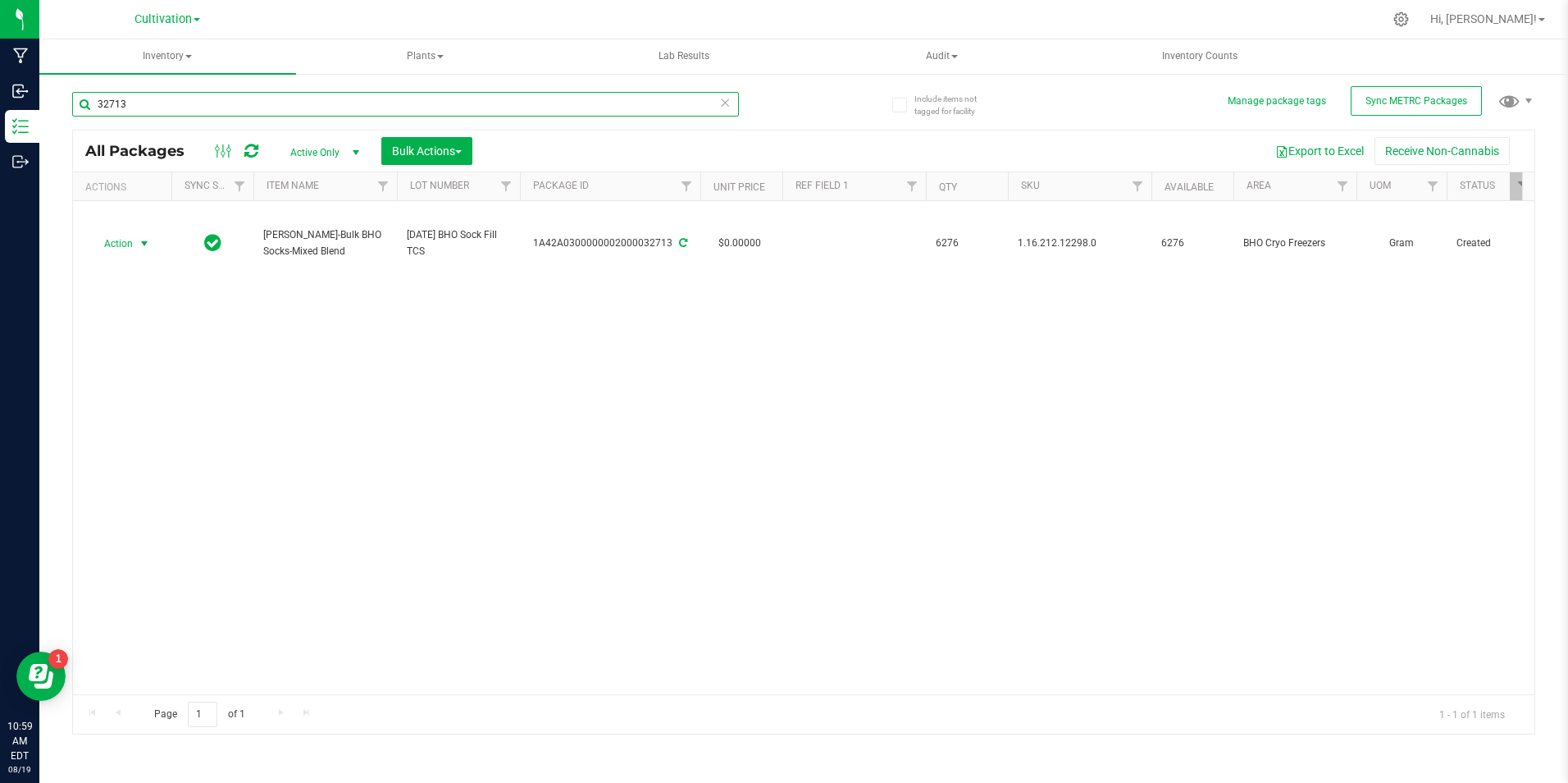
type input "32713"
click at [146, 249] on span "select" at bounding box center [144, 243] width 13 height 13
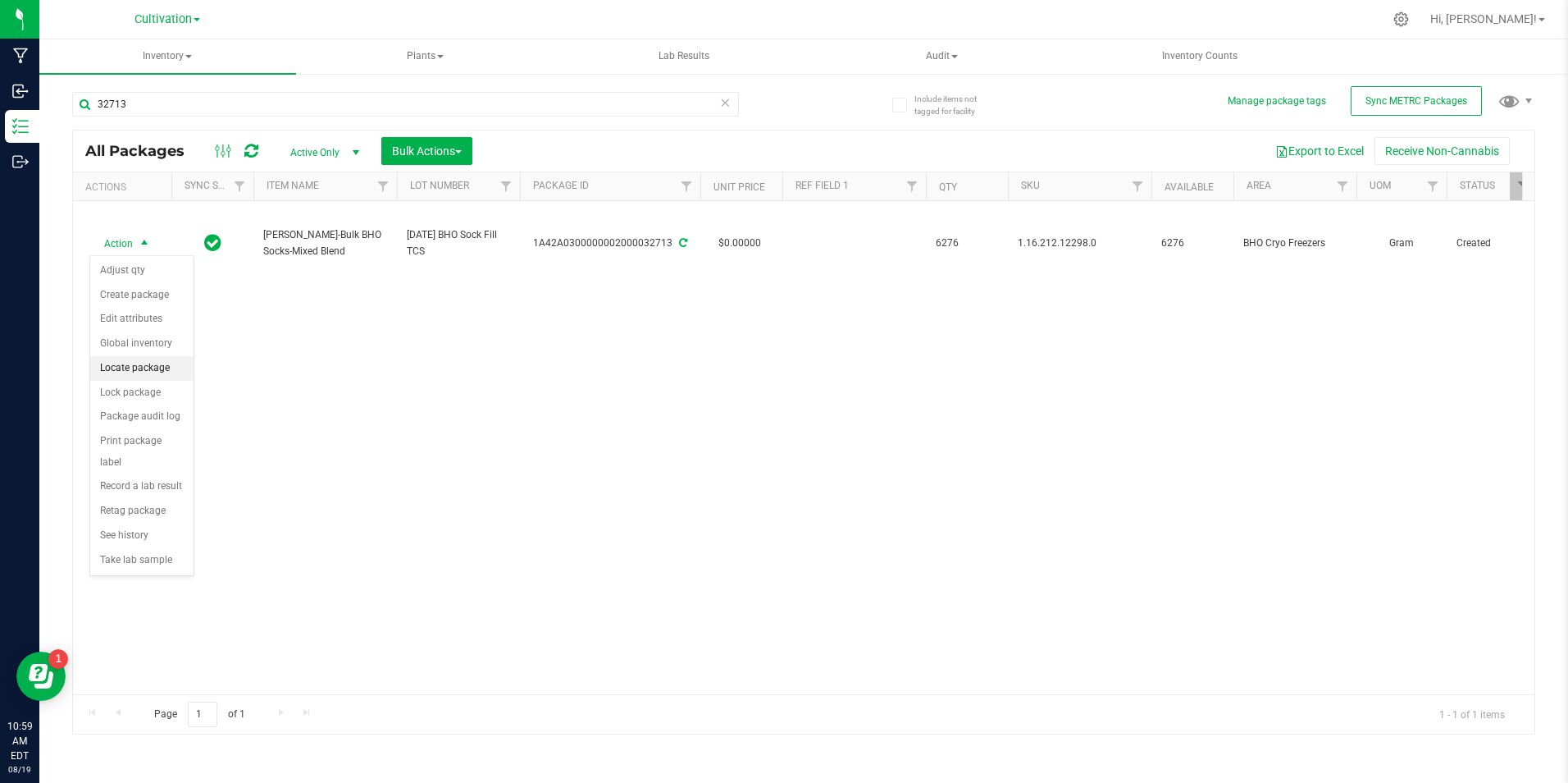
click at [141, 372] on li "Locate package" at bounding box center [142, 368] width 104 height 25
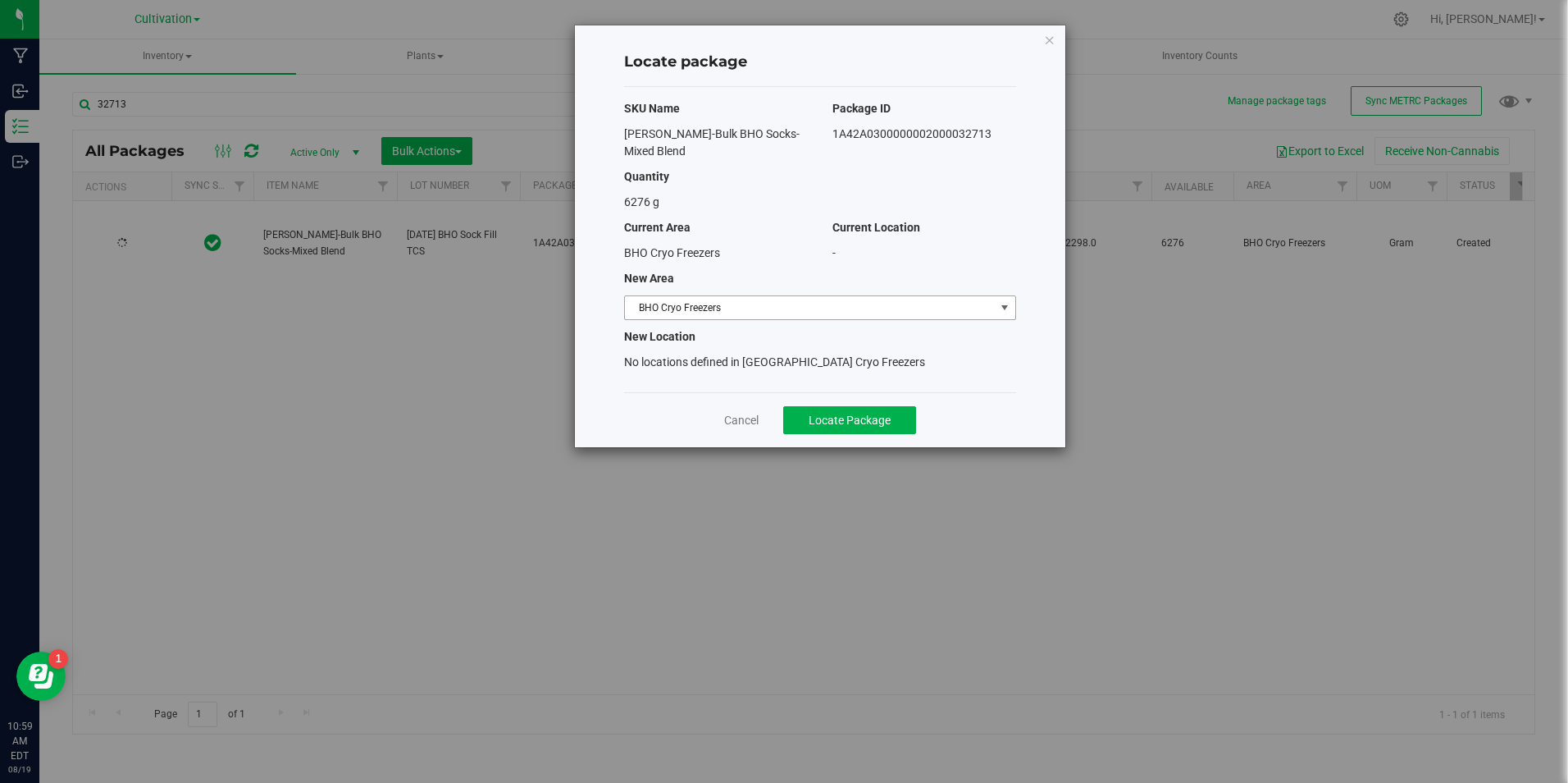
click at [764, 296] on span "BHO Cryo Freezers" at bounding box center [810, 307] width 370 height 23
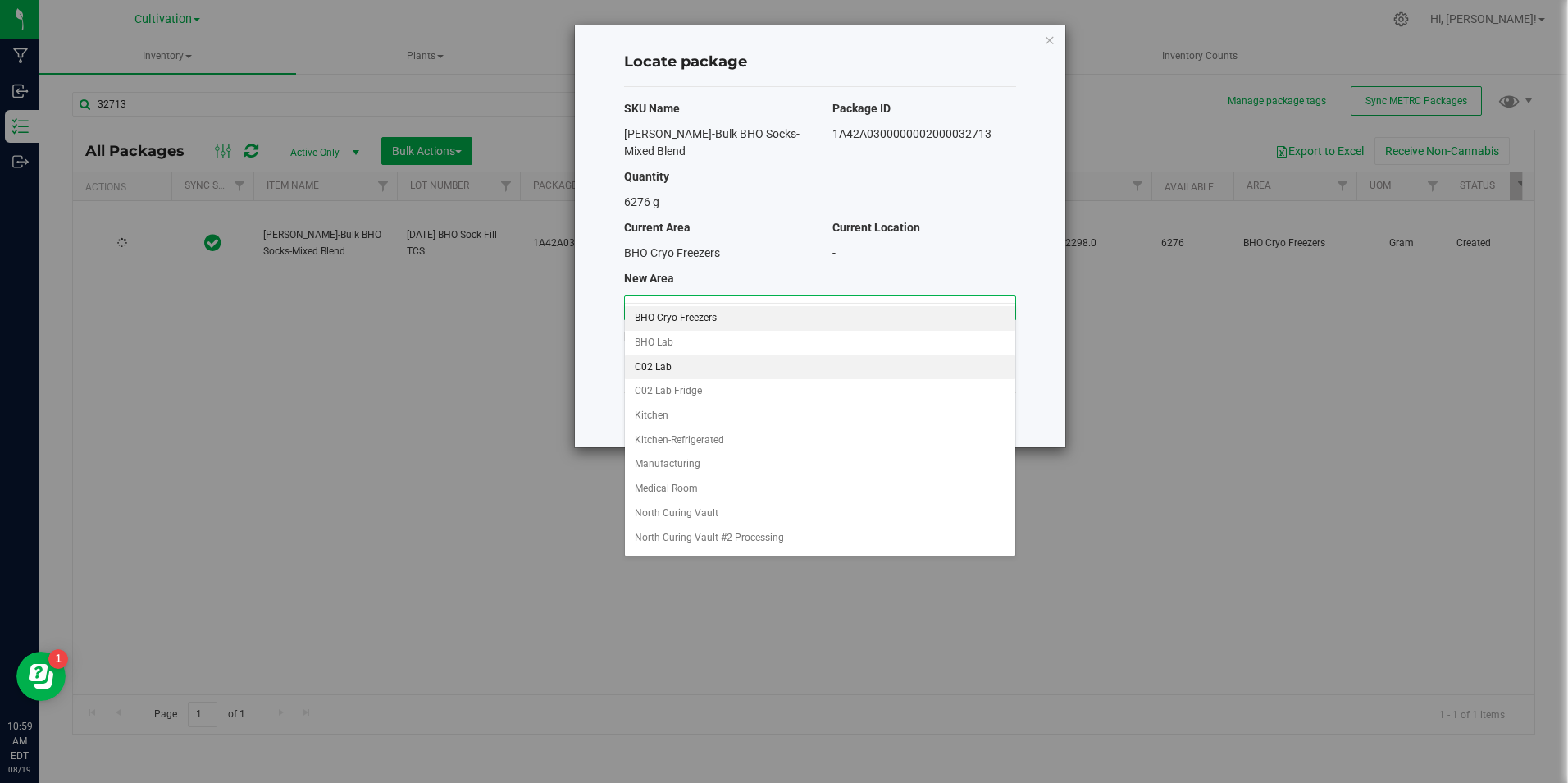
click at [689, 359] on li "C02 Lab" at bounding box center [821, 367] width 390 height 25
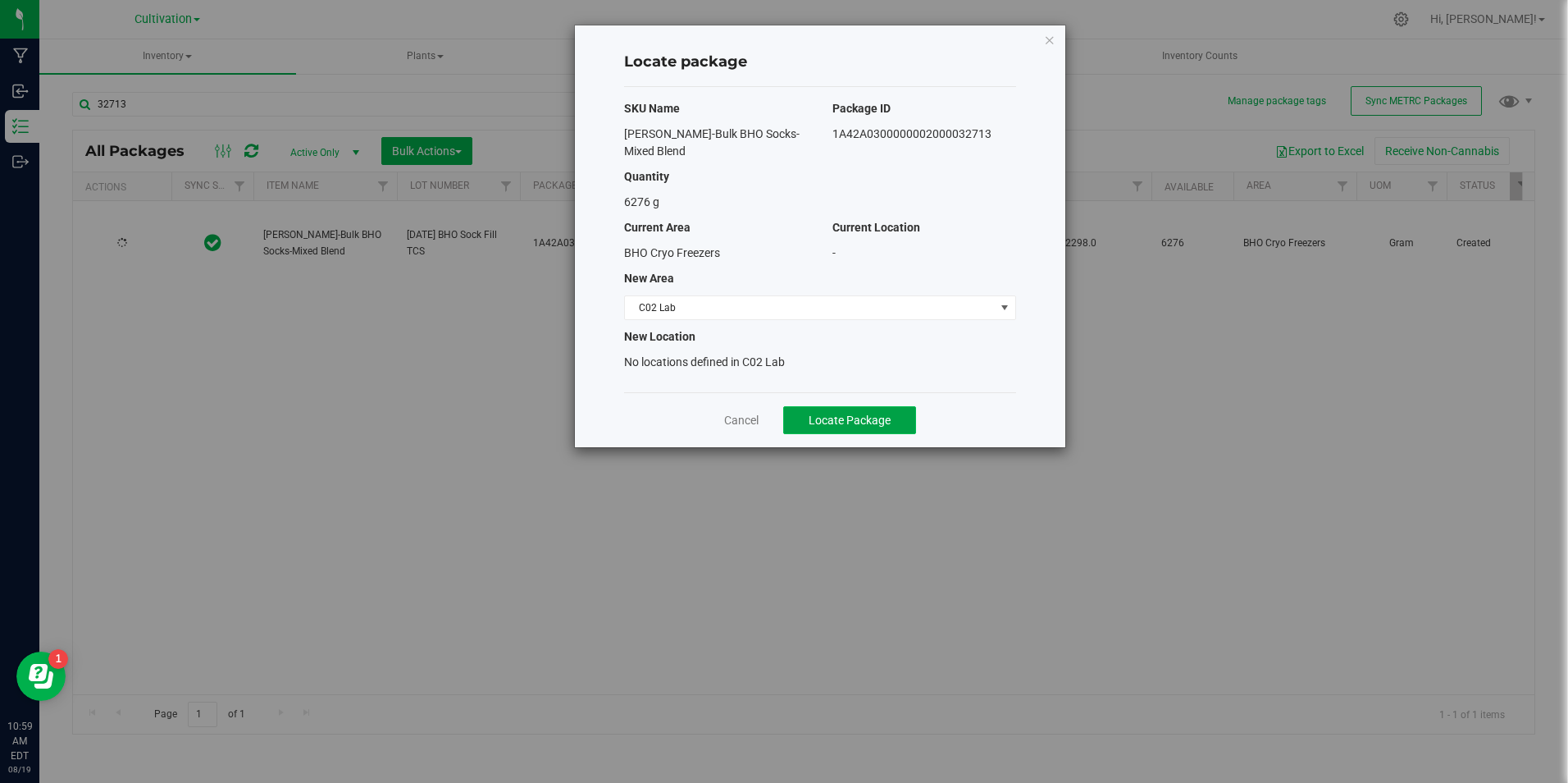
click at [844, 414] on span "Locate Package" at bounding box center [849, 420] width 82 height 13
